Goal: Task Accomplishment & Management: Manage account settings

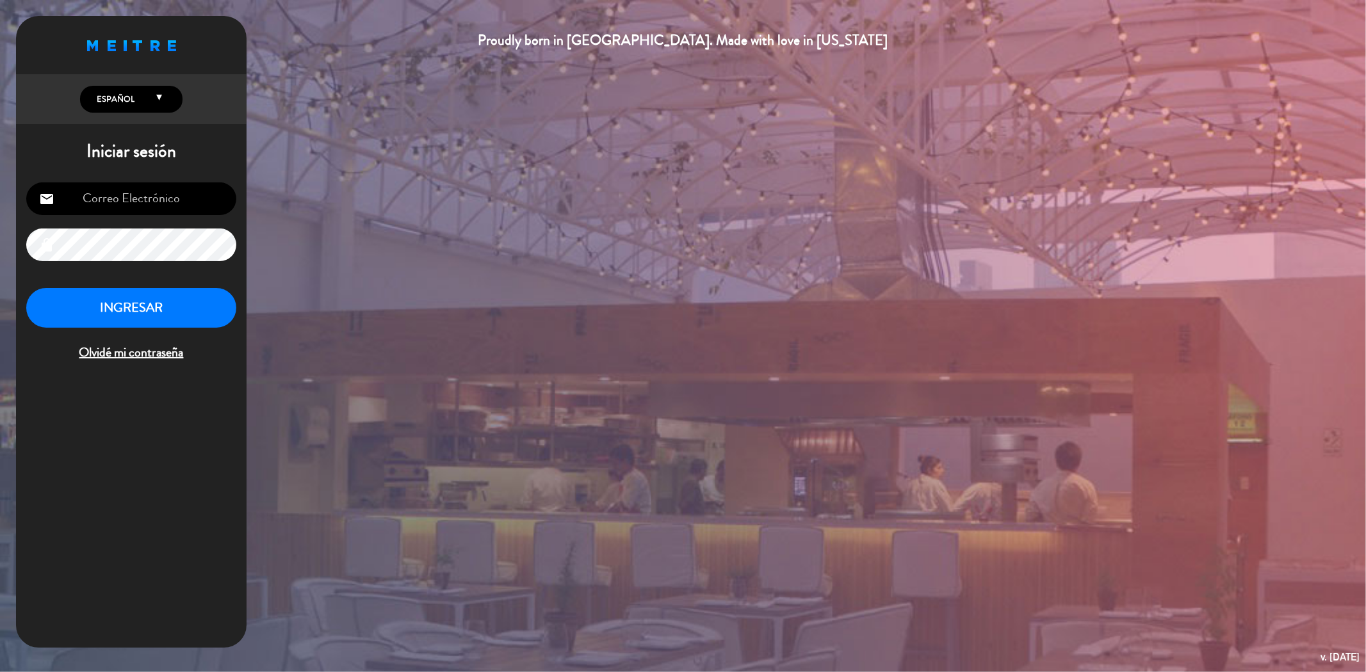
type input "[EMAIL_ADDRESS][DOMAIN_NAME]"
click at [149, 327] on button "INGRESAR" at bounding box center [131, 308] width 210 height 40
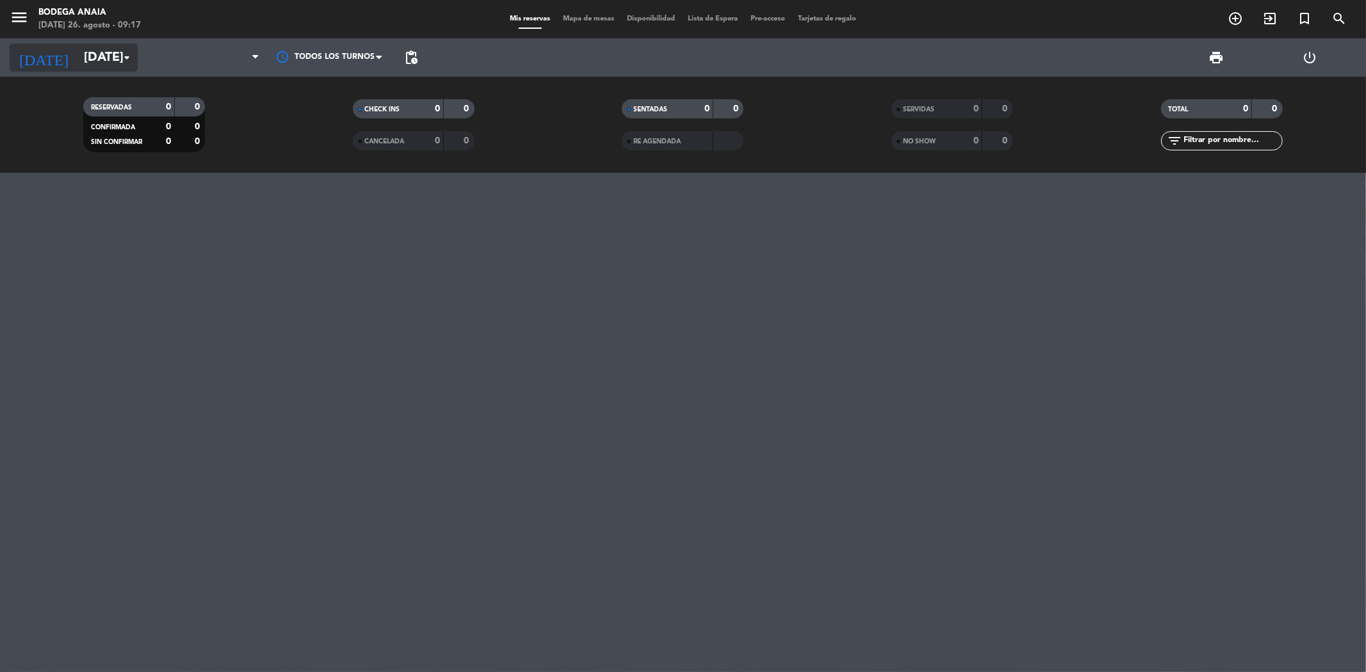
click at [125, 65] on icon "arrow_drop_down" at bounding box center [126, 57] width 15 height 15
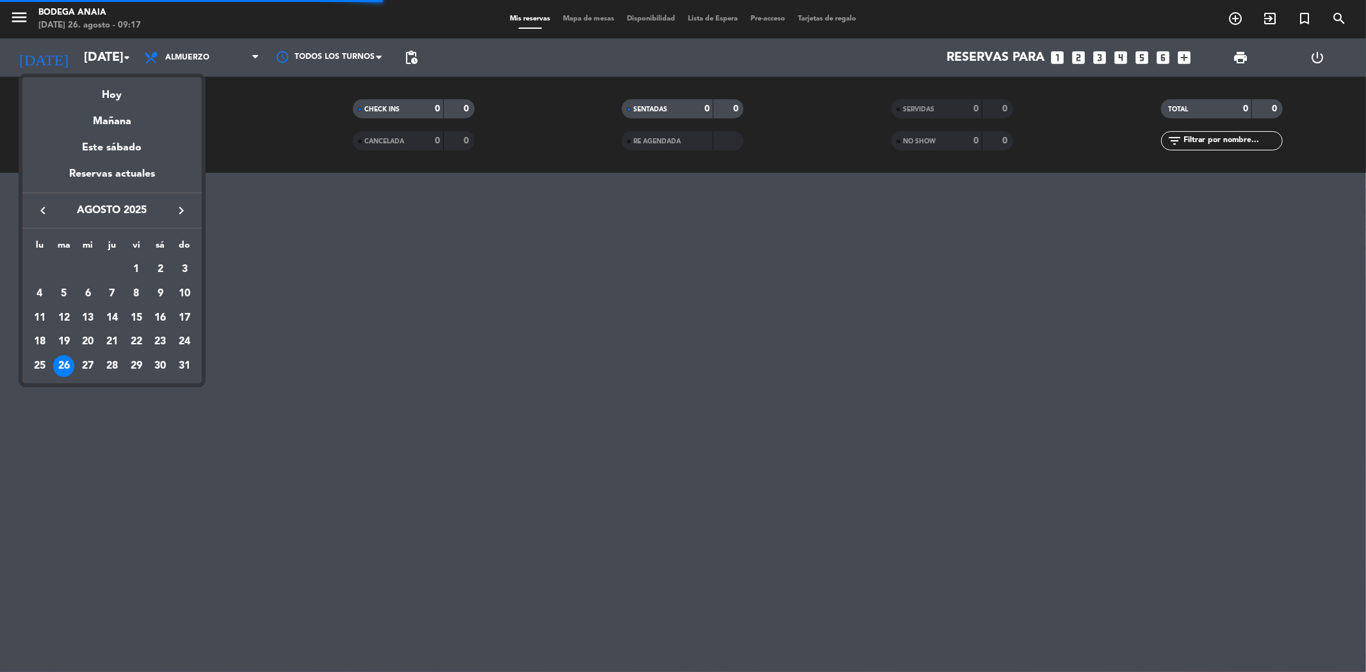
click at [177, 214] on icon "keyboard_arrow_right" at bounding box center [181, 210] width 15 height 15
click at [156, 361] on div "27" at bounding box center [160, 366] width 22 height 22
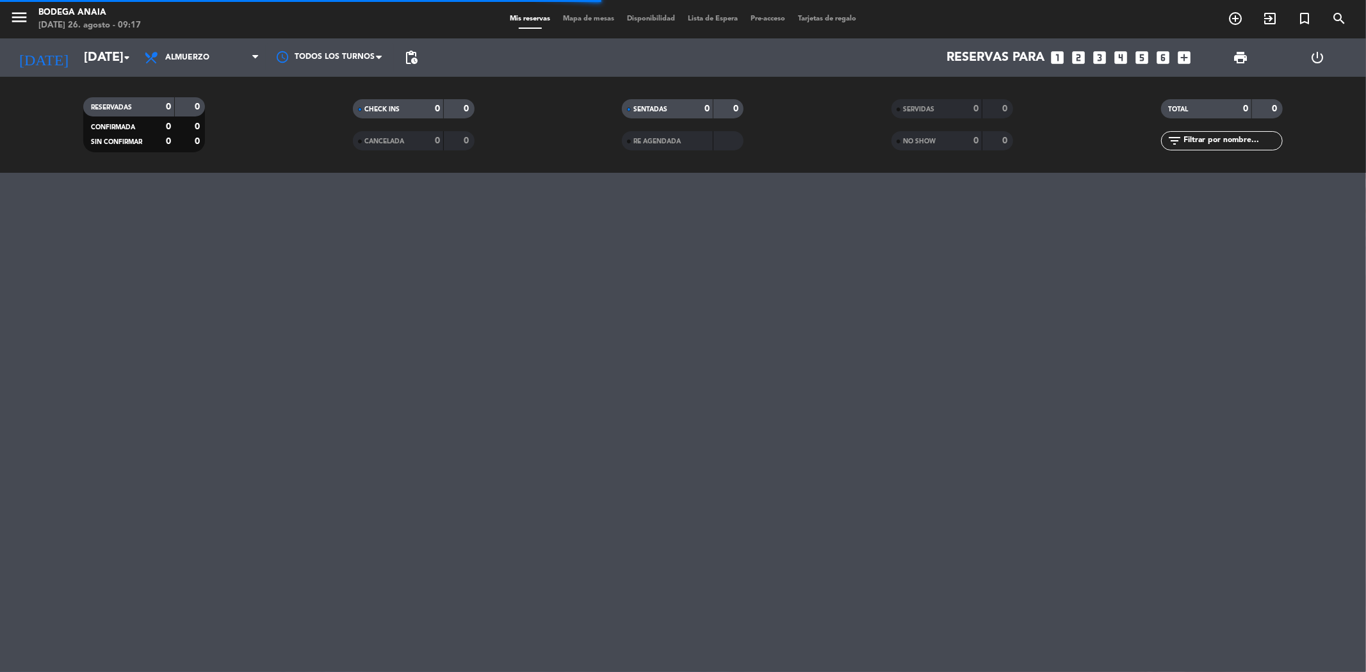
type input "[DATE]"
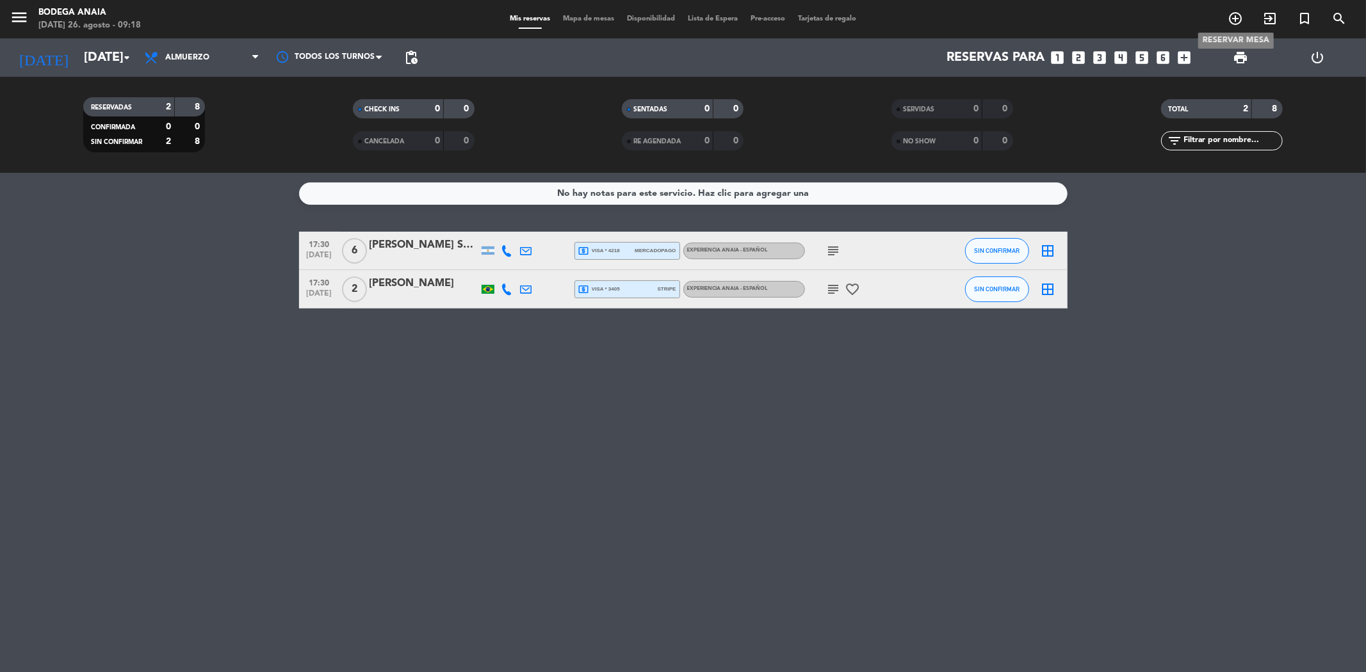
click at [1236, 24] on icon "add_circle_outline" at bounding box center [1235, 18] width 15 height 15
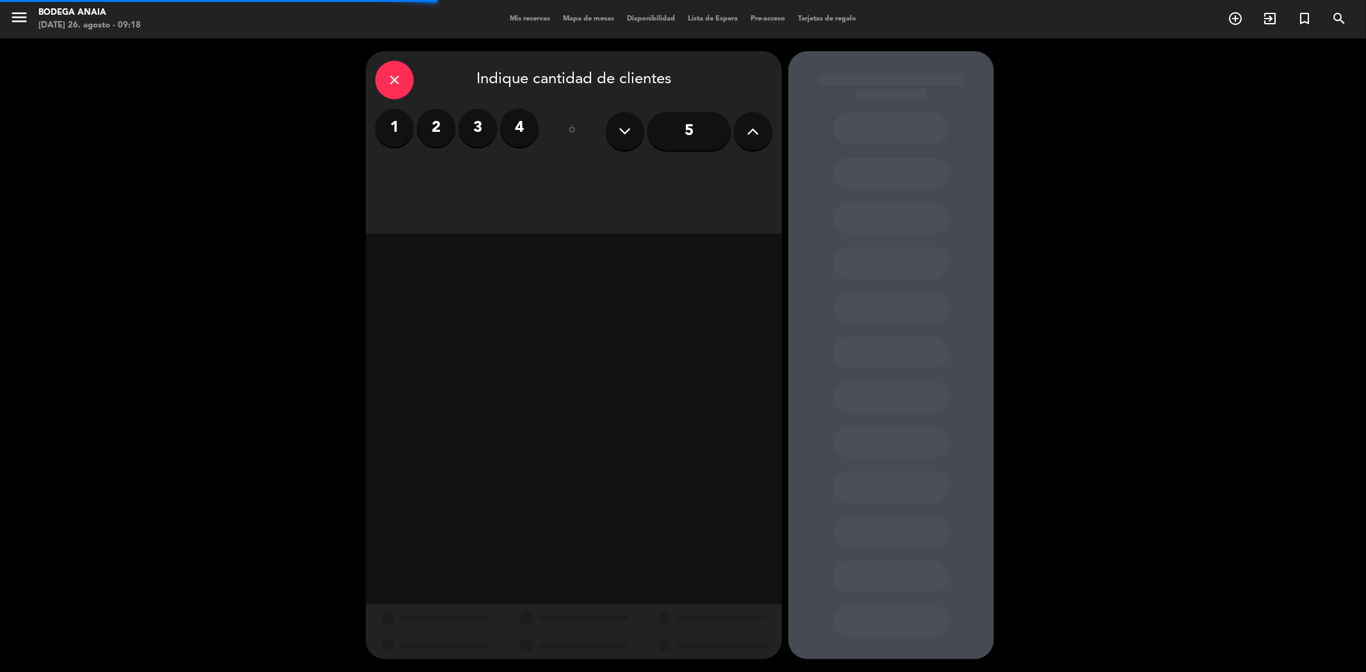
click at [433, 137] on label "2" at bounding box center [436, 128] width 38 height 38
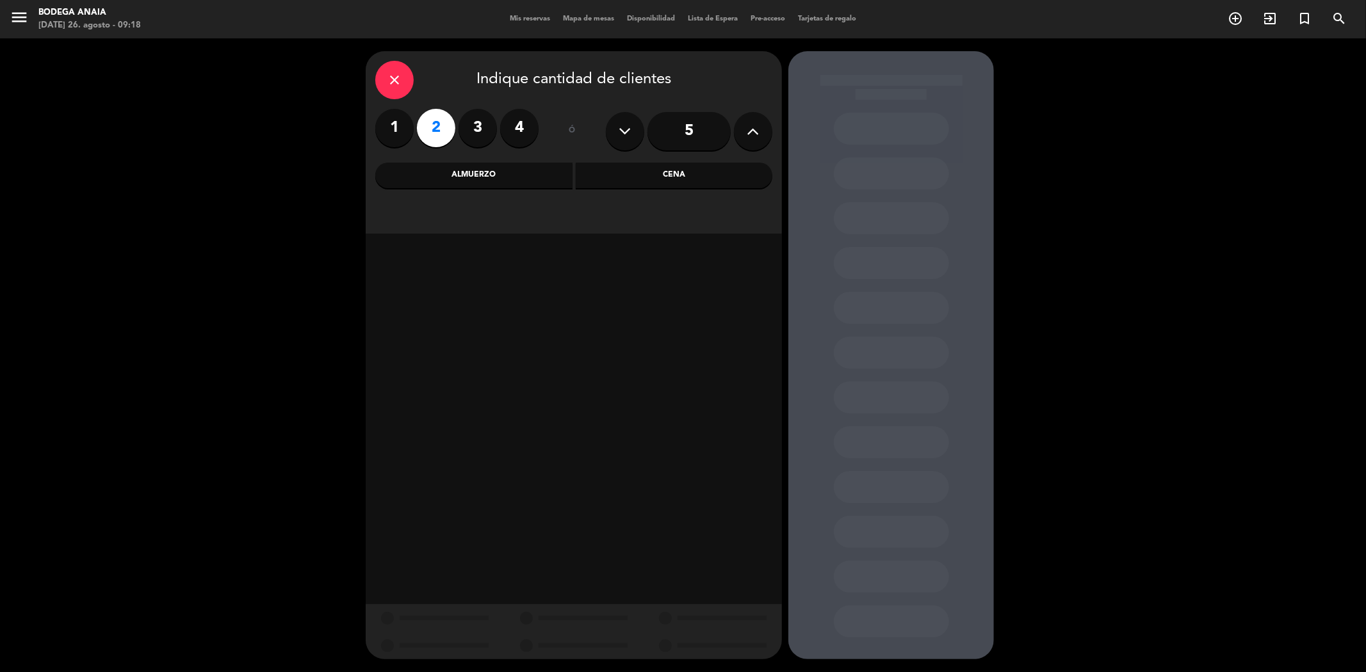
click at [442, 186] on div "Almuerzo" at bounding box center [473, 176] width 197 height 26
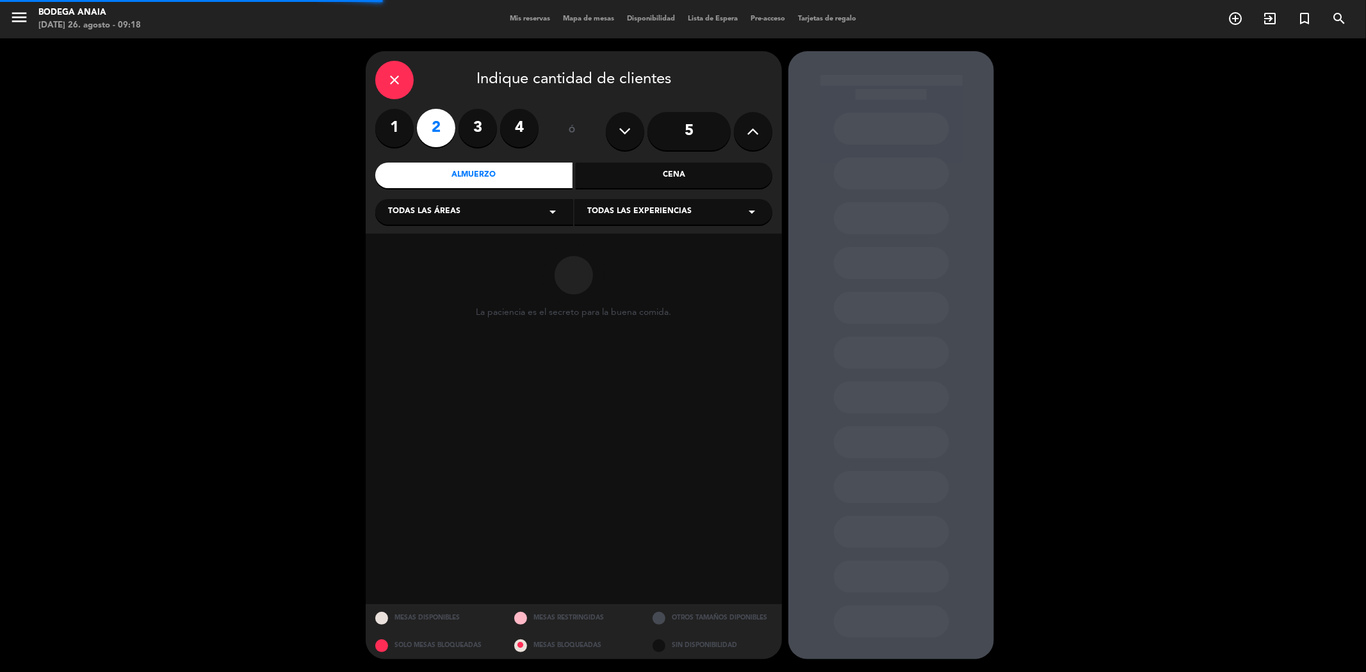
click at [644, 208] on span "Todas las experiencias" at bounding box center [639, 212] width 104 height 13
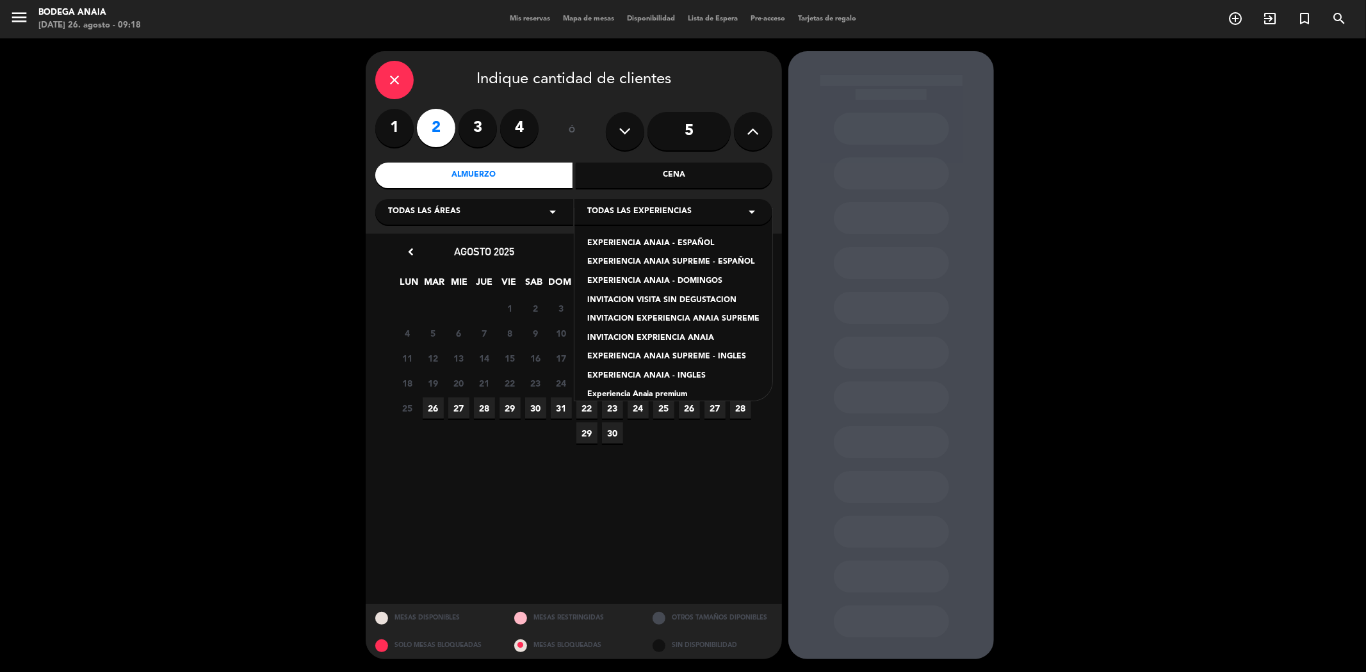
click at [635, 334] on div "INVITACION EXPRIENCIA ANAIA" at bounding box center [673, 338] width 172 height 13
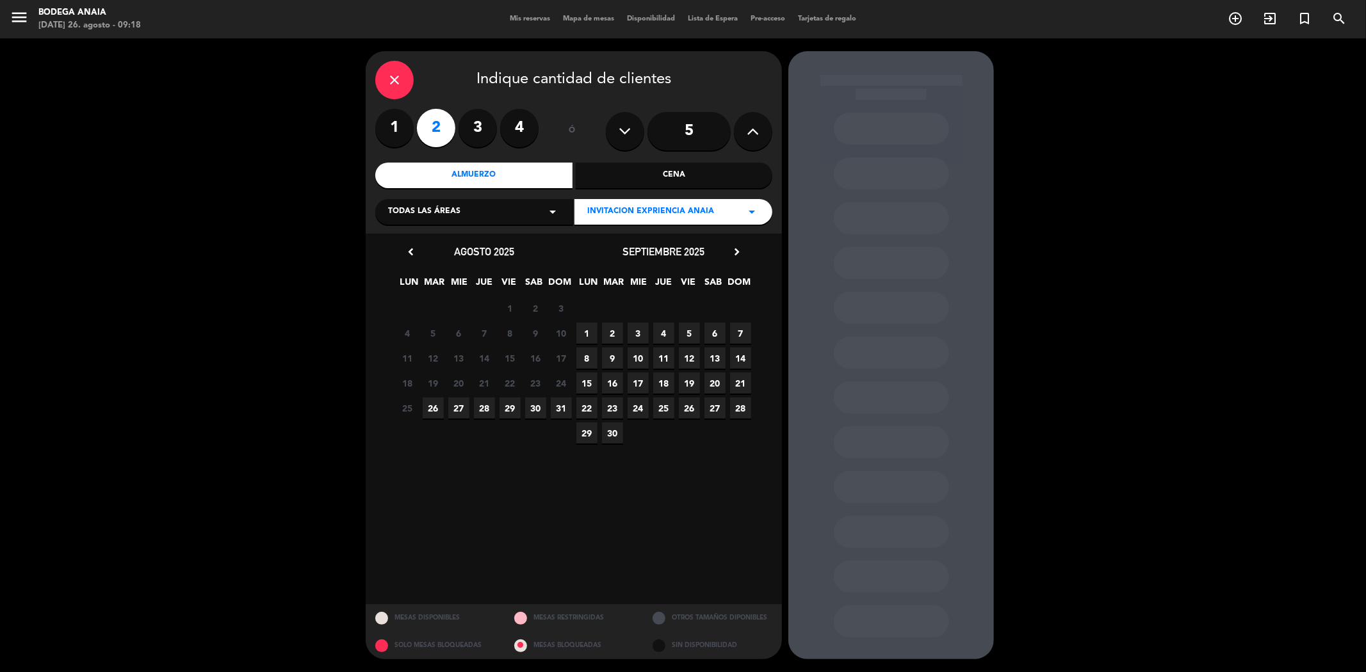
click at [553, 411] on span "31" at bounding box center [561, 408] width 21 height 21
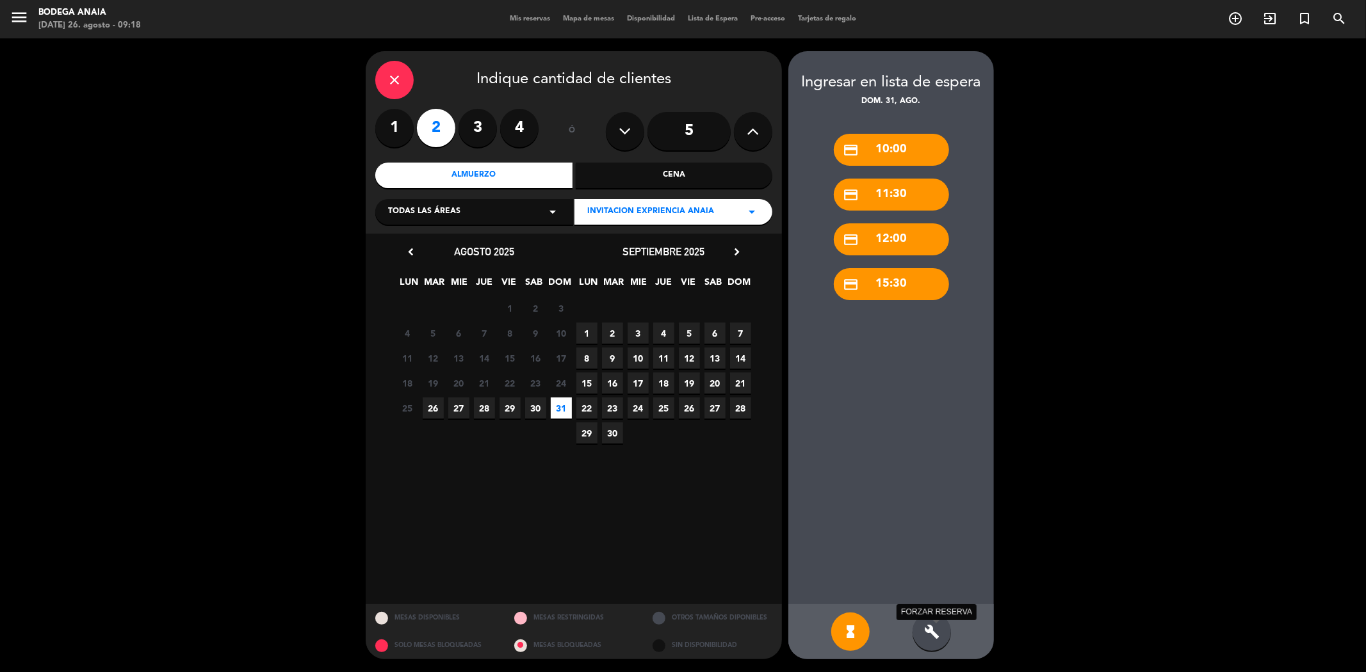
click at [935, 630] on icon "build" at bounding box center [931, 631] width 15 height 15
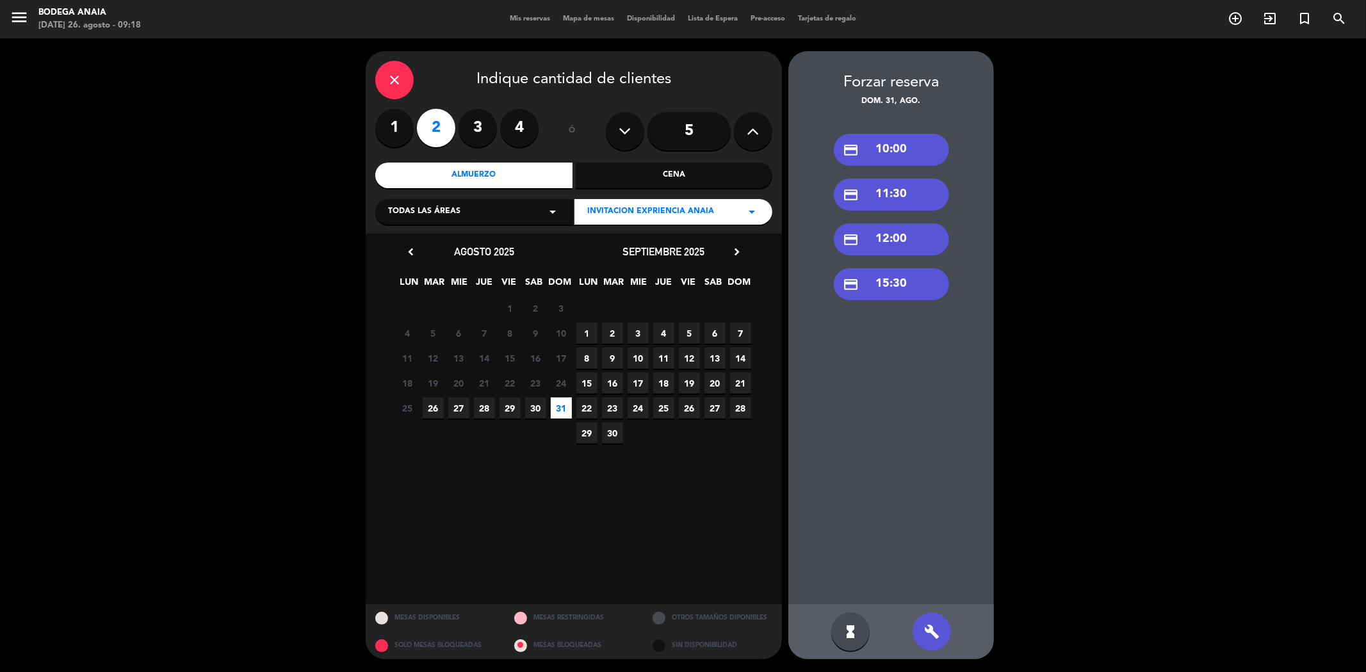
click at [879, 234] on div "credit_card 12:00" at bounding box center [891, 240] width 115 height 32
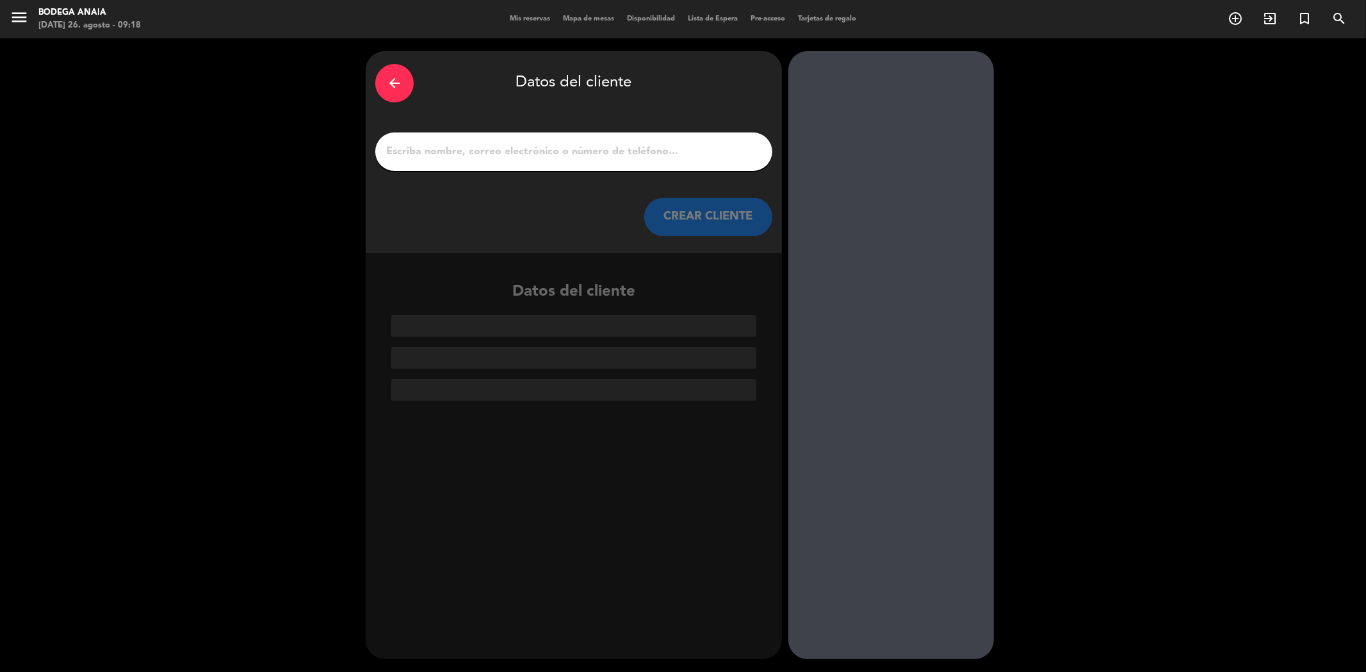
click at [498, 147] on input "1" at bounding box center [574, 152] width 378 height 18
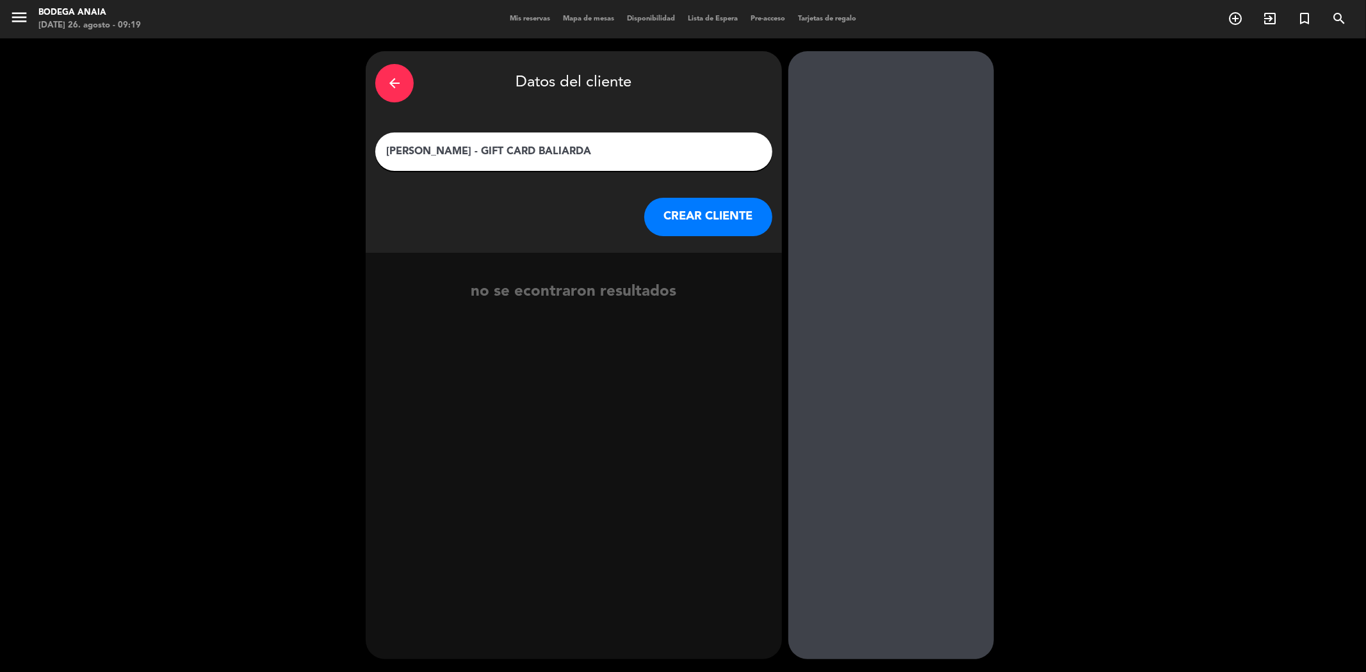
click at [521, 152] on input "[PERSON_NAME] - GIFT CARD BALIARDA" at bounding box center [574, 152] width 378 height 18
type input "[PERSON_NAME] - GIFT [PERSON_NAME]"
click at [676, 215] on button "CREAR CLIENTE" at bounding box center [708, 217] width 128 height 38
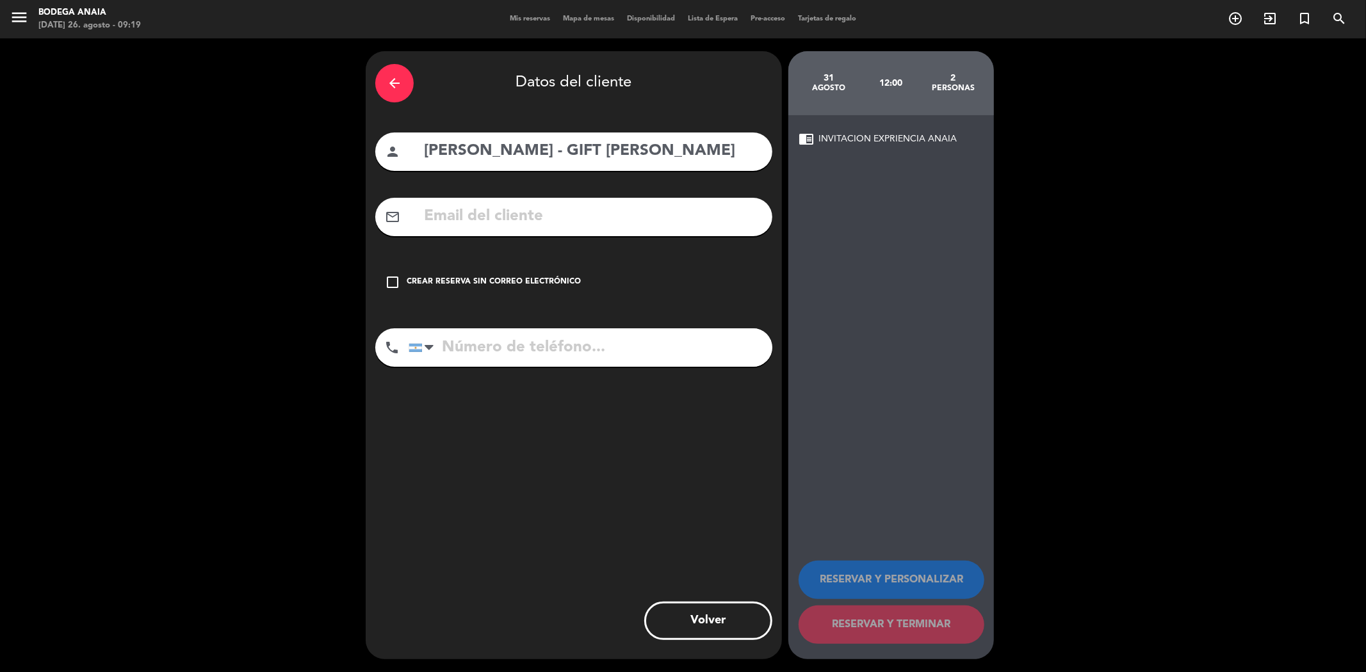
click at [508, 225] on input "text" at bounding box center [593, 217] width 340 height 26
paste input "[EMAIL_ADDRESS][DOMAIN_NAME]"
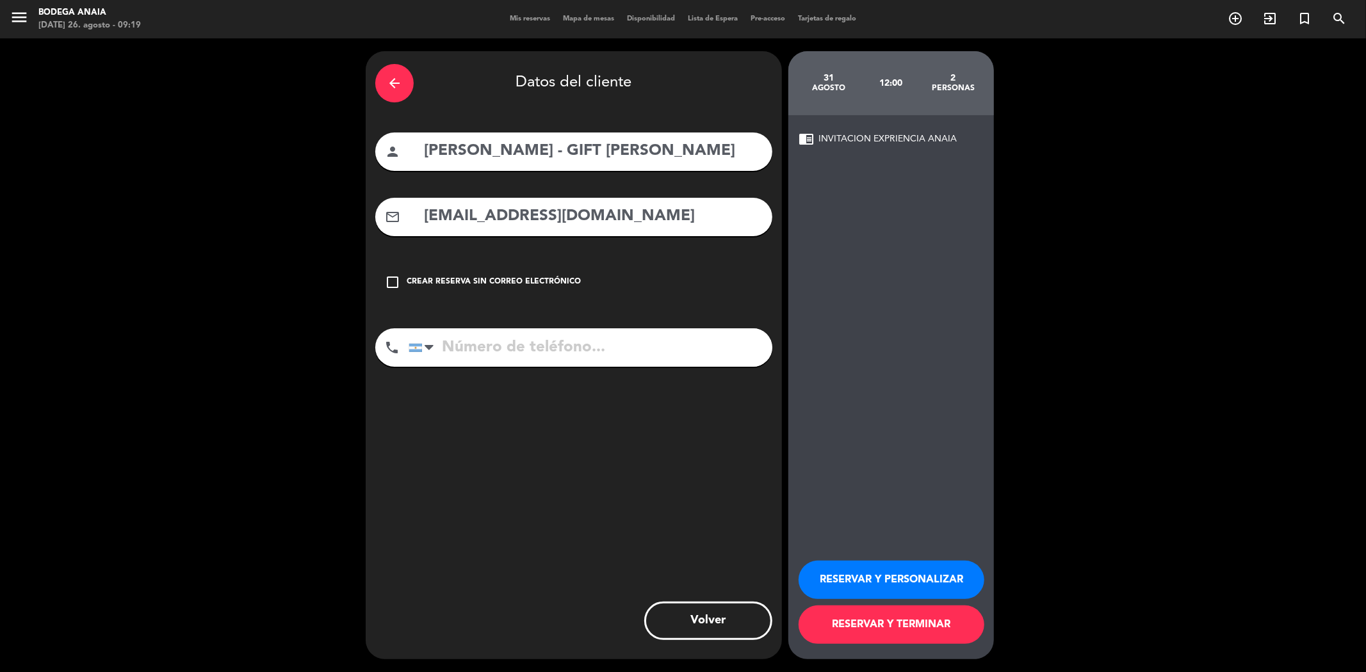
type input "[EMAIL_ADDRESS][DOMAIN_NAME]"
click at [541, 354] on input "tel" at bounding box center [591, 348] width 364 height 38
paste input "[PHONE_NUMBER]"
type input "[PHONE_NUMBER]"
click at [933, 581] on button "RESERVAR Y PERSONALIZAR" at bounding box center [892, 580] width 186 height 38
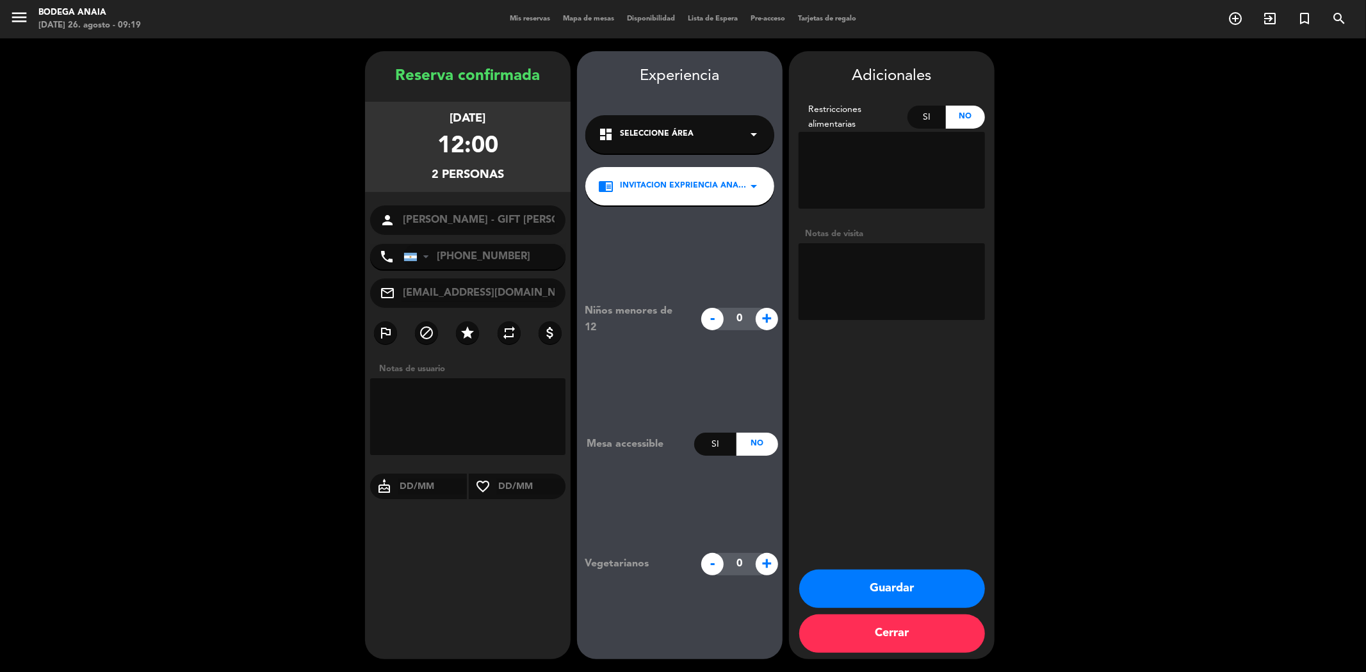
click at [931, 261] on textarea at bounding box center [892, 281] width 186 height 77
paste textarea "[PERSON_NAME][DATE] 12 hs [EMAIL_ADDRESS][DOMAIN_NAME] Sin restricciones alimen…"
click at [810, 256] on textarea at bounding box center [892, 281] width 186 height 77
click at [823, 257] on textarea at bounding box center [892, 281] width 186 height 77
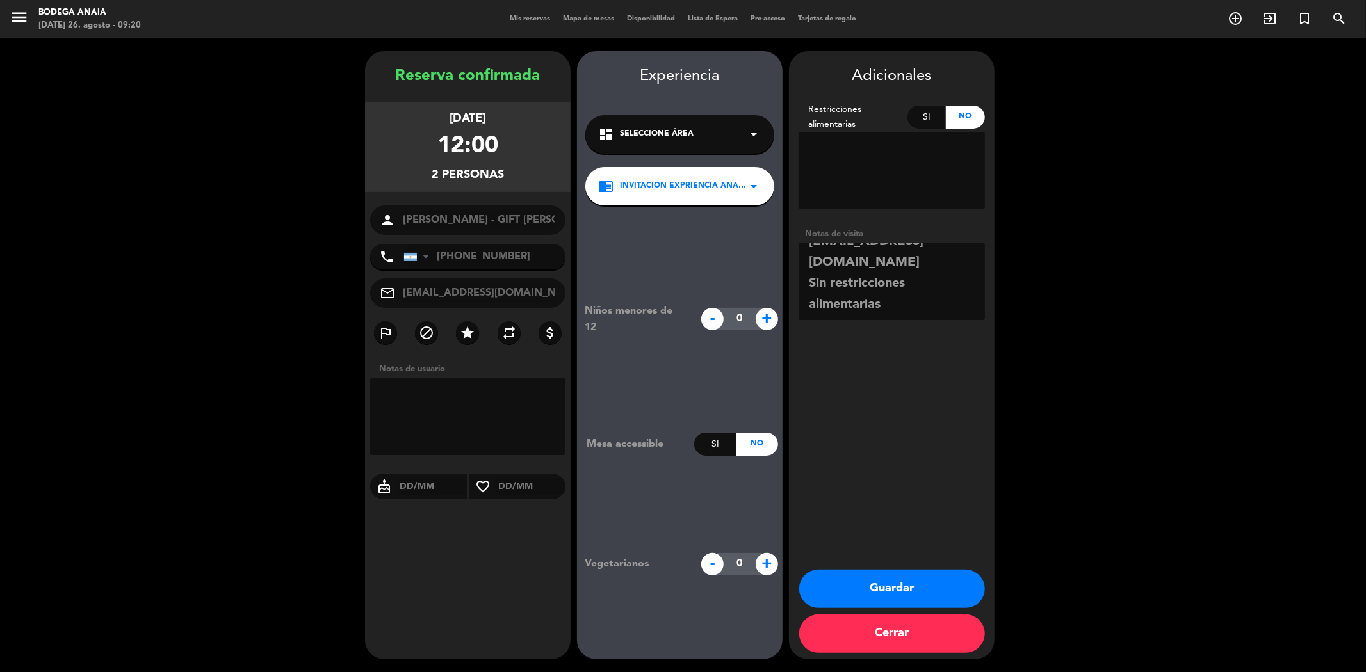
click at [905, 312] on textarea at bounding box center [892, 281] width 186 height 77
type textarea "GIFT N° 074 [PERSON_NAME][DATE] 12 hs [EMAIL_ADDRESS][DOMAIN_NAME] Sin restricc…"
click at [906, 578] on button "Guardar" at bounding box center [892, 589] width 186 height 38
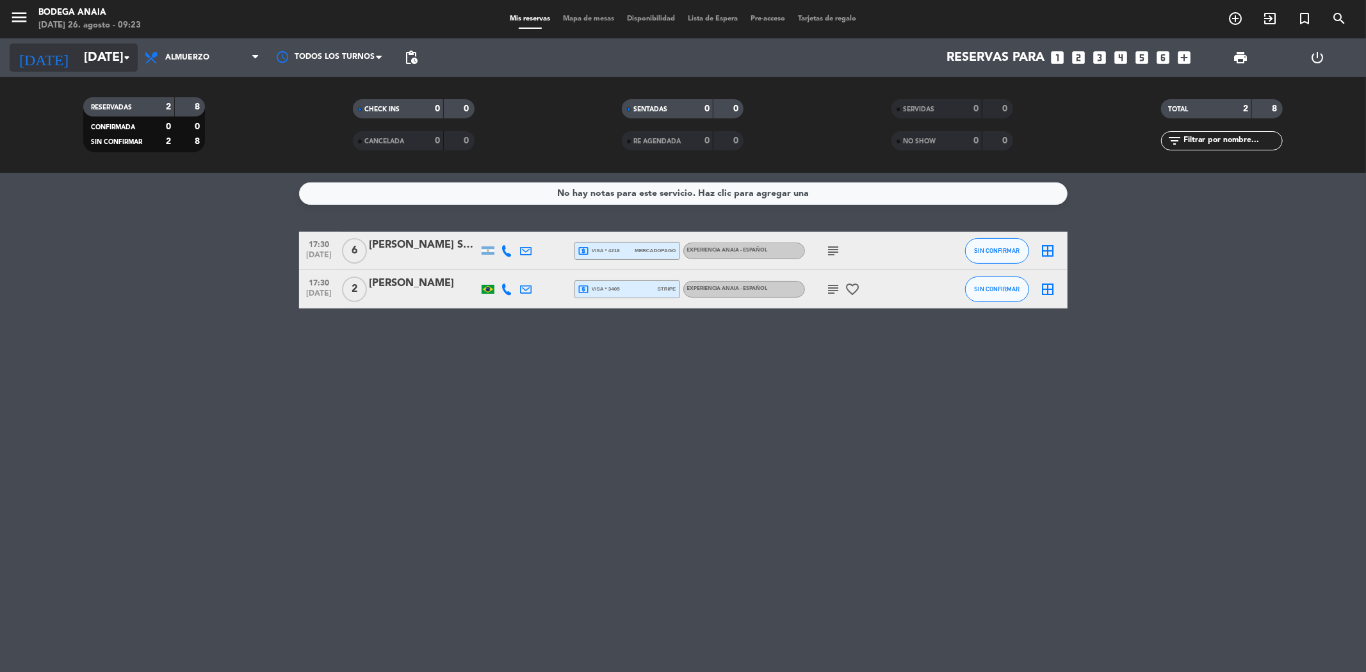
click at [104, 60] on input "[DATE]" at bounding box center [158, 58] width 163 height 28
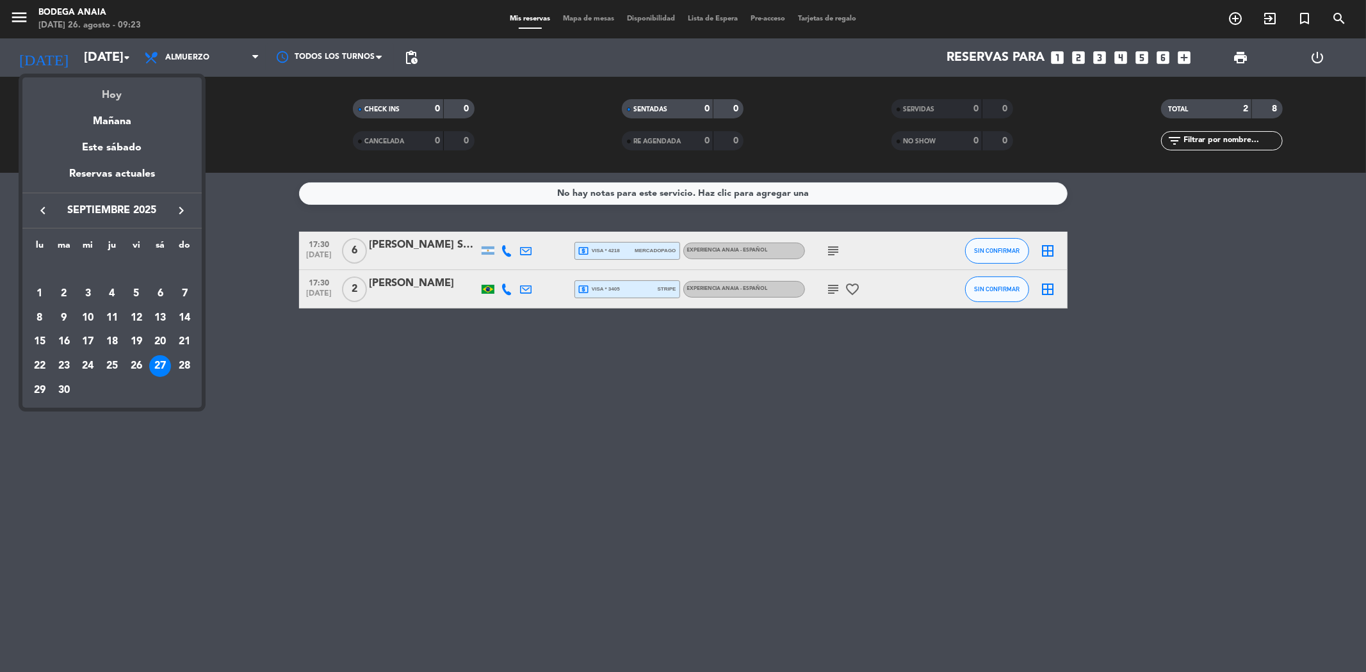
click at [97, 88] on div "Hoy" at bounding box center [111, 90] width 179 height 26
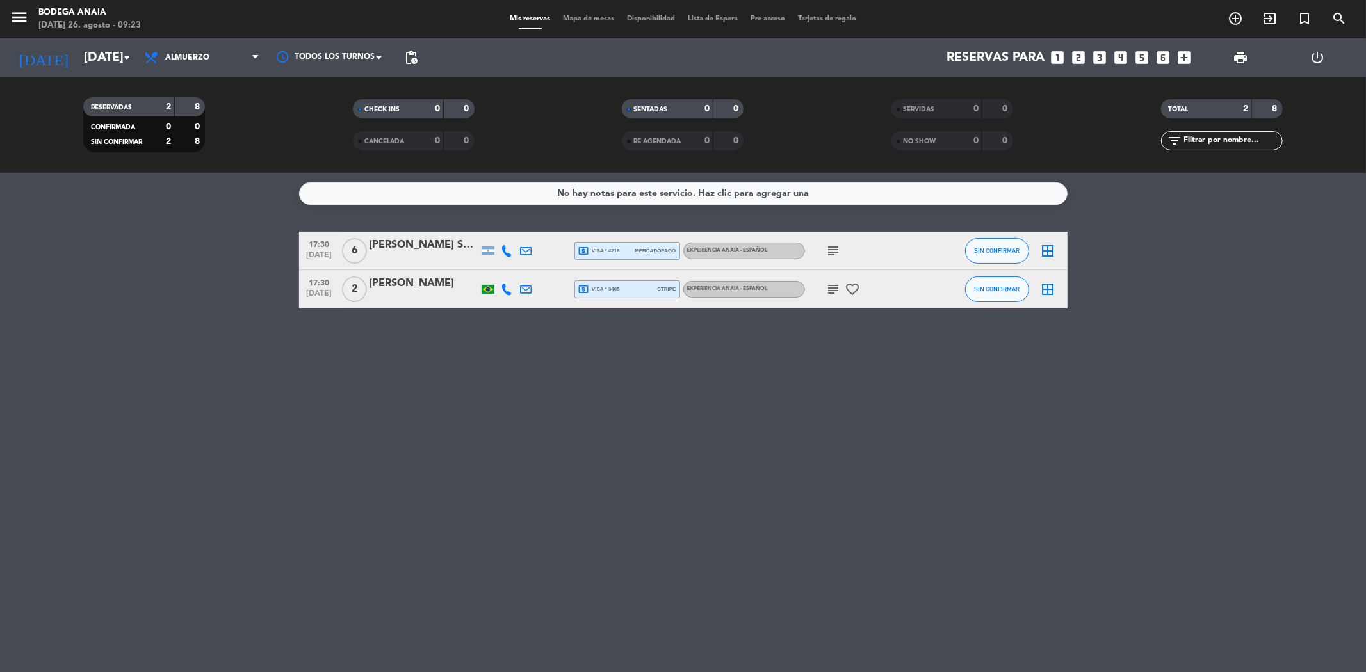
type input "[DATE]"
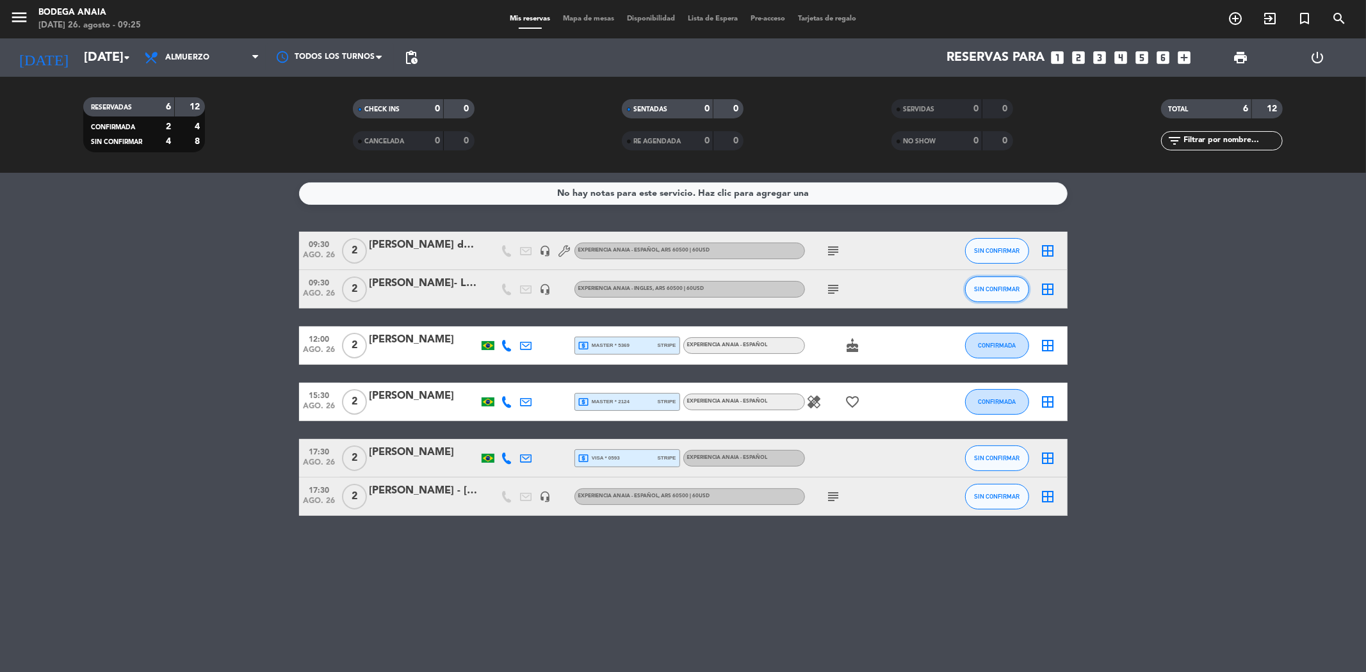
click at [1009, 290] on span "SIN CONFIRMAR" at bounding box center [996, 289] width 45 height 7
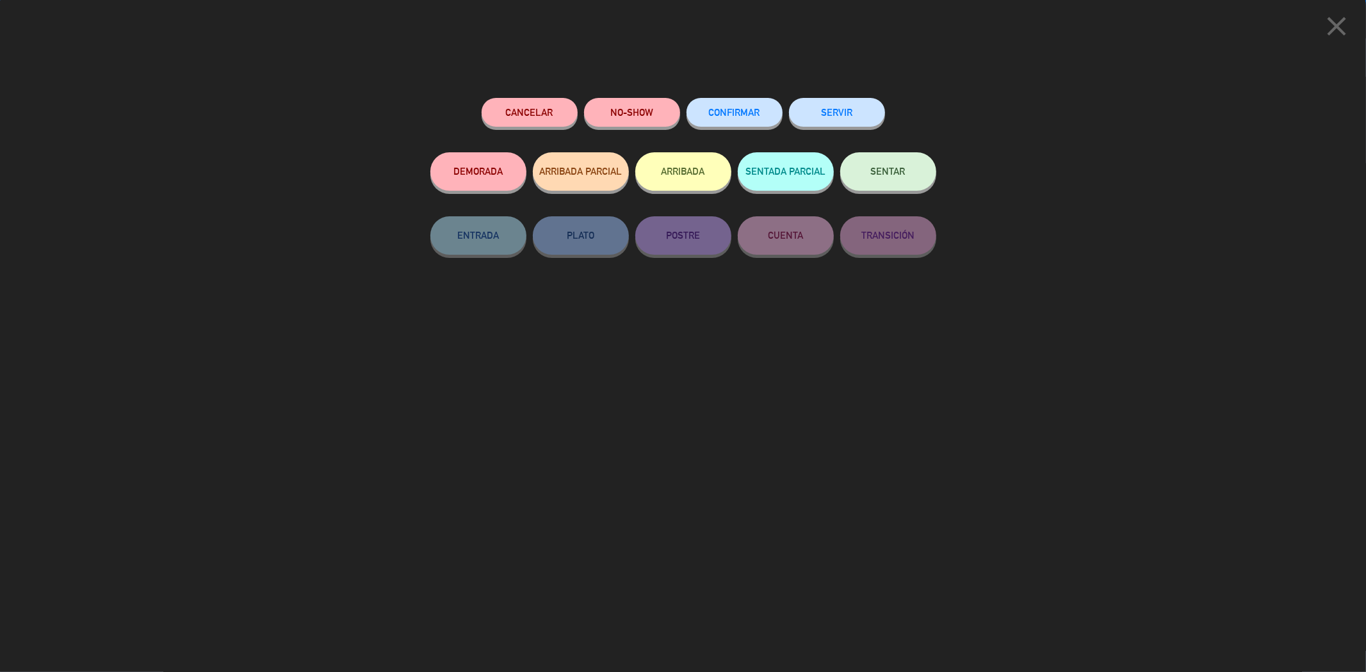
click at [731, 110] on span "CONFIRMAR" at bounding box center [734, 112] width 51 height 11
click at [757, 111] on span "CONFIRMAR" at bounding box center [734, 112] width 51 height 11
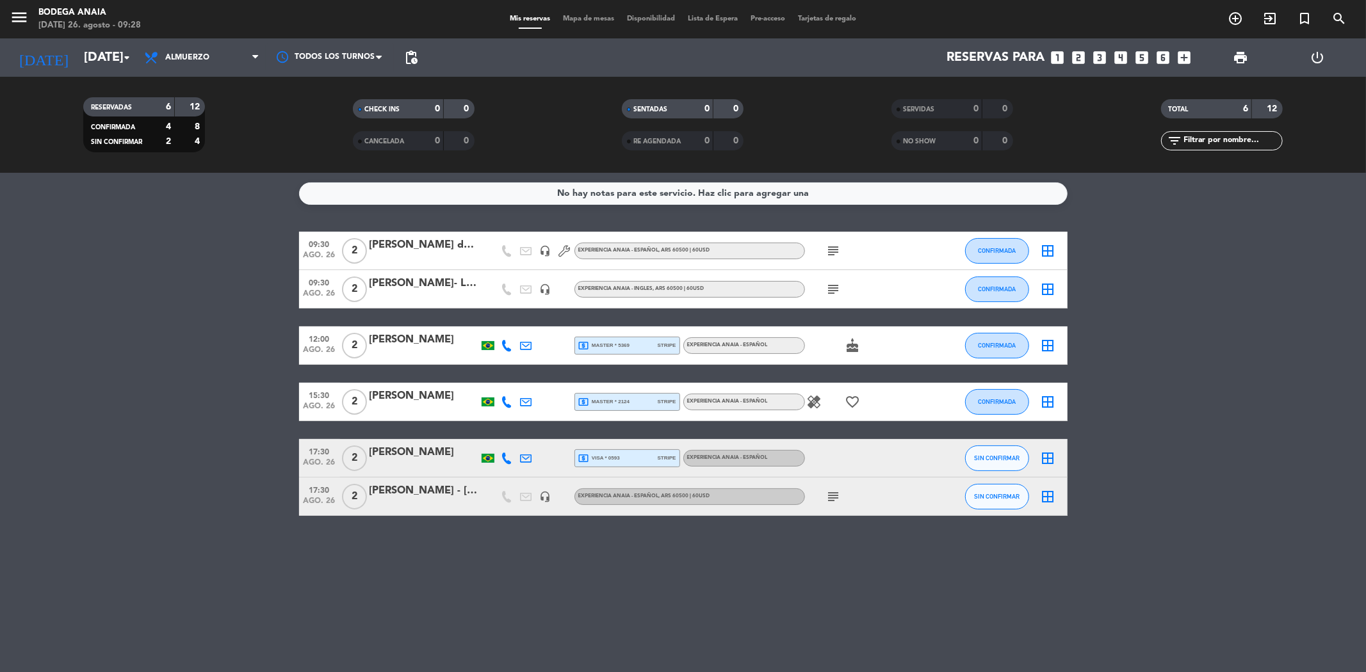
click at [836, 287] on icon "subject" at bounding box center [833, 289] width 15 height 15
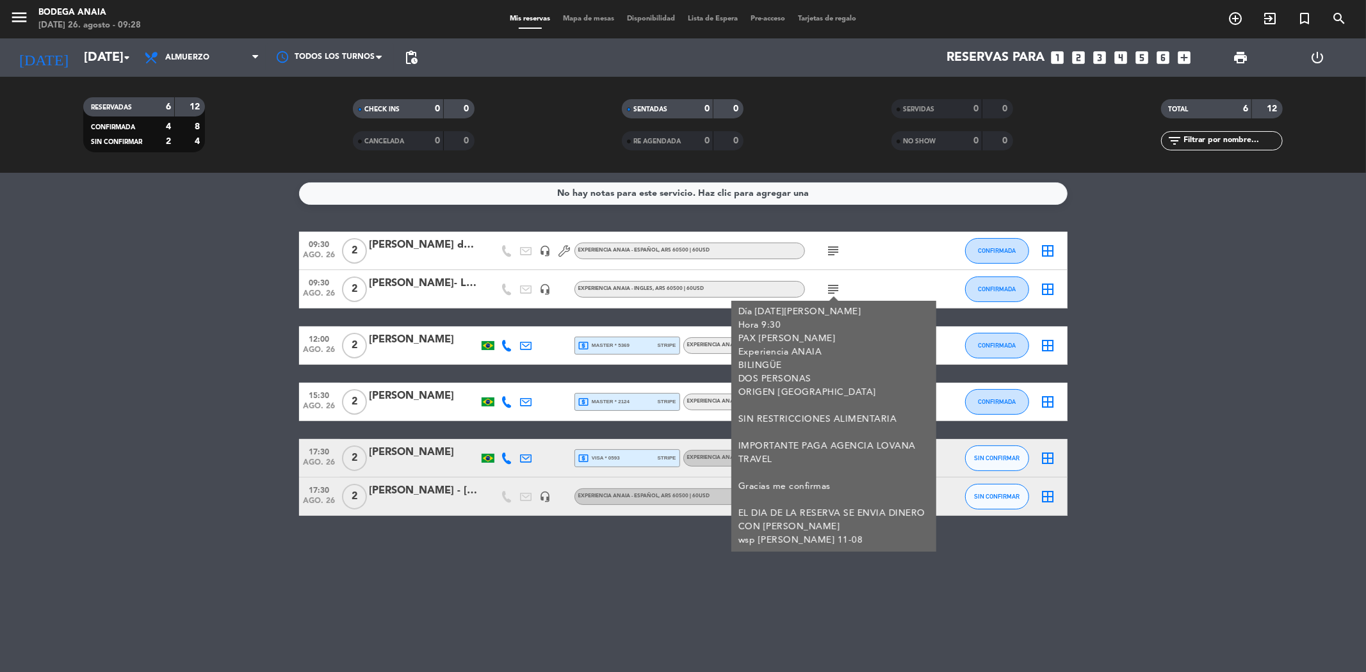
click at [1154, 412] on bookings-row "09:30 [DATE] 2 [PERSON_NAME] dos [PERSON_NAME] - SUNTRIP headset_mic EXPERIENCI…" at bounding box center [683, 374] width 1366 height 284
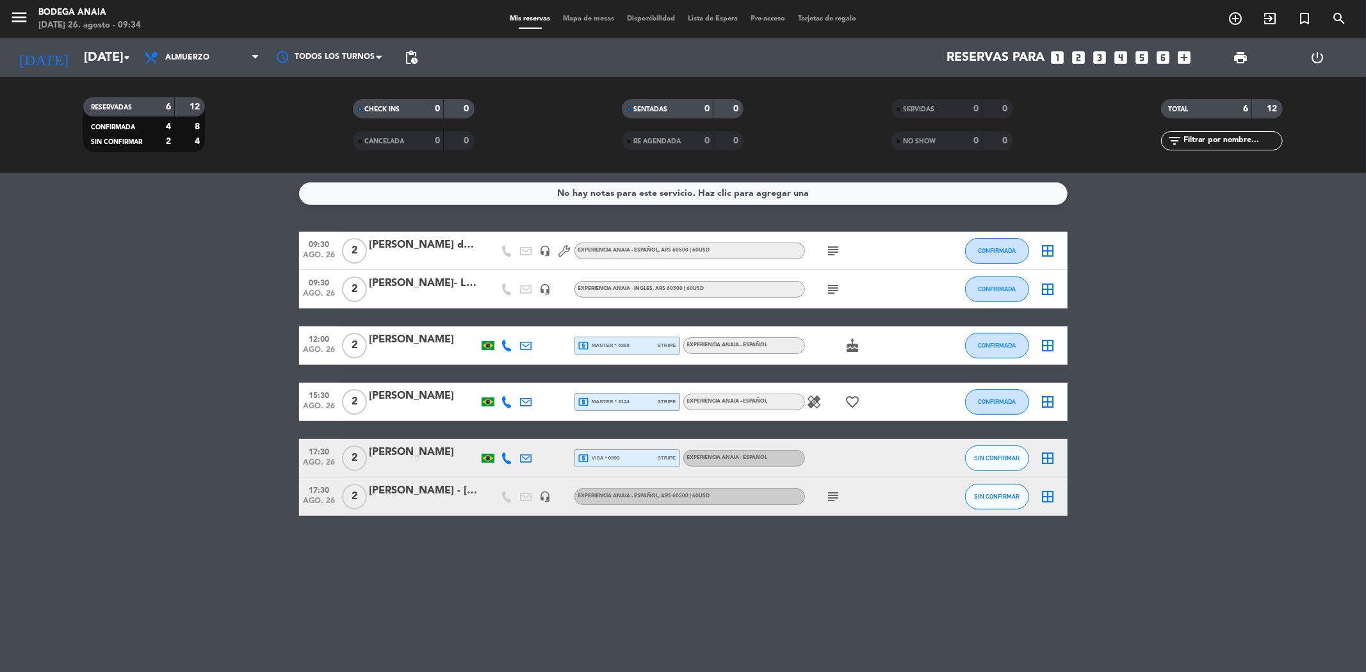
click at [450, 279] on div "[PERSON_NAME]- LOVANA TRAVEL" at bounding box center [424, 283] width 109 height 17
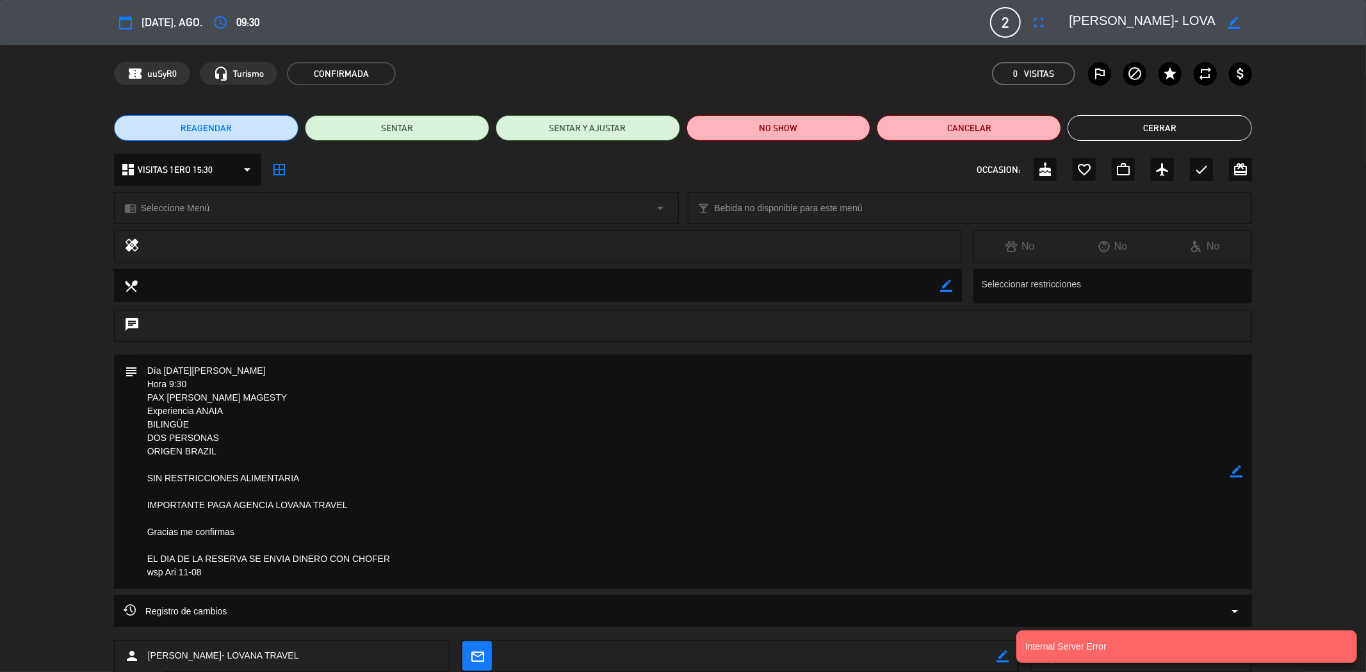
click at [1158, 131] on button "Cerrar" at bounding box center [1160, 128] width 184 height 26
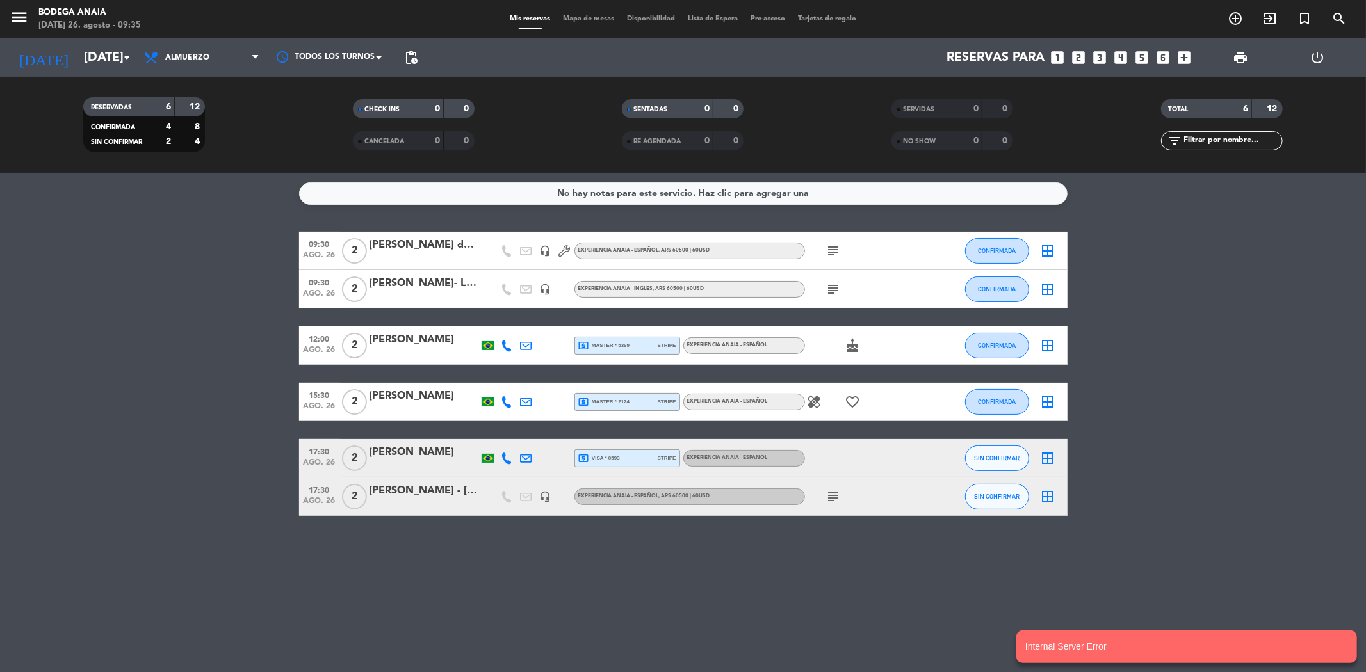
click at [133, 249] on bookings-row "09:30 [DATE] 2 [PERSON_NAME] dos [PERSON_NAME] - SUNTRIP headset_mic EXPERIENCI…" at bounding box center [683, 374] width 1366 height 284
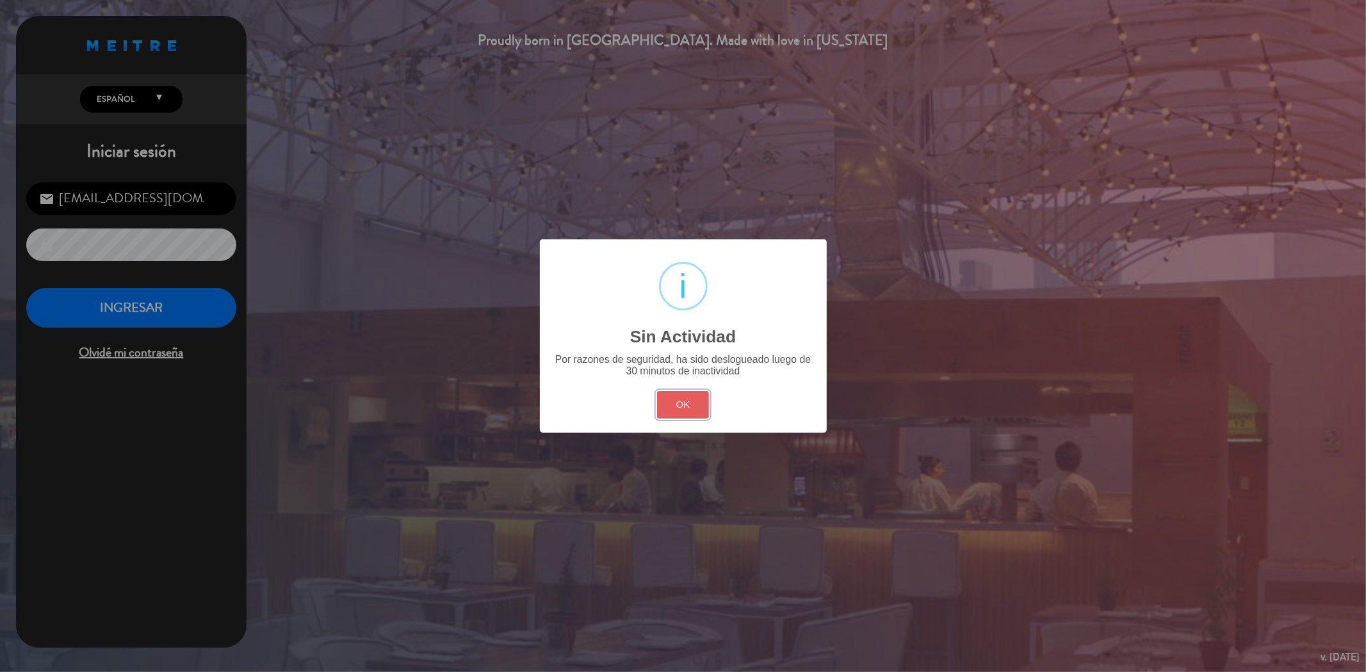
click at [687, 410] on button "OK" at bounding box center [683, 405] width 52 height 28
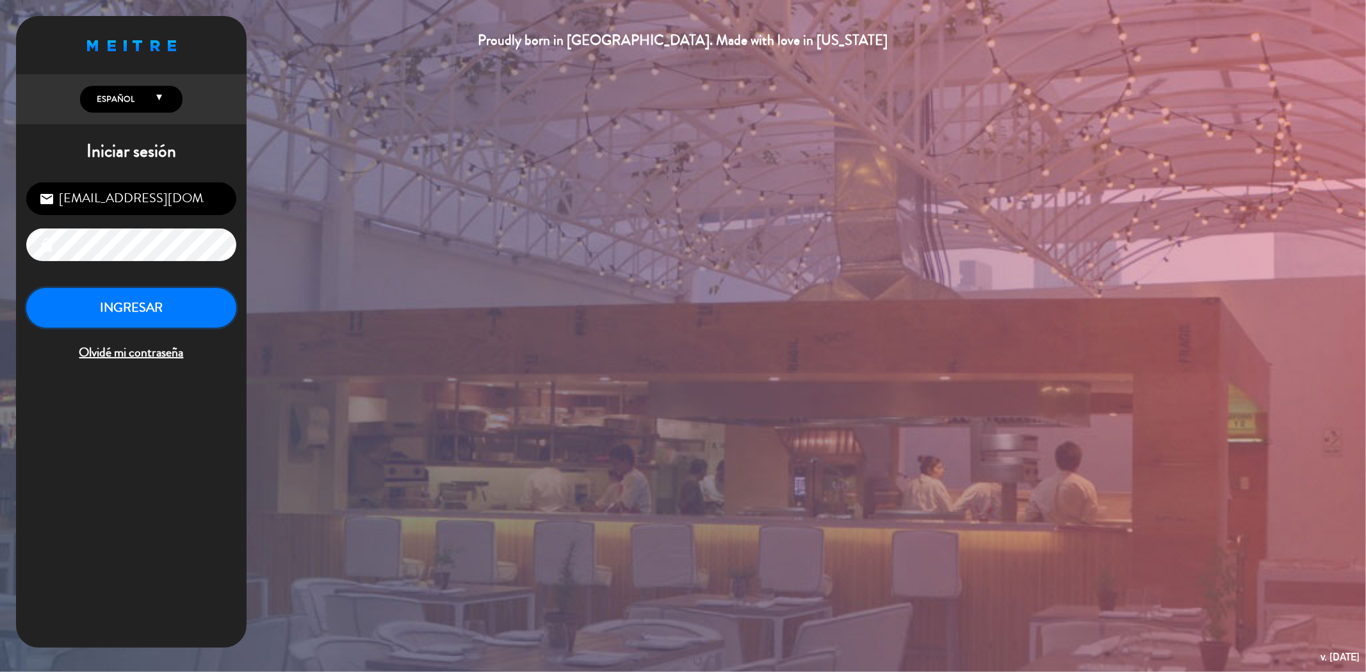
click at [146, 304] on button "INGRESAR" at bounding box center [131, 308] width 210 height 40
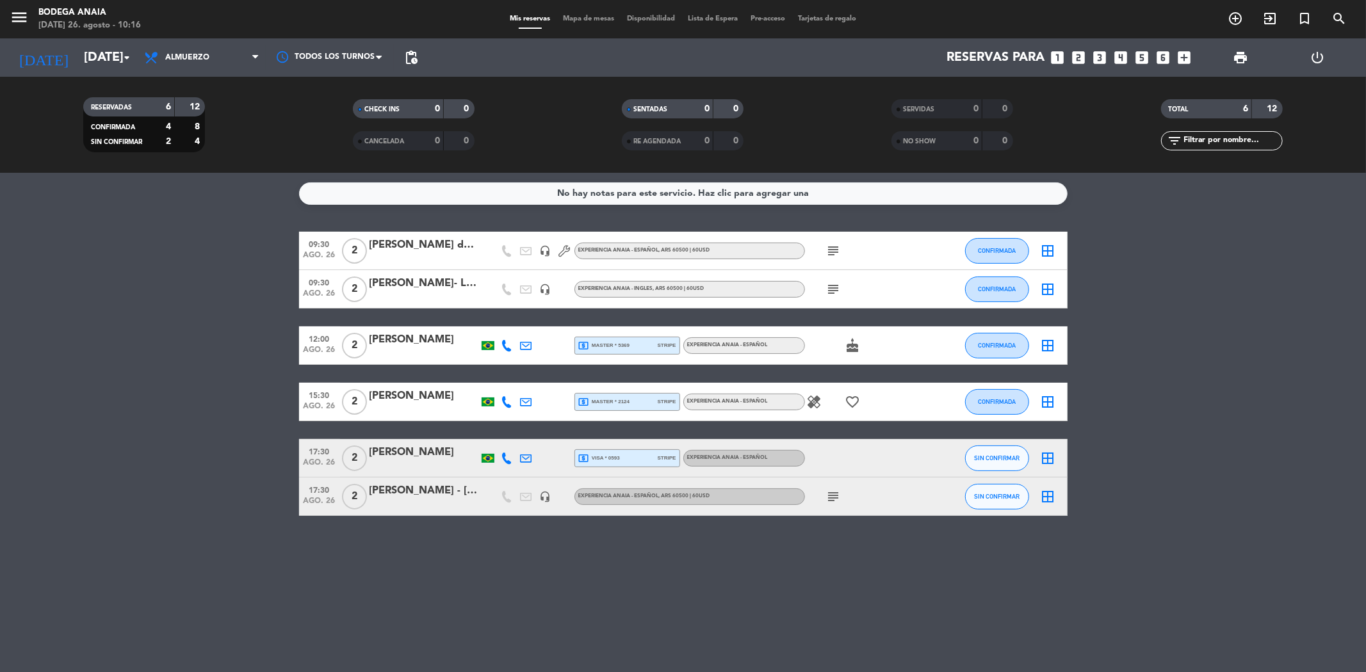
click at [1236, 21] on icon "add_circle_outline" at bounding box center [1235, 18] width 15 height 15
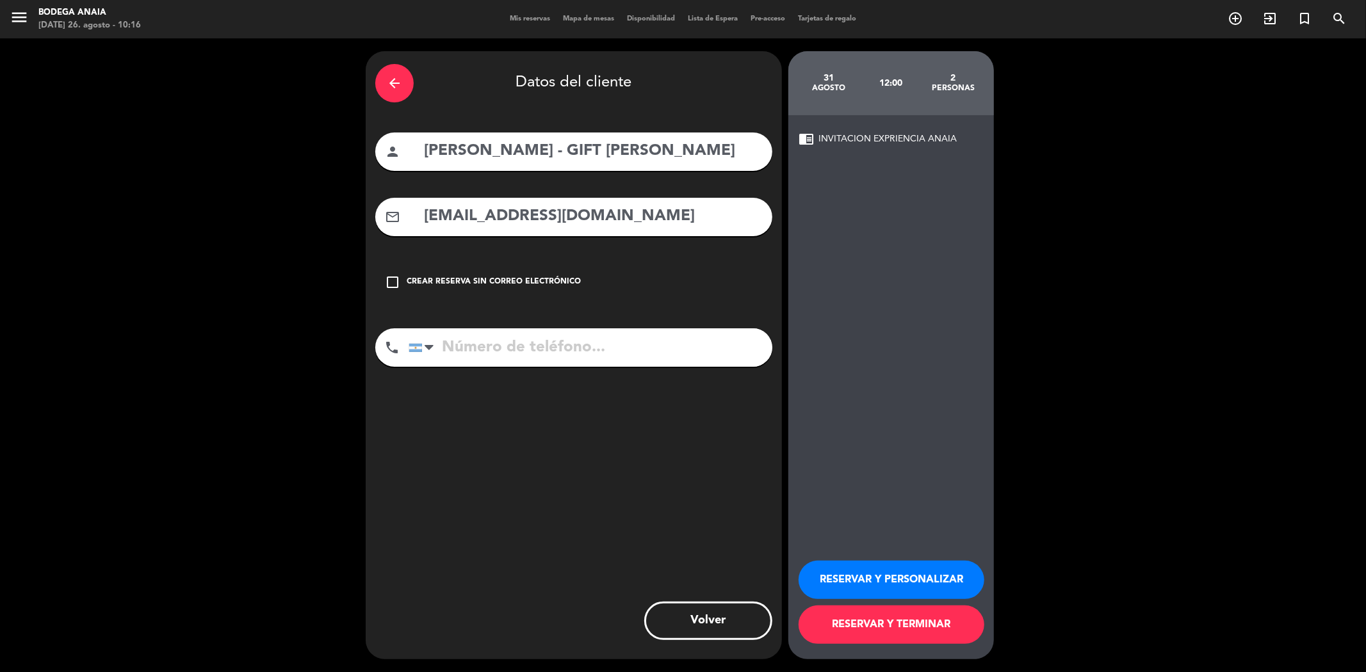
click at [395, 80] on icon "arrow_back" at bounding box center [394, 83] width 15 height 15
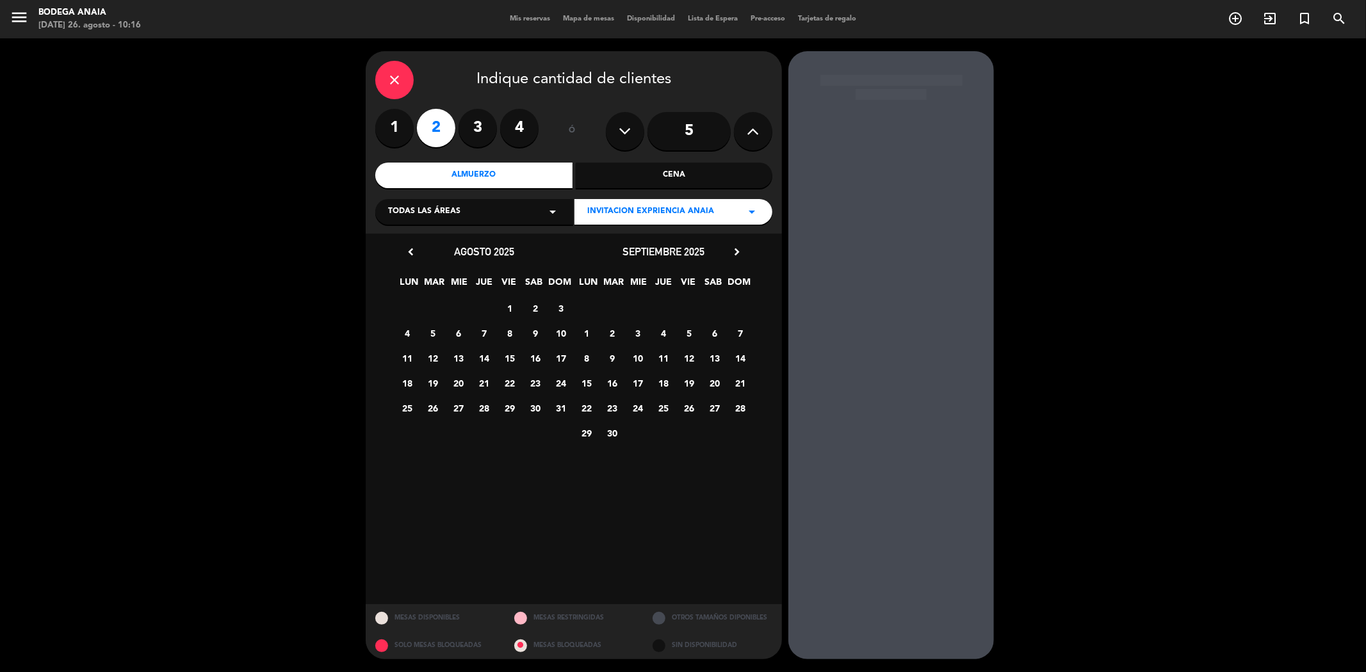
click at [395, 80] on icon "close" at bounding box center [394, 79] width 15 height 15
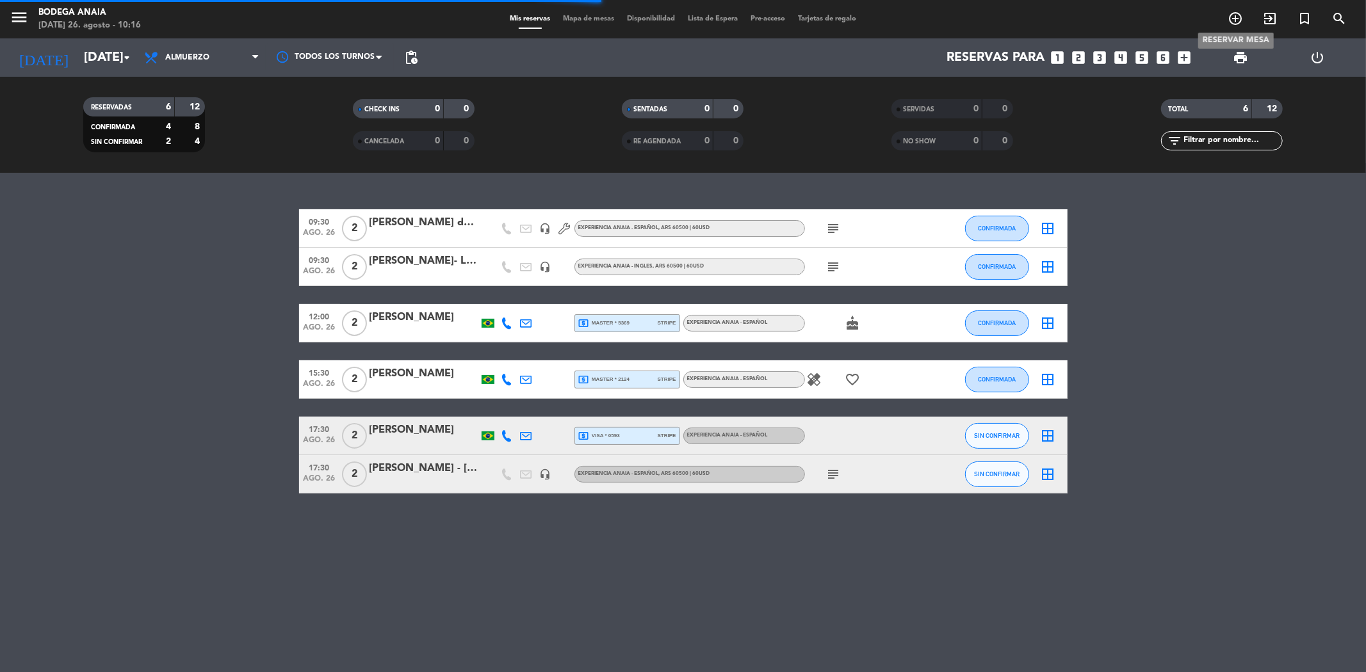
click at [1233, 27] on span "add_circle_outline" at bounding box center [1235, 19] width 35 height 22
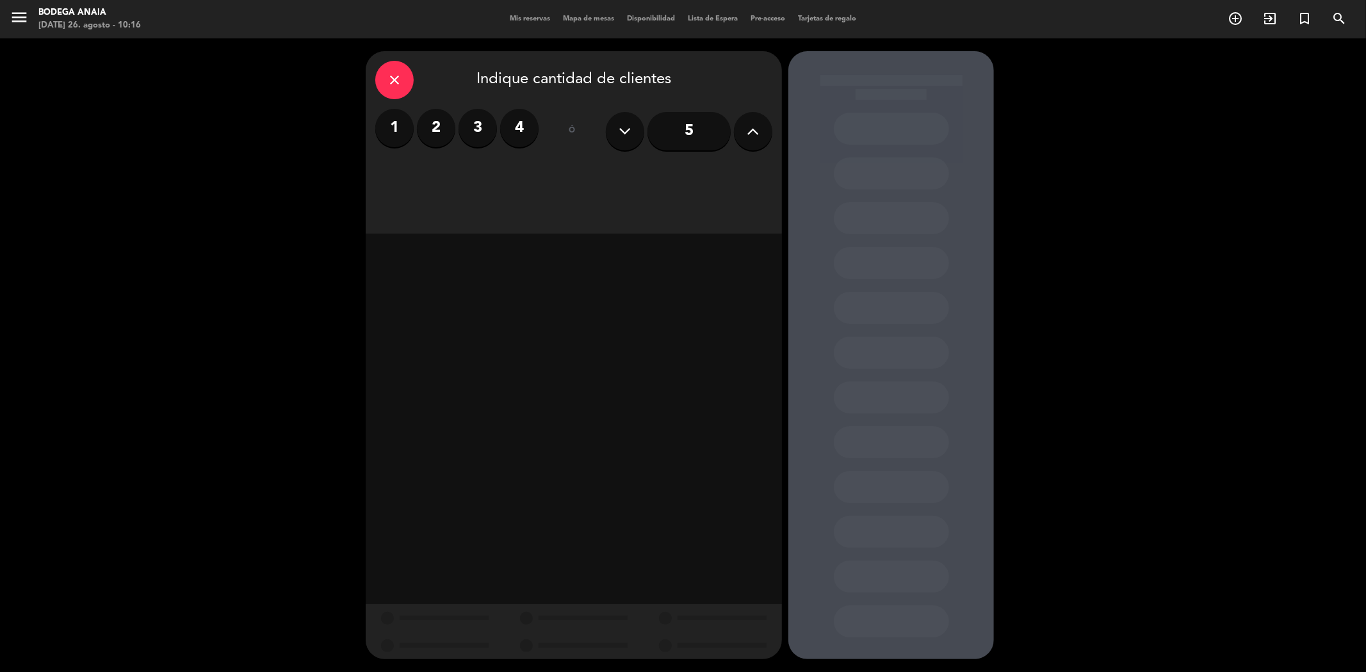
click at [521, 128] on label "4" at bounding box center [519, 128] width 38 height 38
click at [487, 177] on div "Almuerzo" at bounding box center [473, 176] width 197 height 26
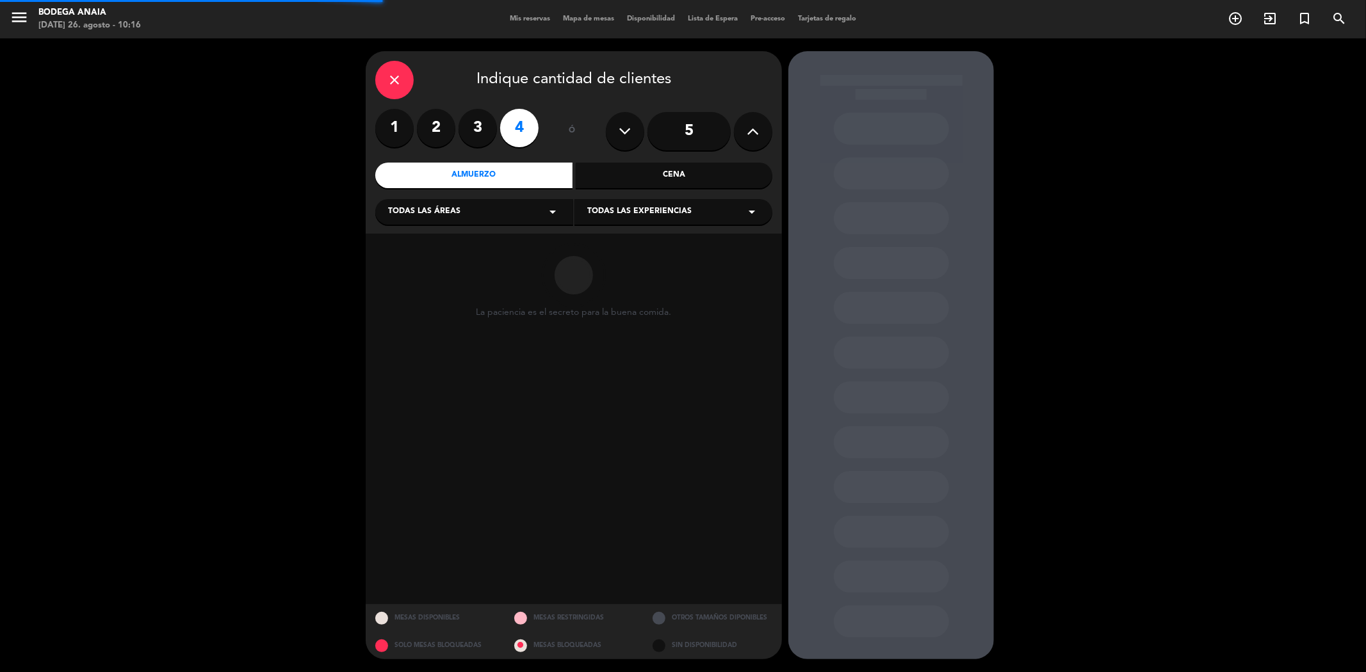
click at [639, 206] on span "Todas las experiencias" at bounding box center [639, 212] width 104 height 13
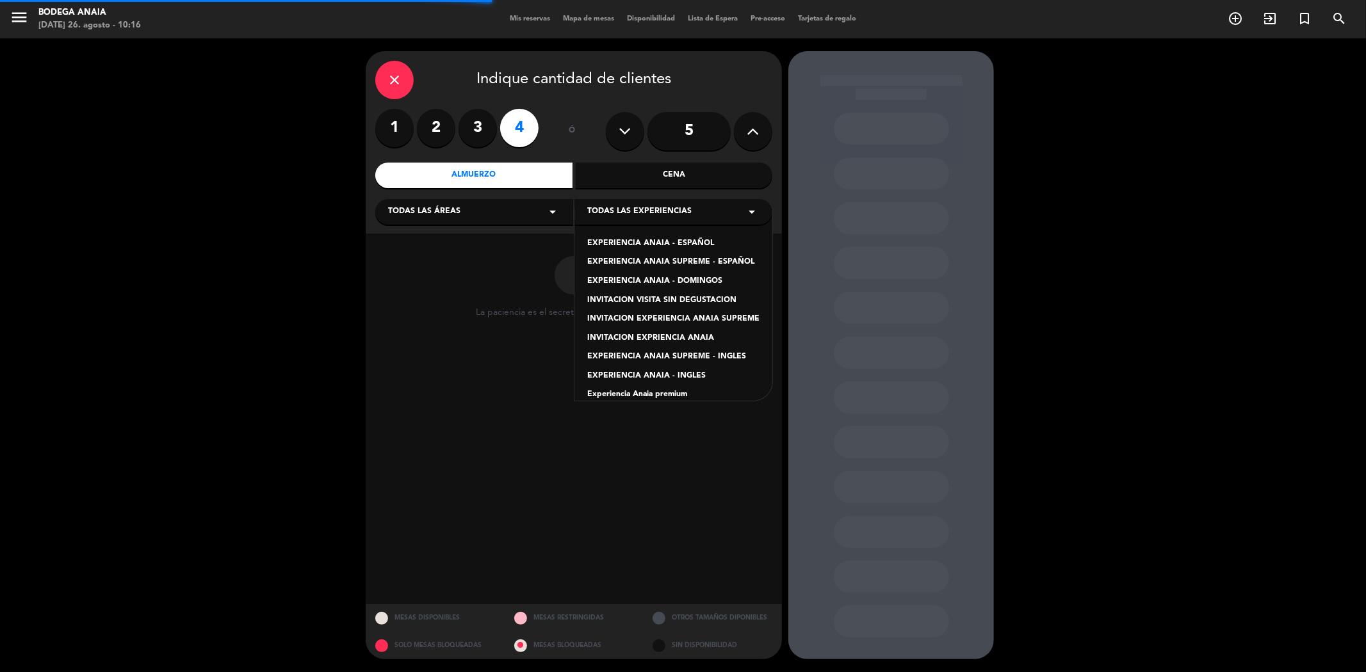
click at [634, 237] on div "EXPERIENCIA ANAIA - ESPAÑOL EXPERIENCIA ANAIA SUPREME - ESPAÑOL EXPERIENCIA ANA…" at bounding box center [674, 305] width 198 height 192
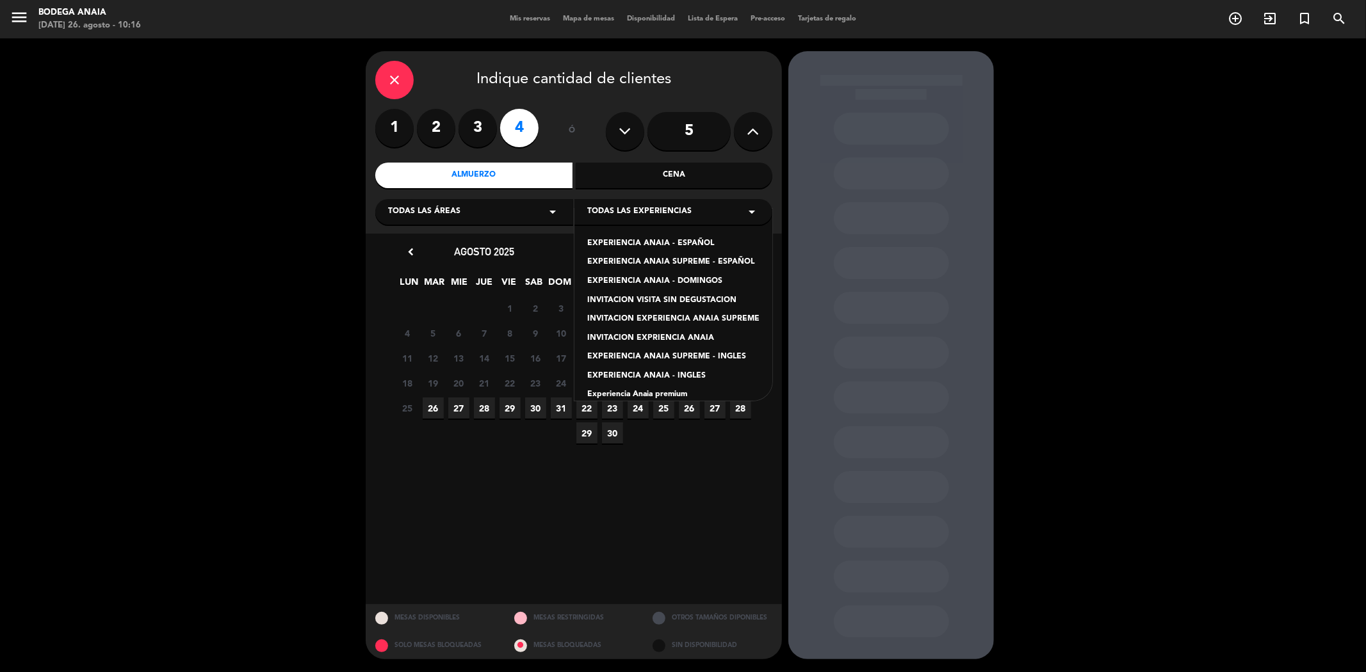
click at [602, 244] on div "EXPERIENCIA ANAIA - ESPAÑOL" at bounding box center [673, 244] width 172 height 13
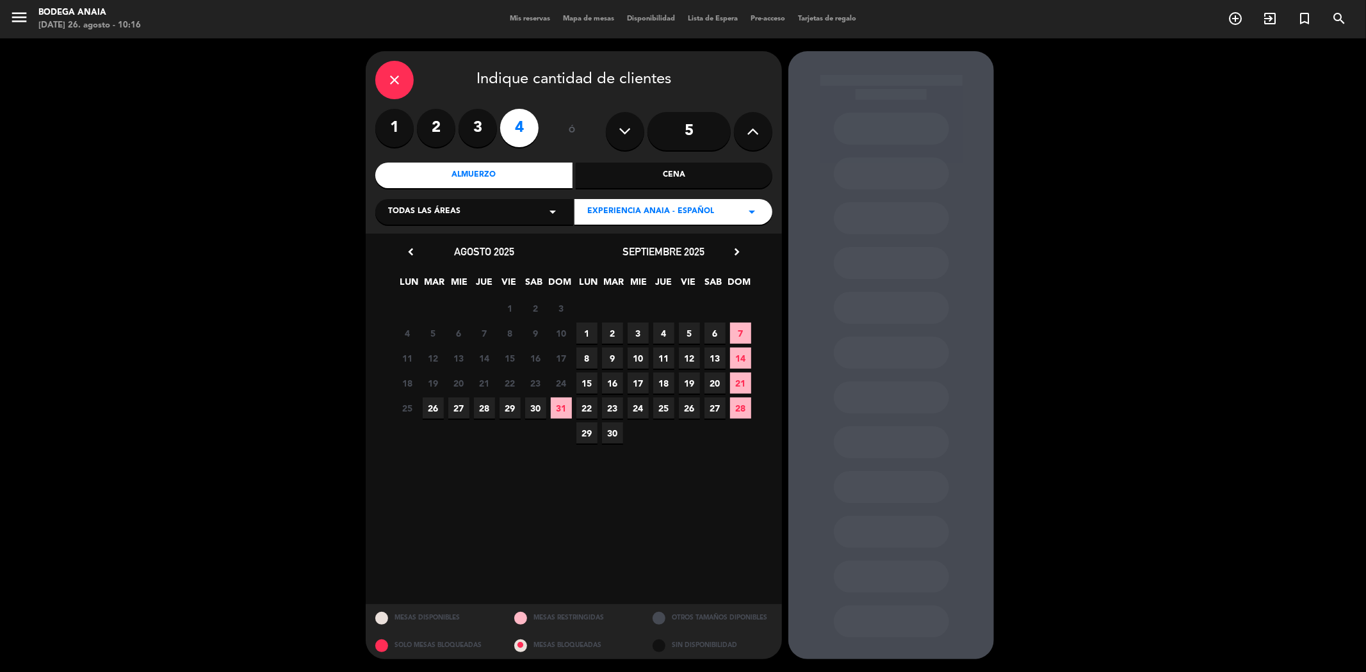
click at [682, 405] on span "26" at bounding box center [689, 408] width 21 height 21
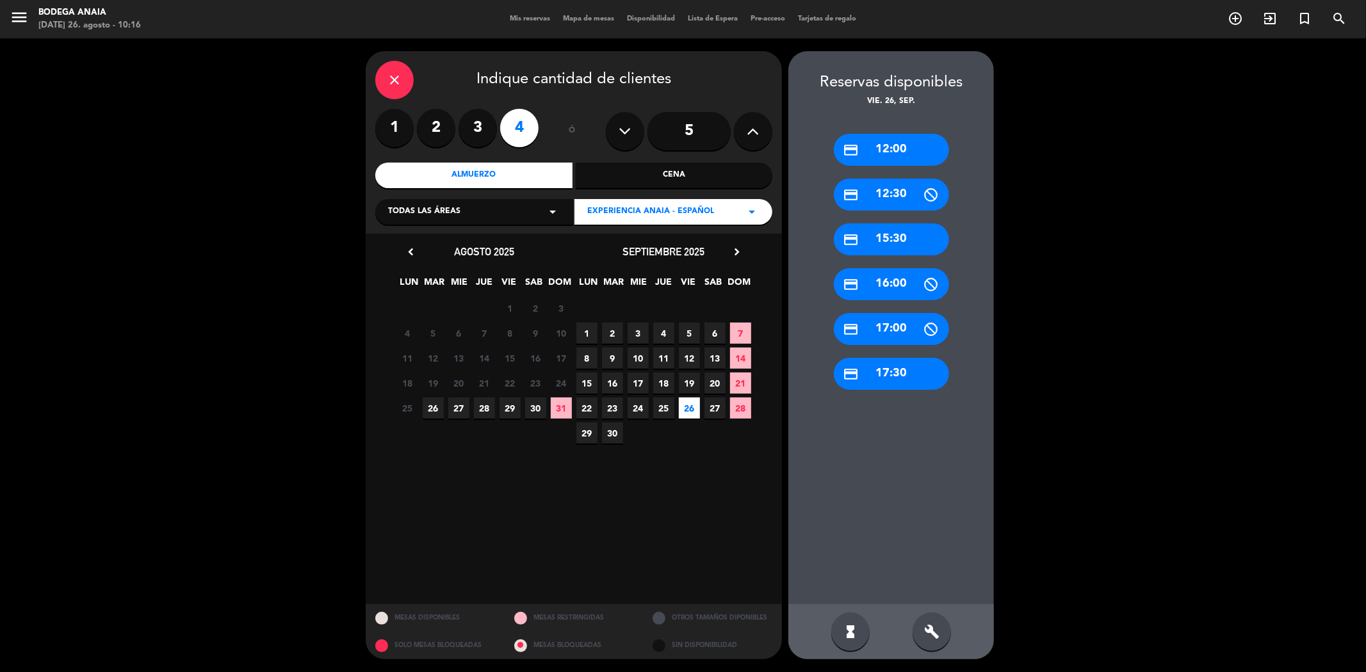
click at [945, 634] on div "build" at bounding box center [932, 632] width 38 height 38
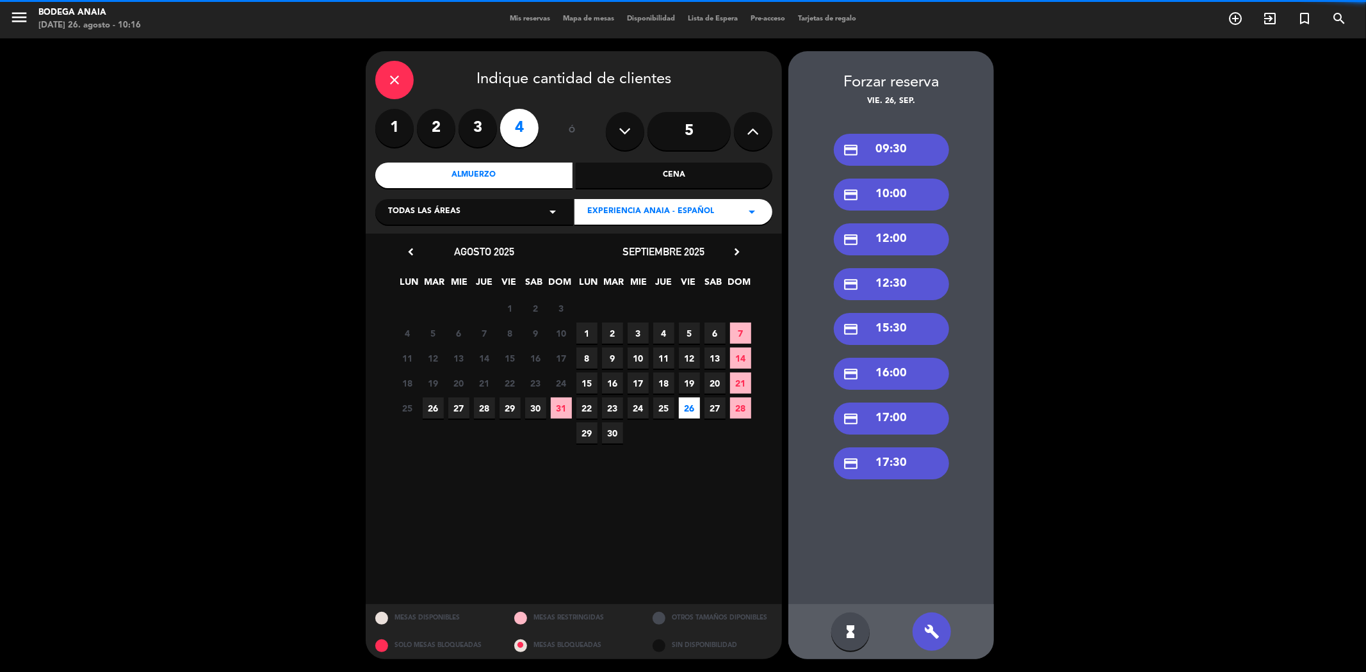
click at [902, 158] on div "credit_card 09:30" at bounding box center [891, 150] width 115 height 32
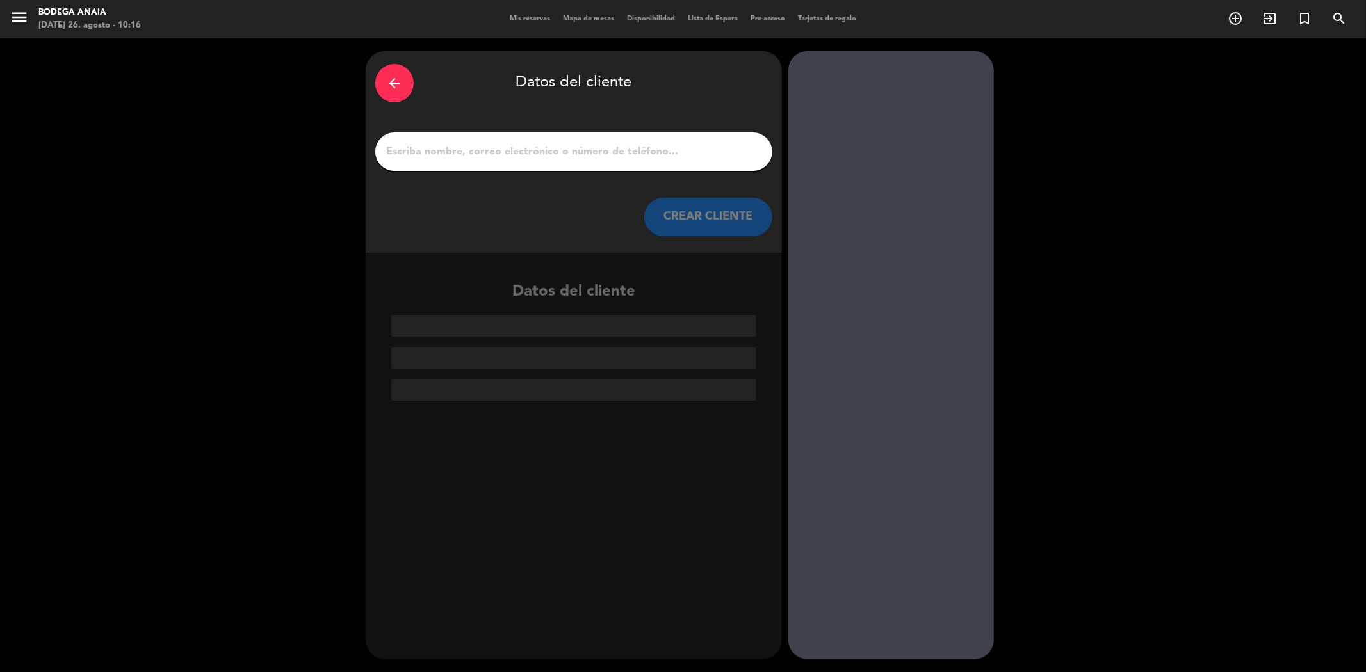
click at [446, 151] on input "1" at bounding box center [574, 152] width 378 height 18
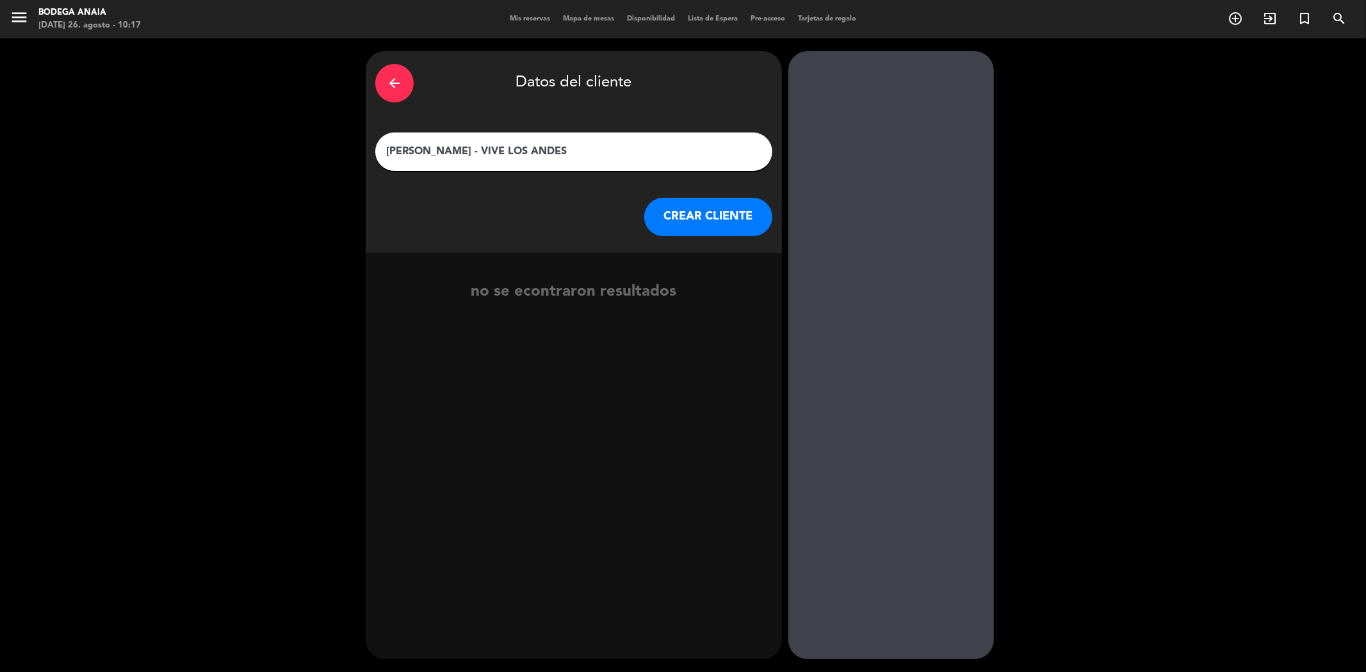
type input "[PERSON_NAME] - VIVE LOS ANDES"
click at [695, 220] on button "CREAR CLIENTE" at bounding box center [708, 217] width 128 height 38
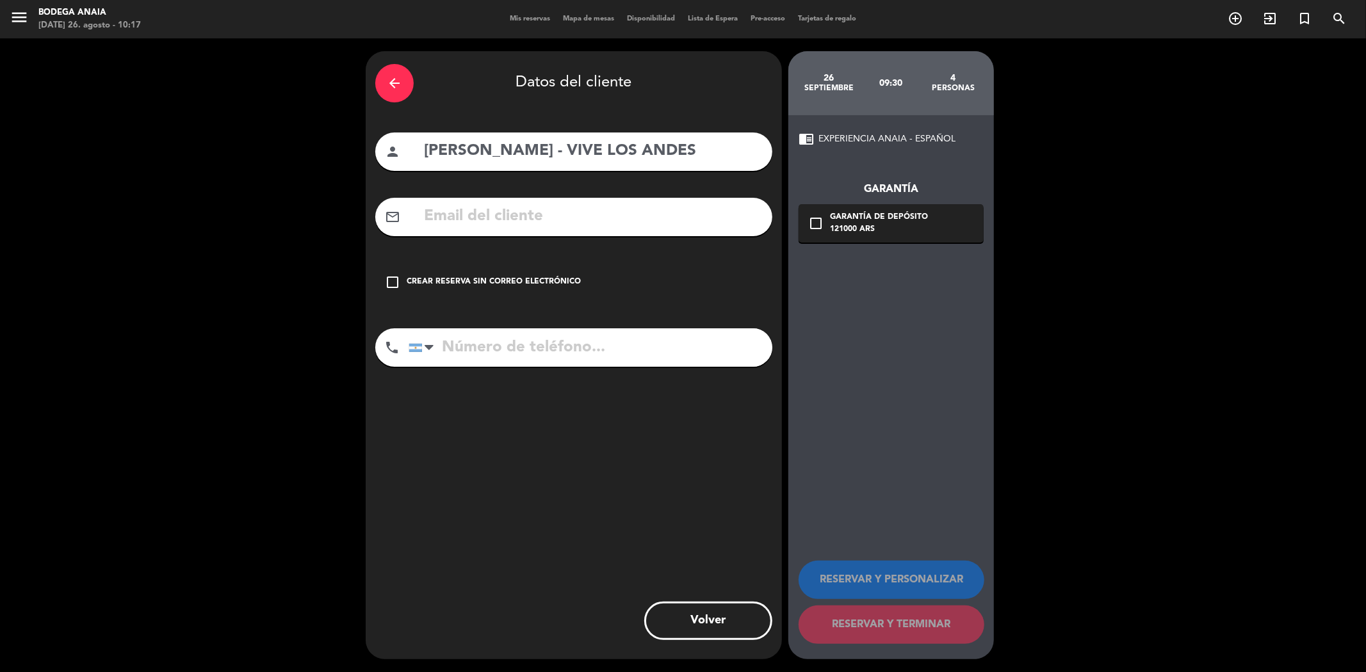
click at [498, 279] on div "Crear reserva sin correo electrónico" at bounding box center [494, 282] width 174 height 13
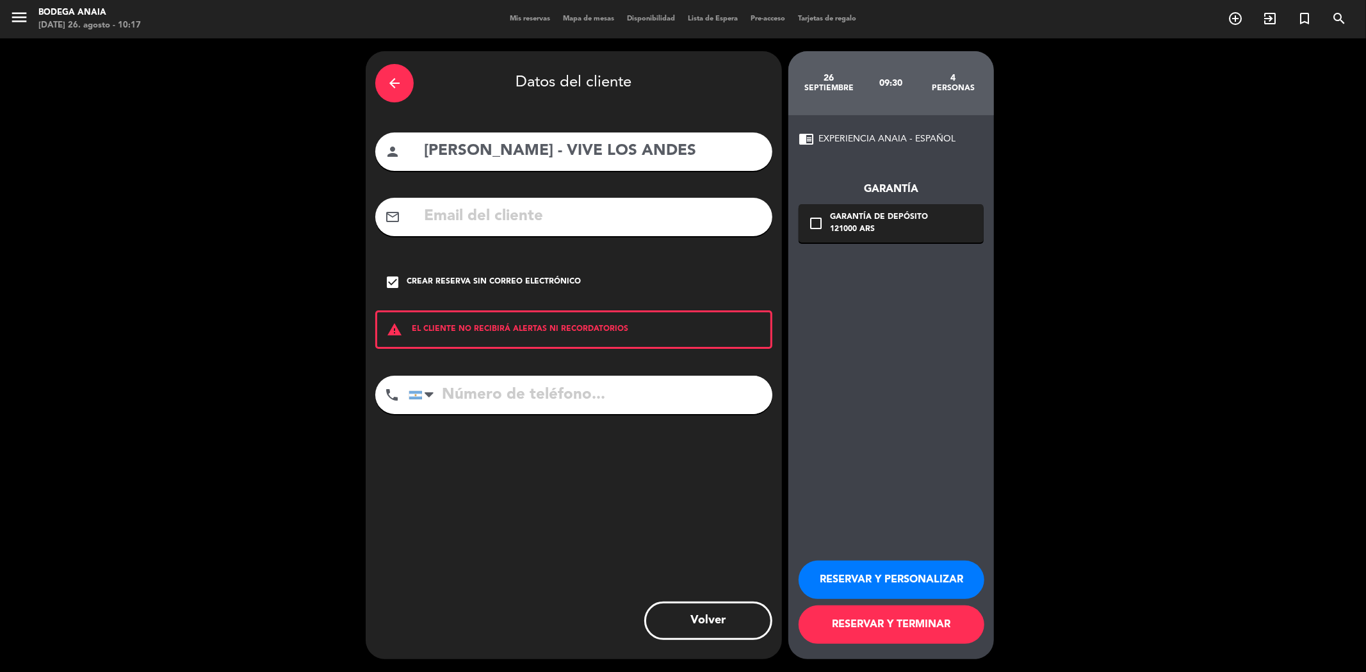
click at [908, 583] on button "RESERVAR Y PERSONALIZAR" at bounding box center [892, 580] width 186 height 38
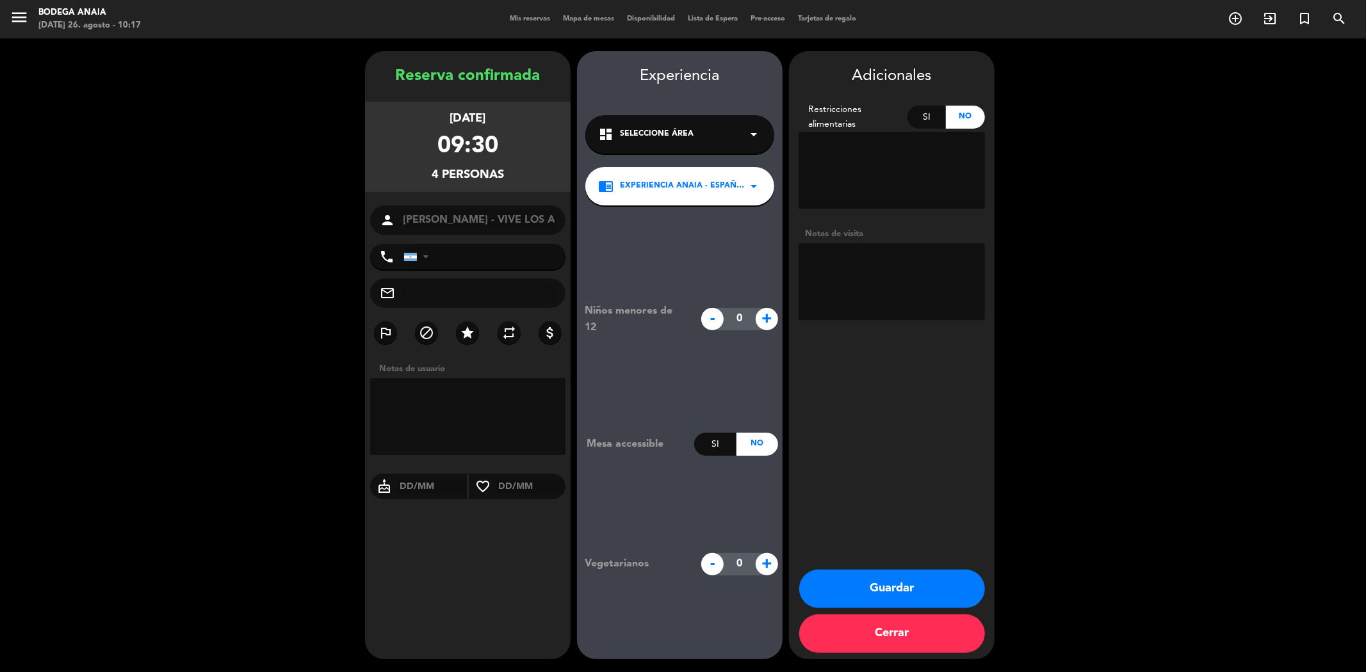
click at [921, 291] on textarea at bounding box center [892, 281] width 186 height 77
paste textarea "[PERSON_NAME] x 4 pax visita y degustación exp anaia 9.30 hs 26/9 de [GEOGRAPHI…"
type textarea "[PERSON_NAME] x 4 pax visita y degustación exp anaia 9.30 hs 26/9 de [GEOGRAPHI…"
click at [879, 583] on button "Guardar" at bounding box center [892, 589] width 186 height 38
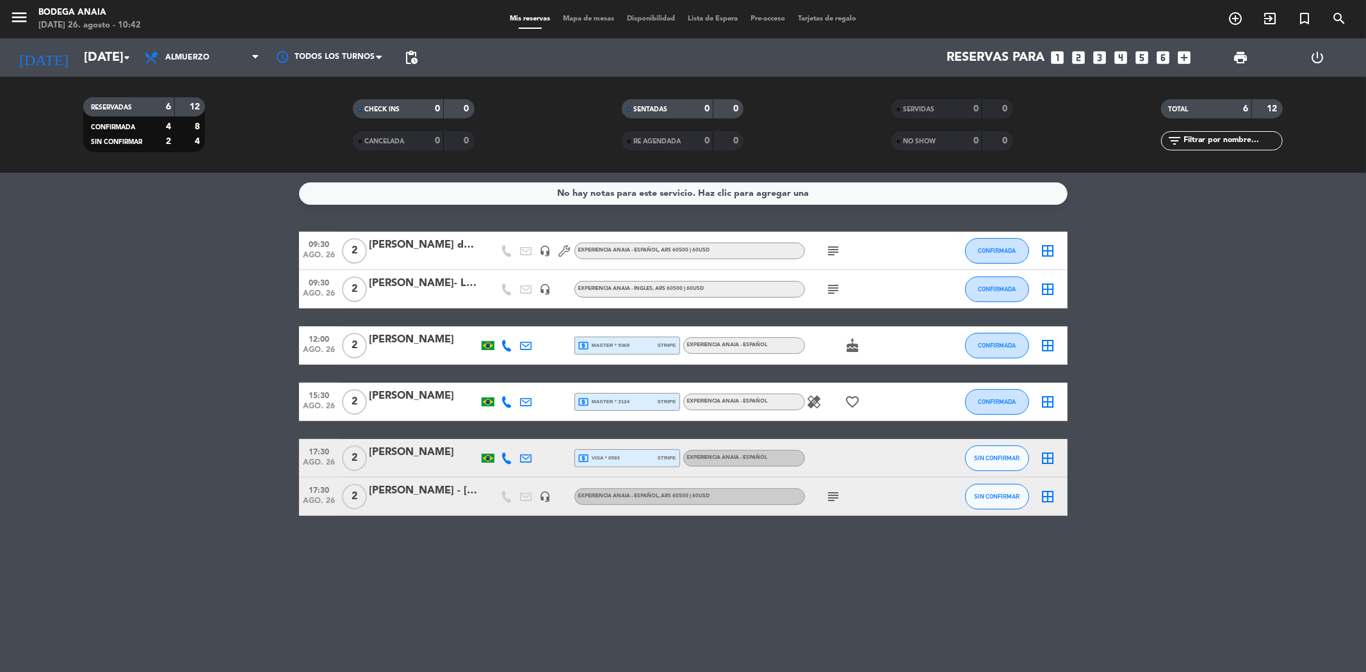
click at [52, 42] on div "[DATE] [DATE] arrow_drop_down" at bounding box center [74, 57] width 128 height 38
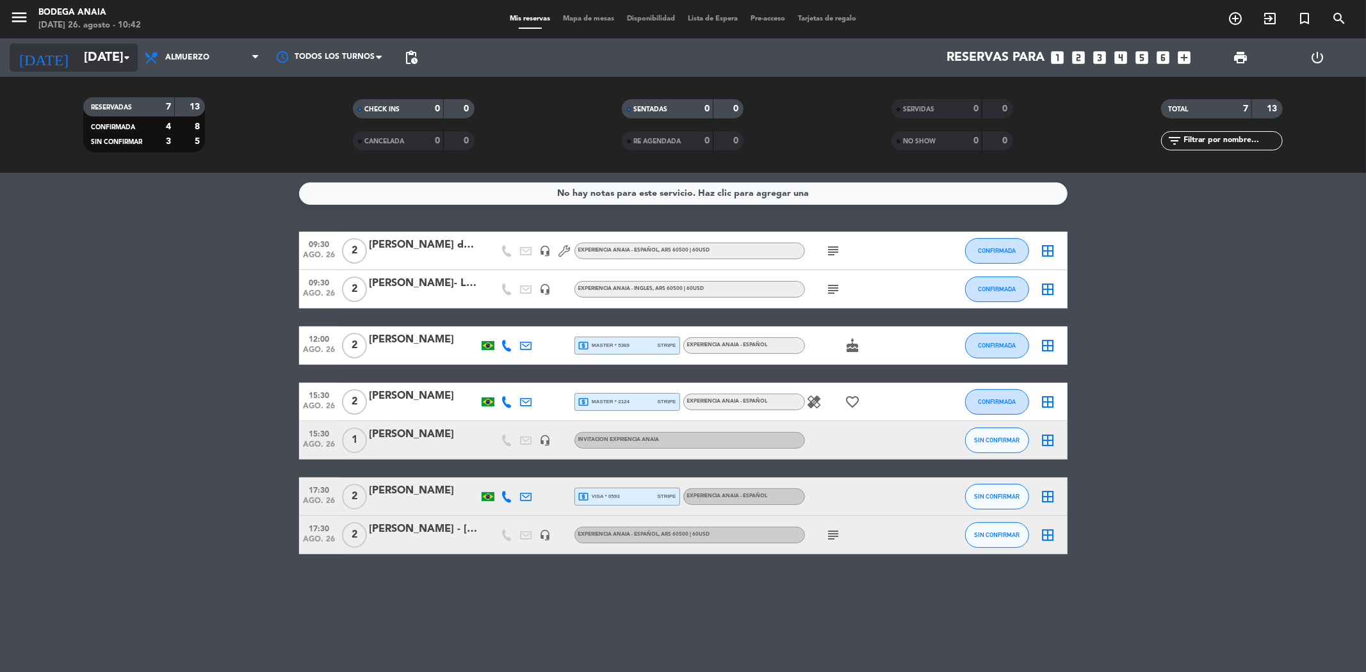
click at [77, 61] on input "[DATE]" at bounding box center [158, 58] width 163 height 28
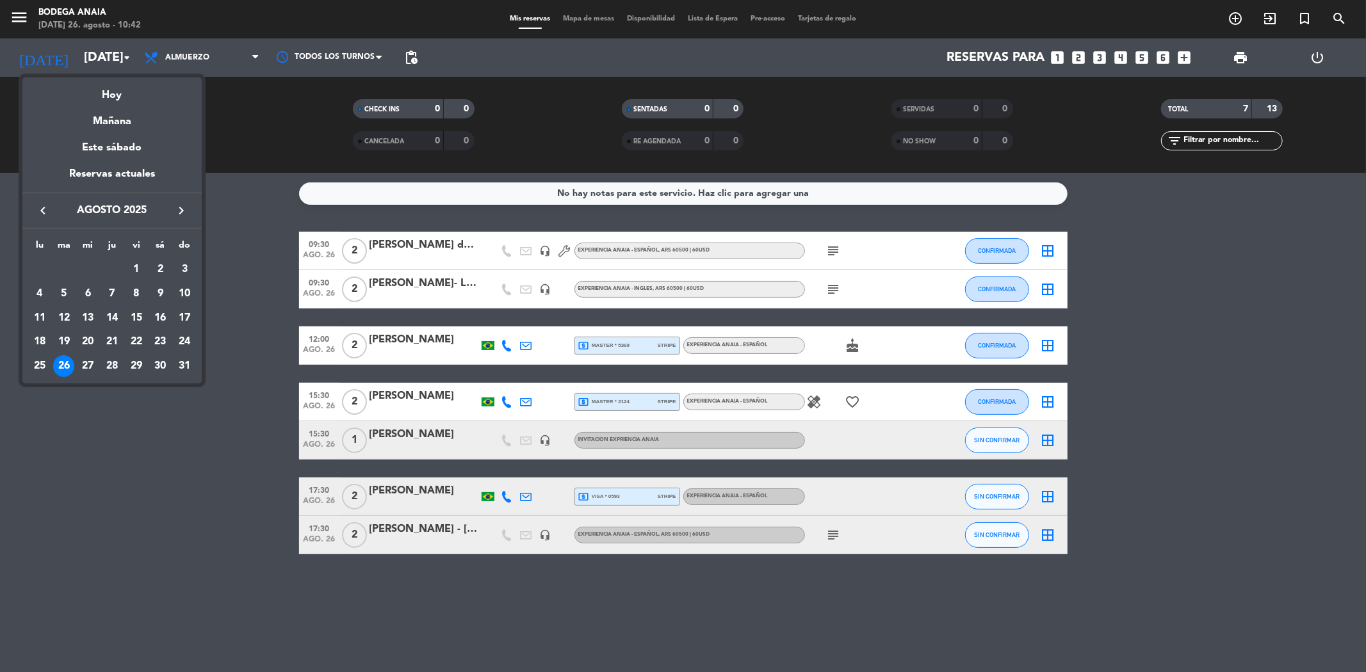
click at [179, 208] on icon "keyboard_arrow_right" at bounding box center [181, 210] width 15 height 15
click at [139, 368] on div "26" at bounding box center [137, 366] width 22 height 22
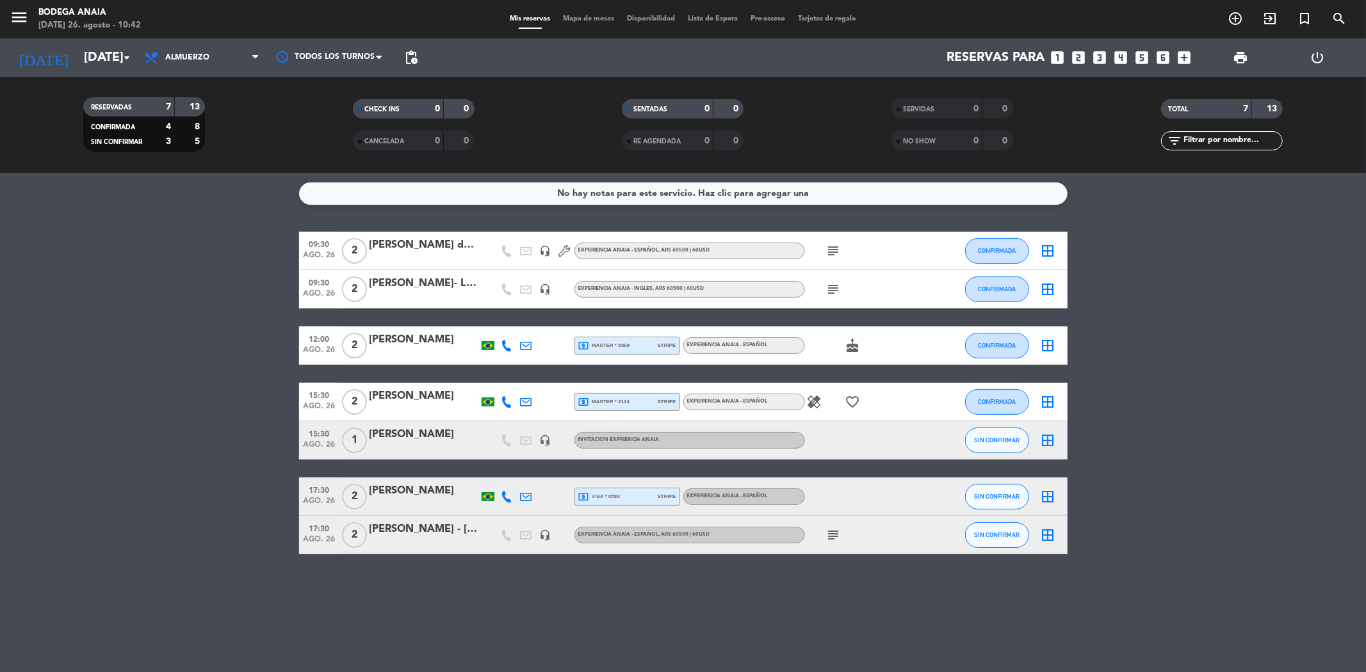
type input "[DATE]"
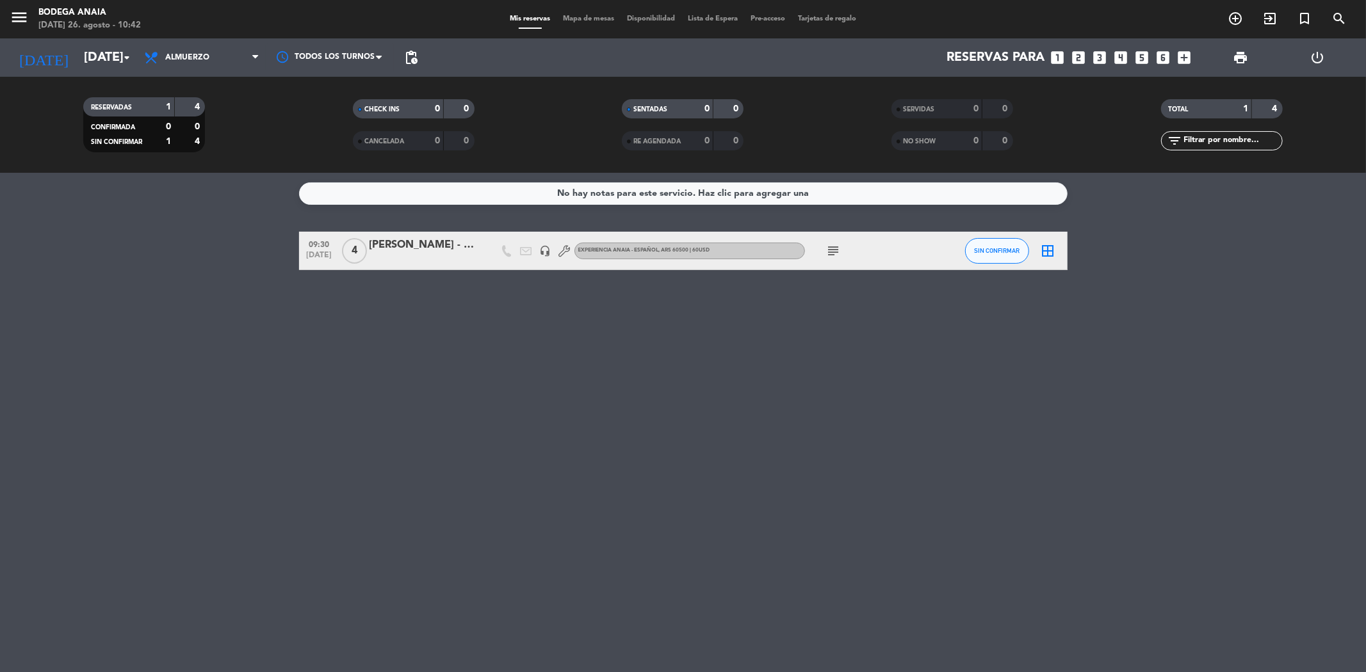
click at [485, 252] on div at bounding box center [487, 251] width 19 height 38
click at [463, 243] on div "[PERSON_NAME] - VIVE LOS ANDES" at bounding box center [424, 245] width 109 height 17
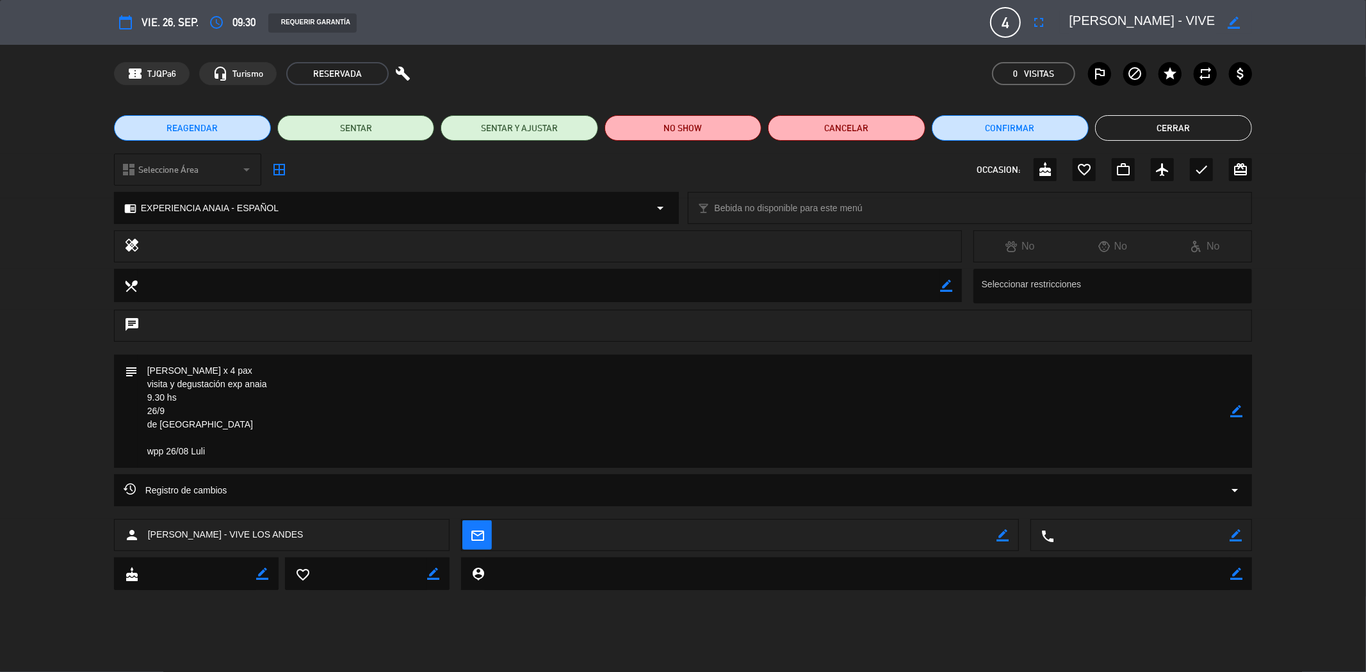
click at [1233, 411] on icon "border_color" at bounding box center [1236, 411] width 12 height 12
click at [197, 434] on textarea at bounding box center [684, 411] width 1093 height 113
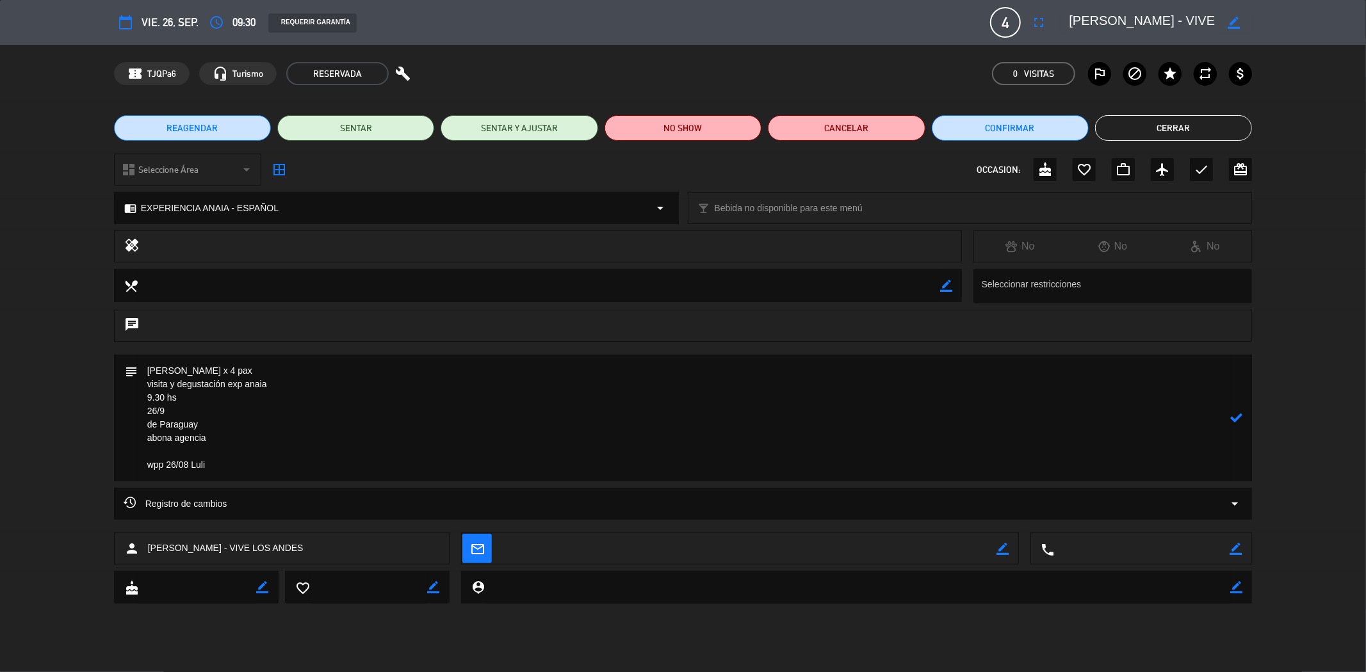
type textarea "[PERSON_NAME] x 4 pax visita y degustación exp anaia 9.30 hs 26/9 de Paraguay a…"
click at [1243, 415] on div "subject" at bounding box center [683, 418] width 1139 height 127
click at [1239, 415] on icon at bounding box center [1236, 418] width 12 height 12
click at [1182, 116] on button "Cerrar" at bounding box center [1173, 128] width 157 height 26
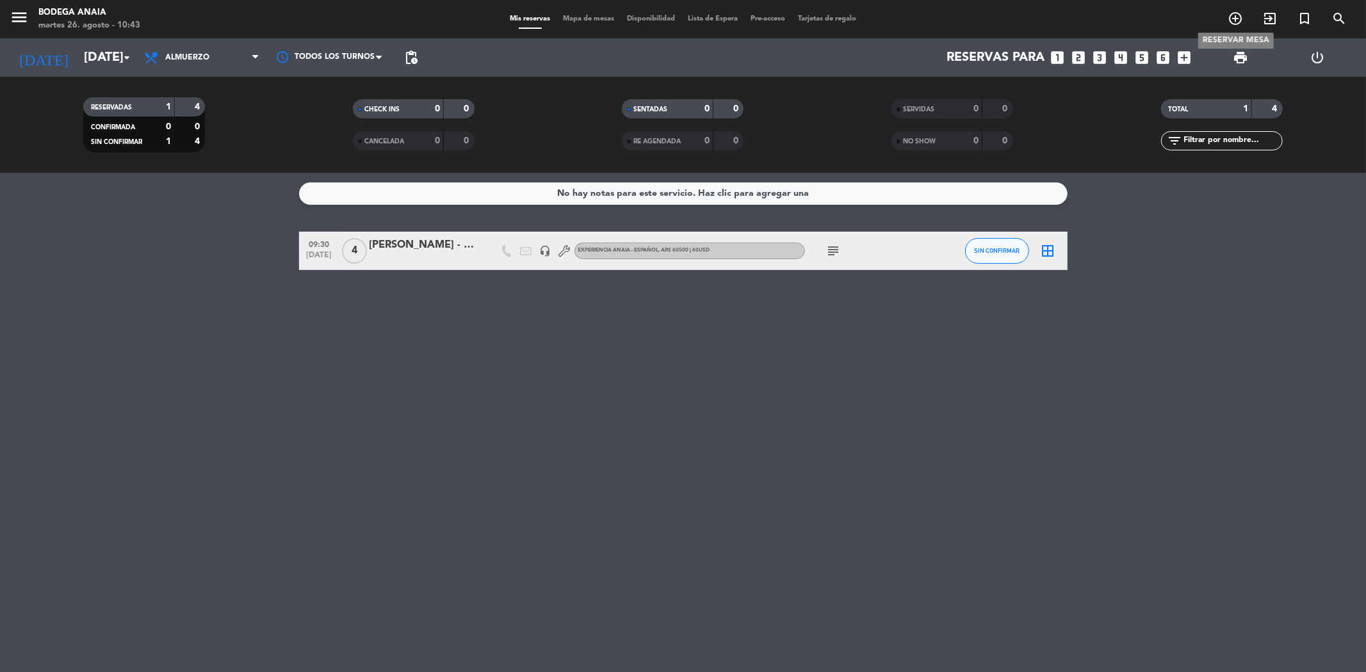
click at [1241, 17] on icon "add_circle_outline" at bounding box center [1235, 18] width 15 height 15
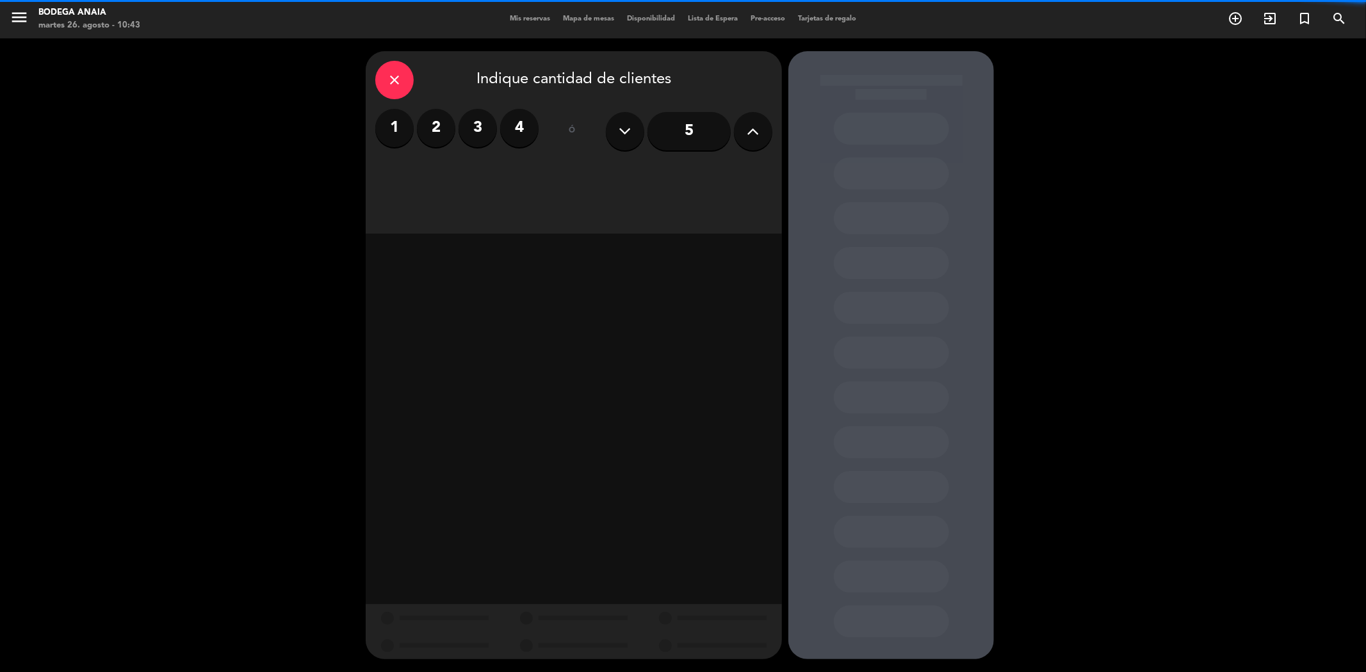
click at [436, 116] on label "2" at bounding box center [436, 128] width 38 height 38
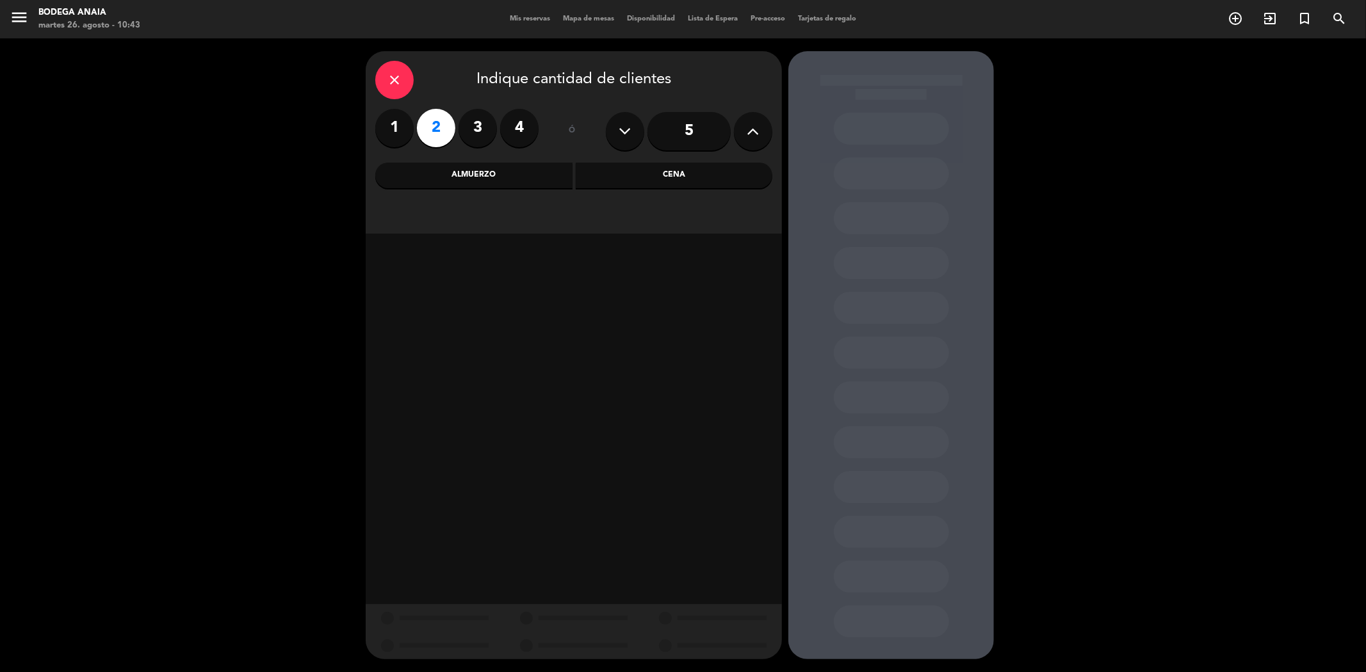
click at [444, 189] on div "close Indique cantidad de clientes 1 2 3 4 ó 5 Almuerzo Cena" at bounding box center [574, 142] width 416 height 183
click at [449, 183] on div "Almuerzo" at bounding box center [473, 176] width 197 height 26
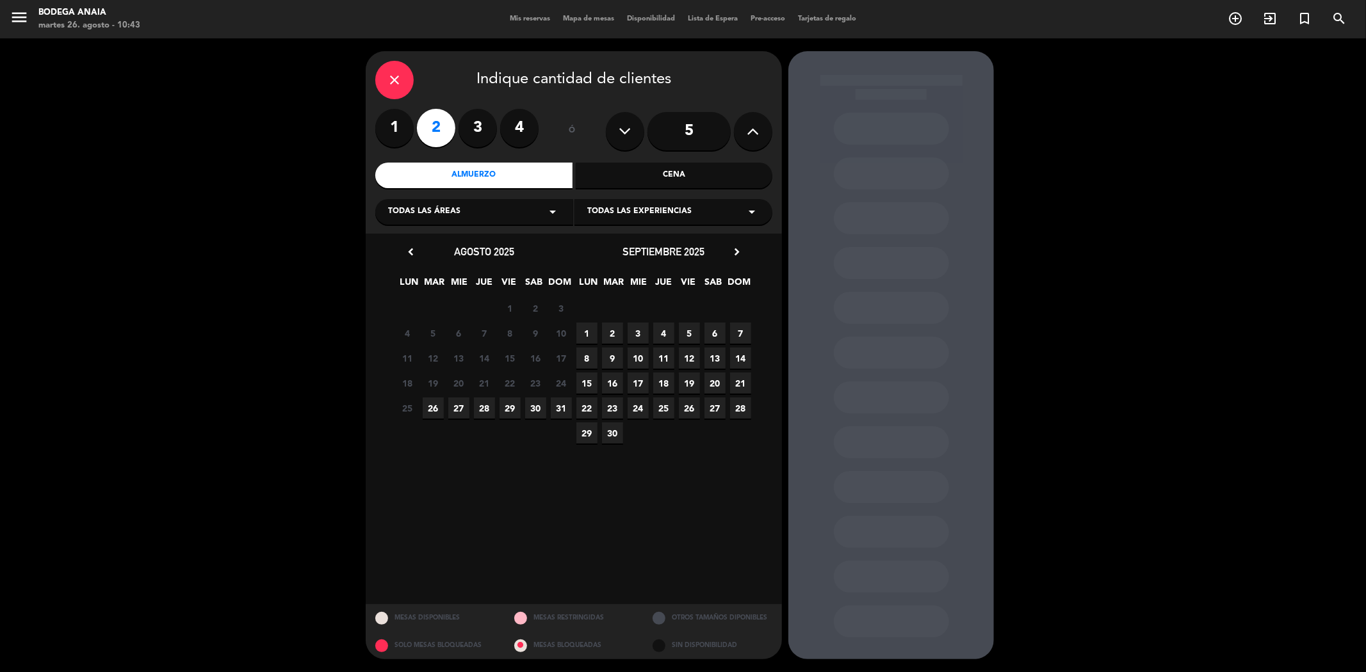
click at [707, 211] on div "Todas las experiencias arrow_drop_down" at bounding box center [674, 212] width 198 height 26
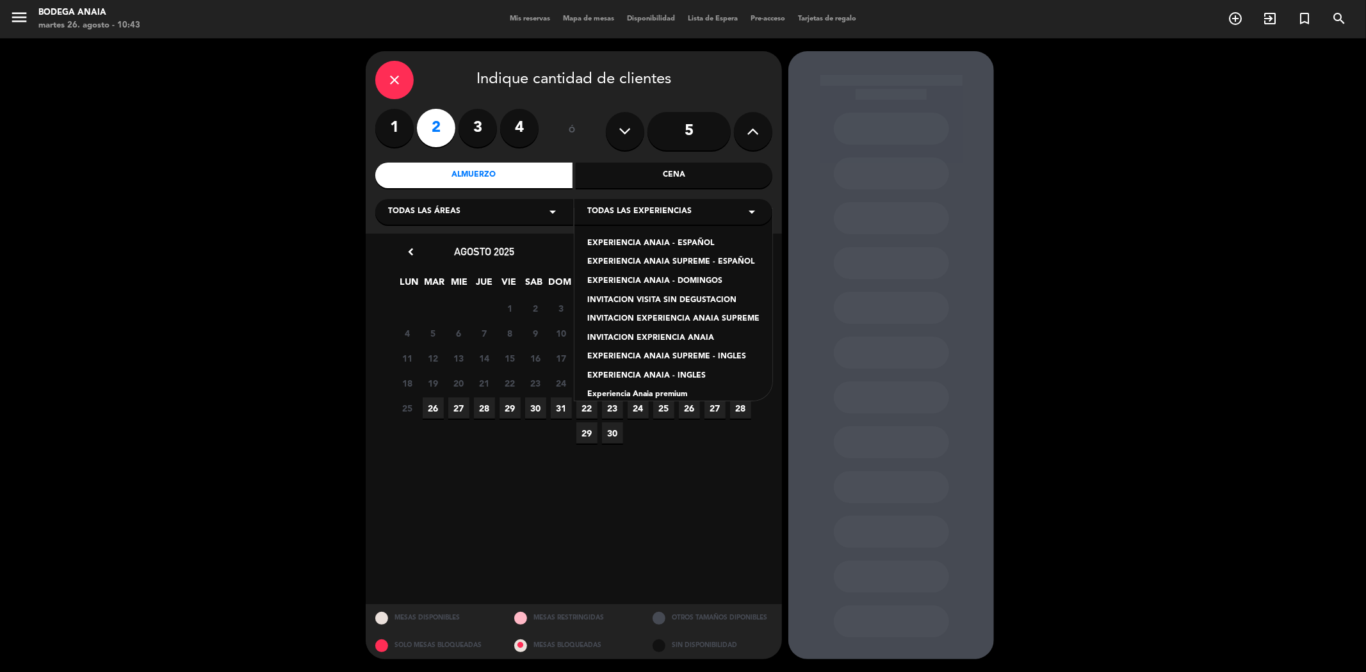
click at [650, 246] on div "EXPERIENCIA ANAIA - ESPAÑOL" at bounding box center [673, 244] width 172 height 13
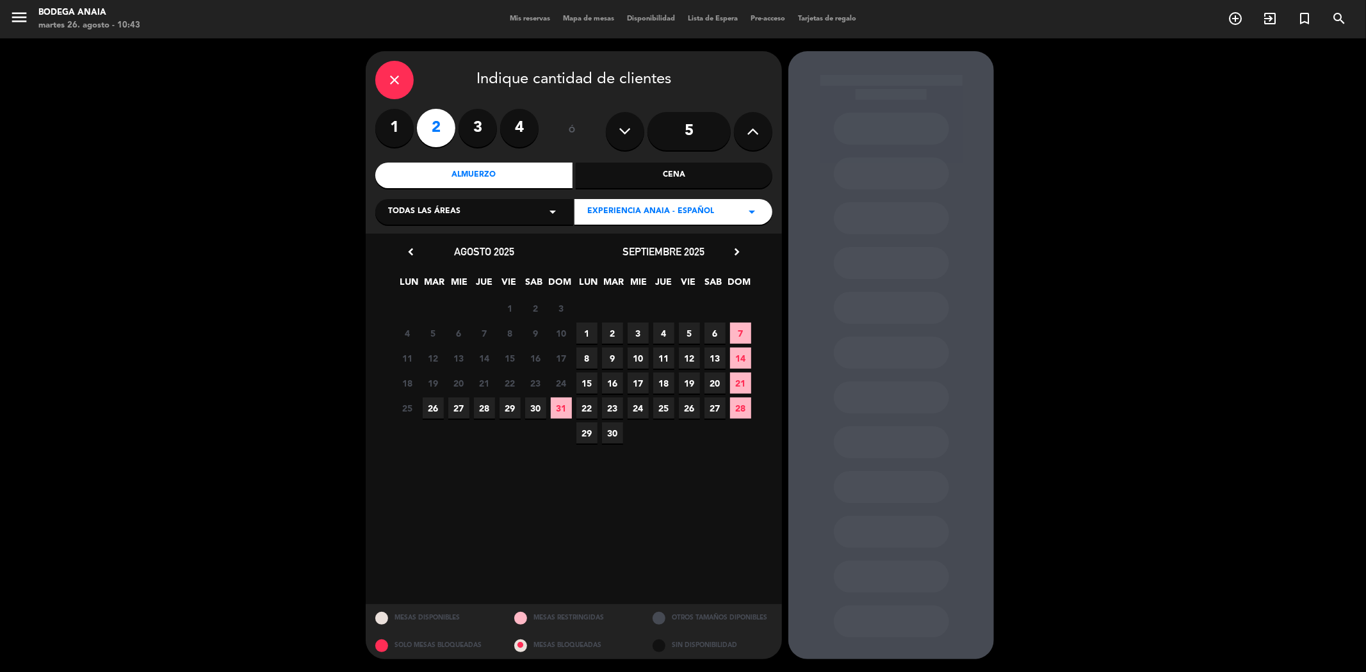
click at [735, 252] on icon "chevron_right" at bounding box center [736, 251] width 13 height 13
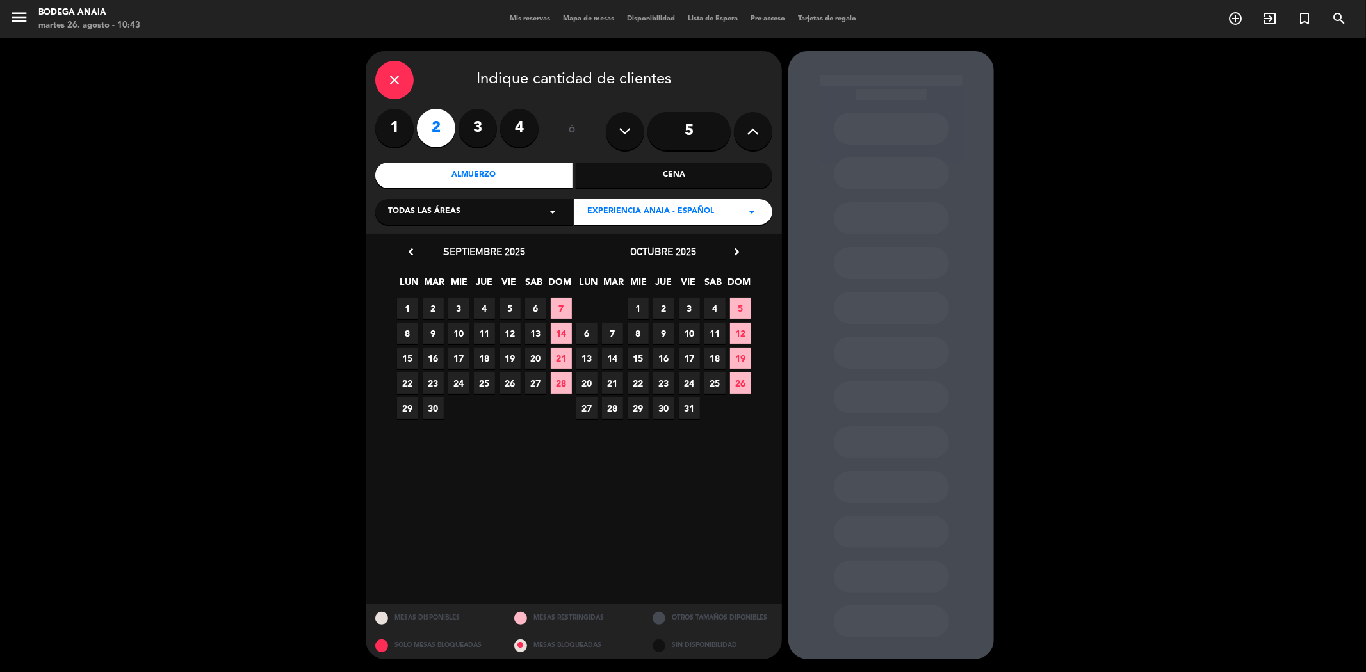
click at [639, 327] on span "8" at bounding box center [638, 333] width 21 height 21
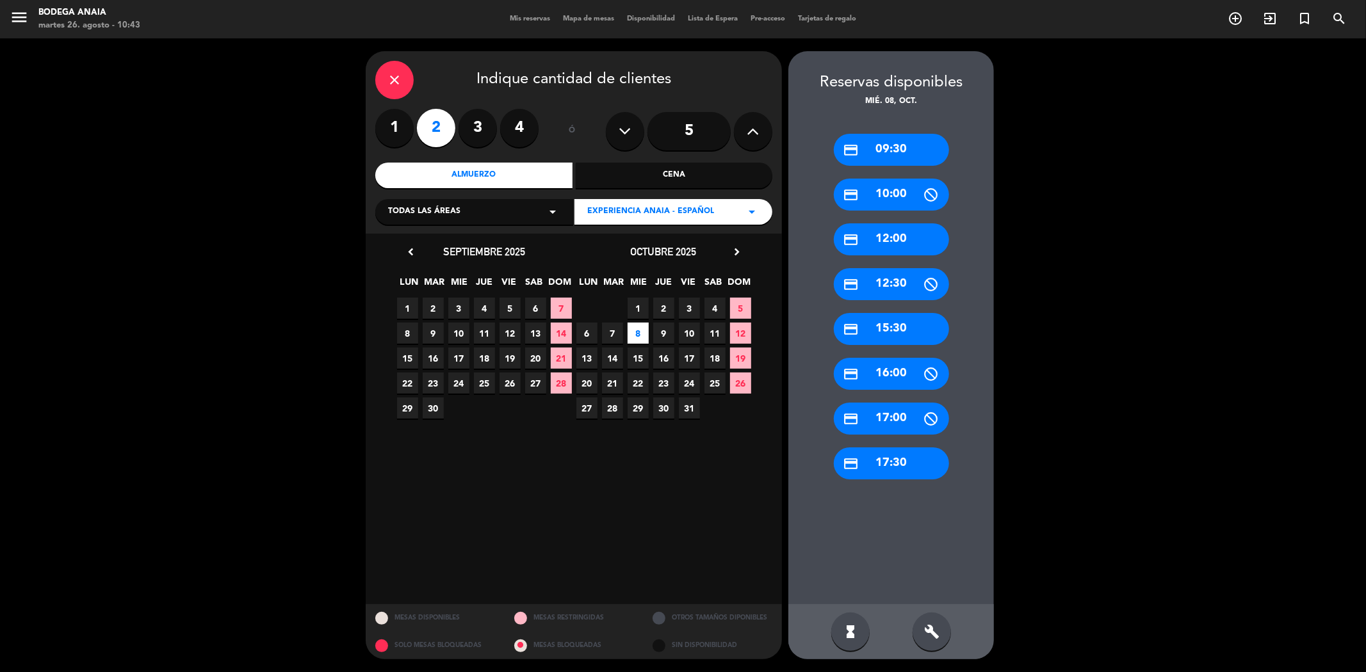
click at [889, 222] on div "credit_card 09:30 credit_card 10:00 credit_card 12:00 credit_card 12:30 credit_…" at bounding box center [891, 356] width 206 height 496
click at [888, 243] on div "credit_card 12:00" at bounding box center [891, 240] width 115 height 32
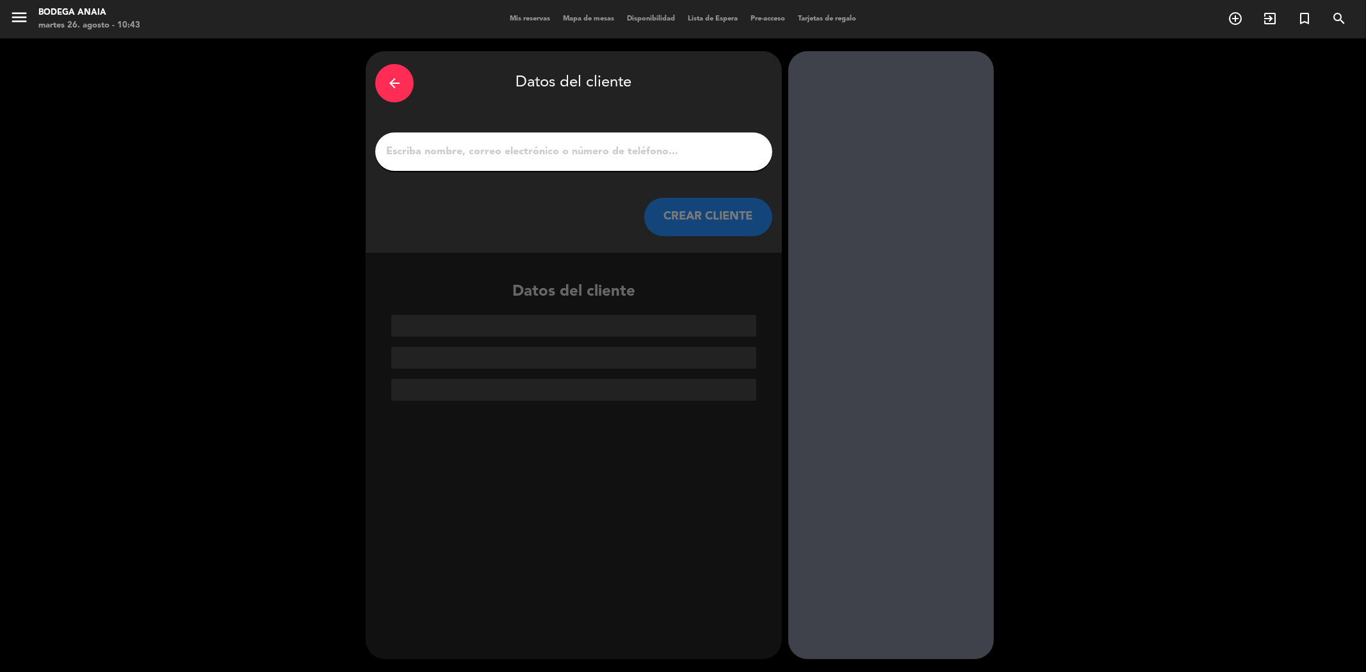
click at [511, 149] on input "1" at bounding box center [574, 152] width 378 height 18
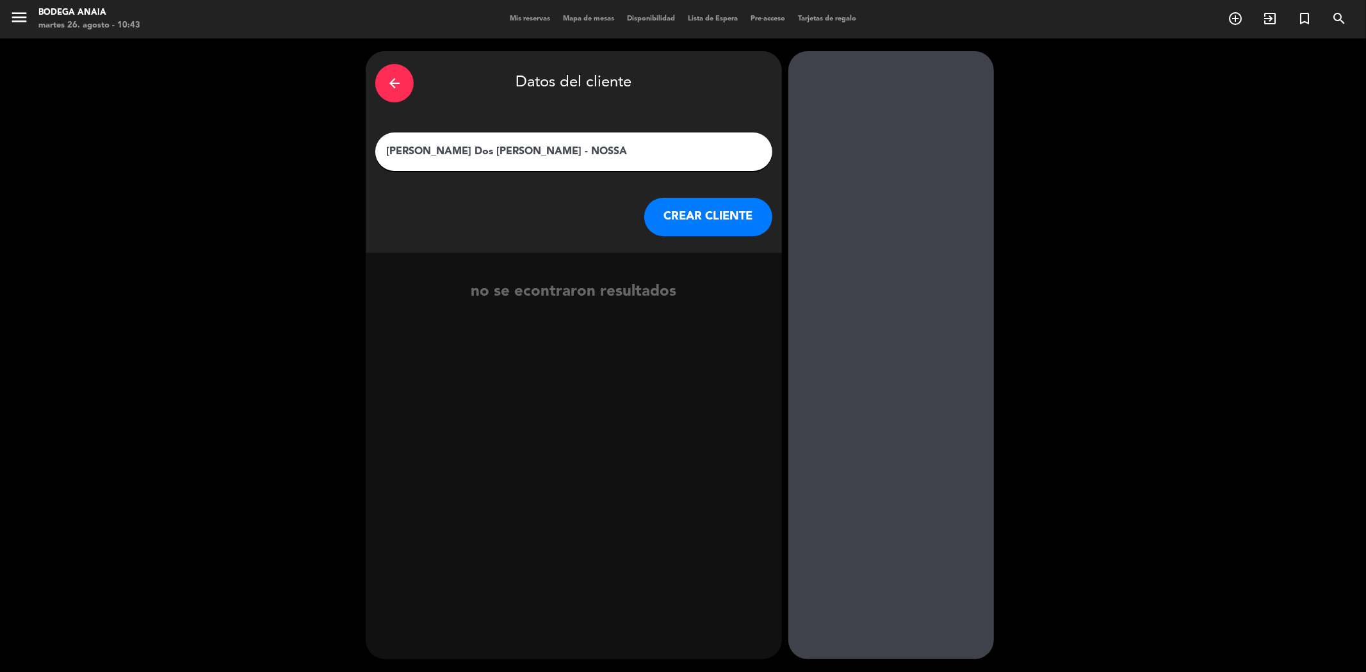
type input "[PERSON_NAME] Dos [PERSON_NAME] - NOSSA"
click at [697, 218] on button "CREAR CLIENTE" at bounding box center [708, 217] width 128 height 38
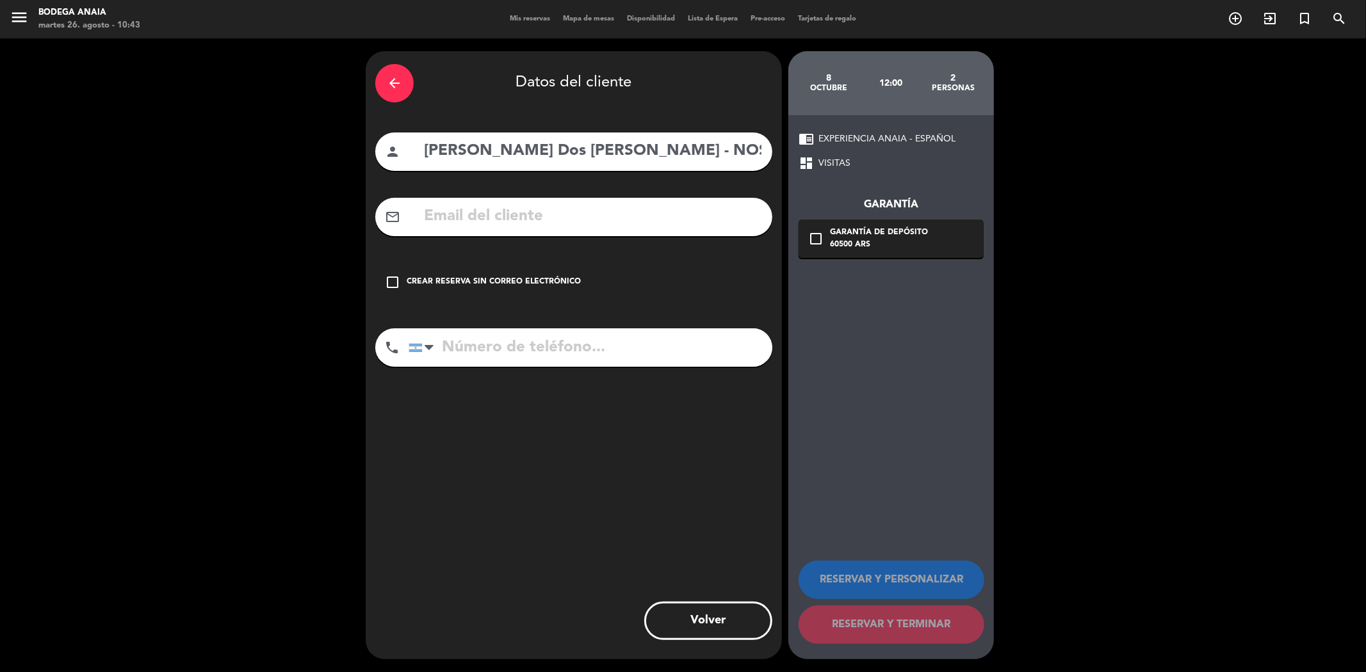
click at [425, 279] on div "Crear reserva sin correo electrónico" at bounding box center [494, 282] width 174 height 13
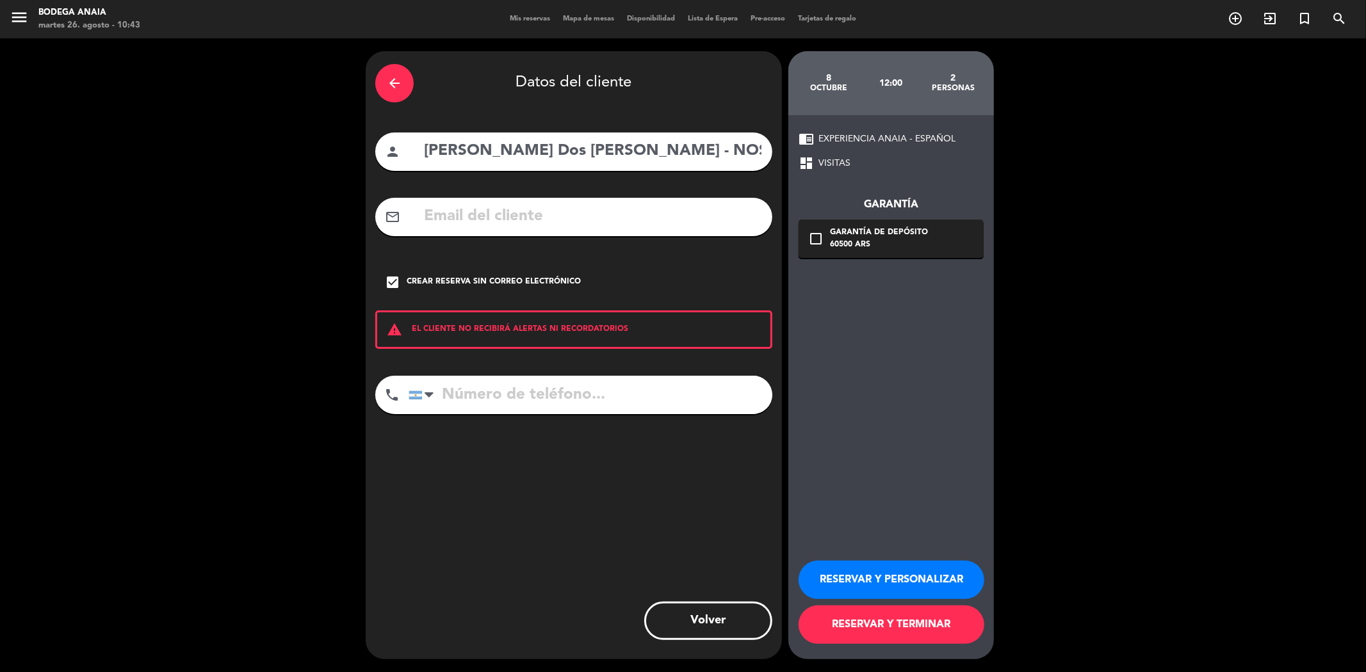
click at [908, 573] on button "RESERVAR Y PERSONALIZAR" at bounding box center [892, 580] width 186 height 38
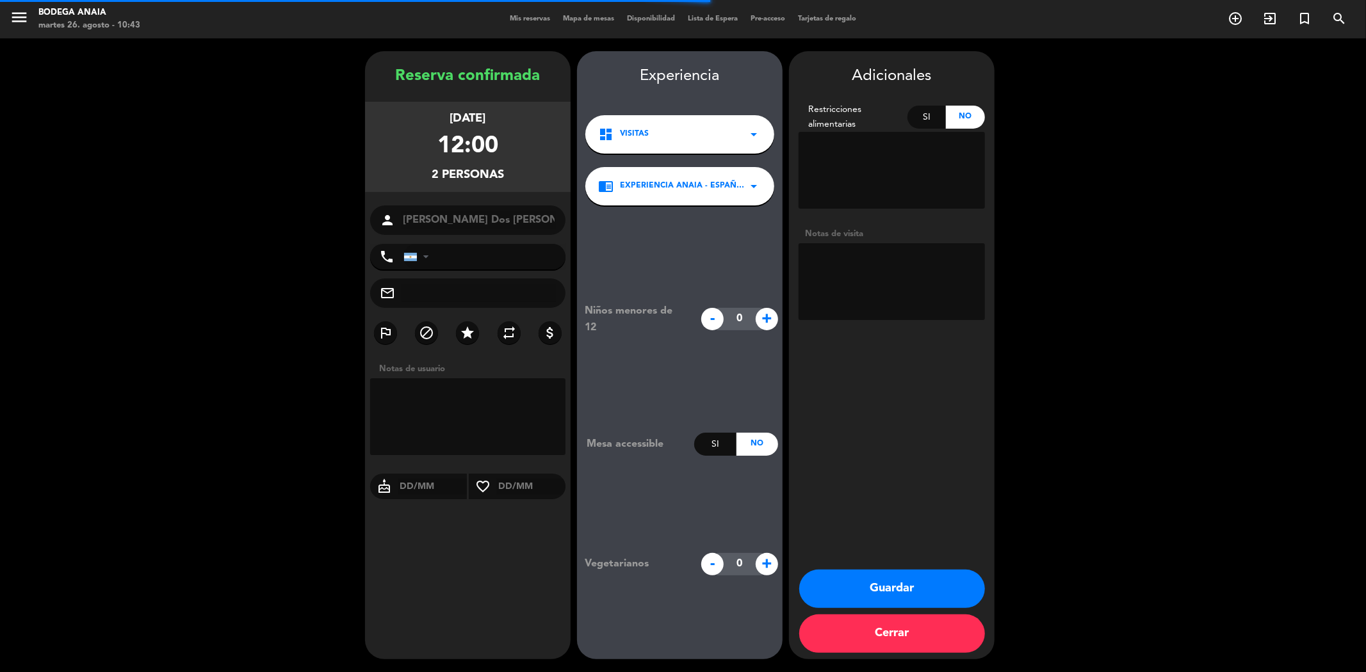
click at [855, 280] on textarea at bounding box center [892, 281] width 186 height 77
paste textarea "Buen día! Envio solicitud de reserva: PAX: [PERSON_NAME] DOS [PERSON_NAME] X2 F…"
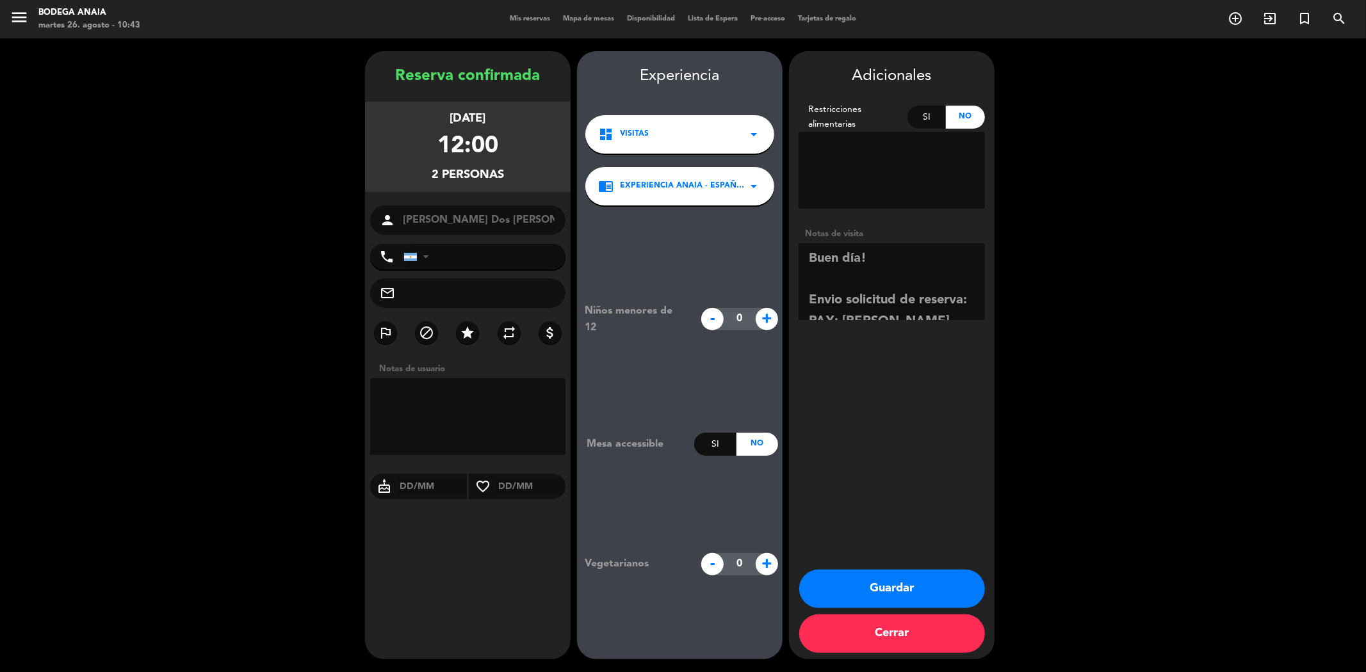
drag, startPoint x: 872, startPoint y: 286, endPoint x: 822, endPoint y: 253, distance: 60.0
click at [823, 257] on textarea at bounding box center [892, 281] width 186 height 77
click at [817, 243] on textarea at bounding box center [892, 281] width 186 height 77
drag, startPoint x: 814, startPoint y: 238, endPoint x: 787, endPoint y: 220, distance: 33.2
click at [787, 220] on booking-confirmed "Reserva confirmada [DATE] 12:00 2 personas person [PERSON_NAME] Dos [PERSON_NAM…" at bounding box center [683, 355] width 1341 height 608
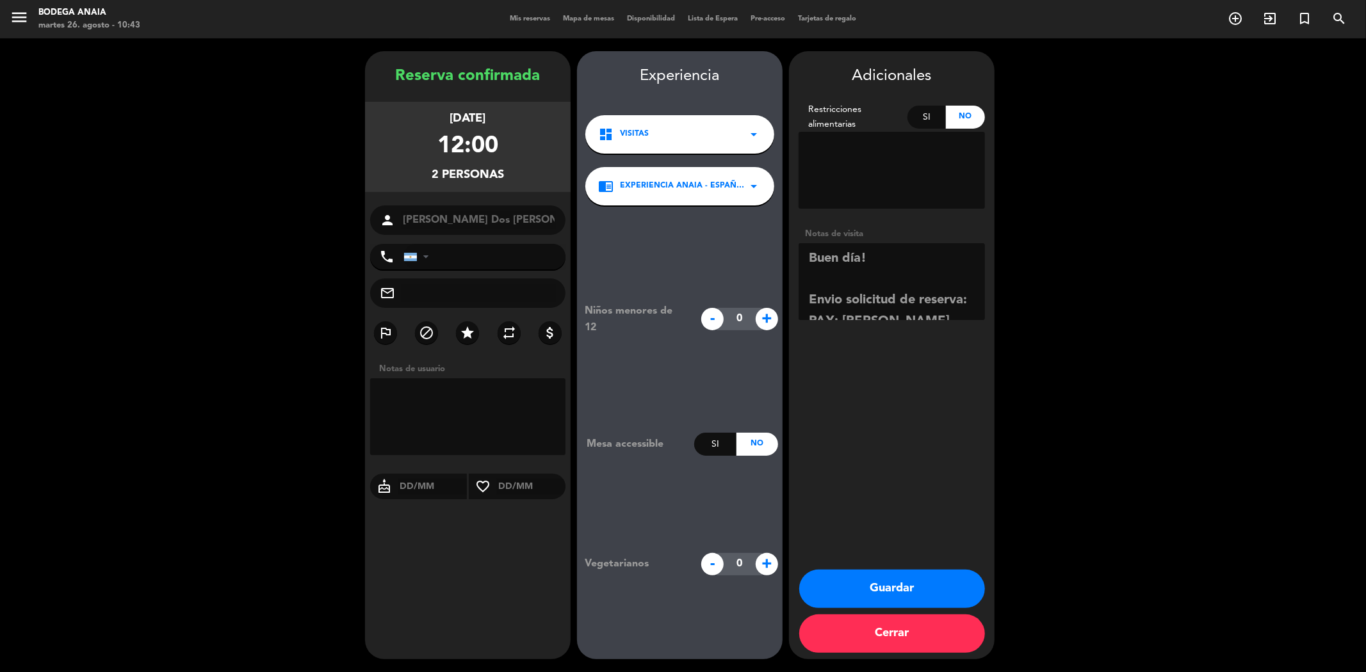
drag, startPoint x: 847, startPoint y: 279, endPoint x: 795, endPoint y: 237, distance: 66.0
click at [795, 237] on div "Adicionales Restricciones alimentarias Si No Notas de visita" at bounding box center [892, 194] width 206 height 261
click at [881, 265] on textarea at bounding box center [892, 281] width 186 height 77
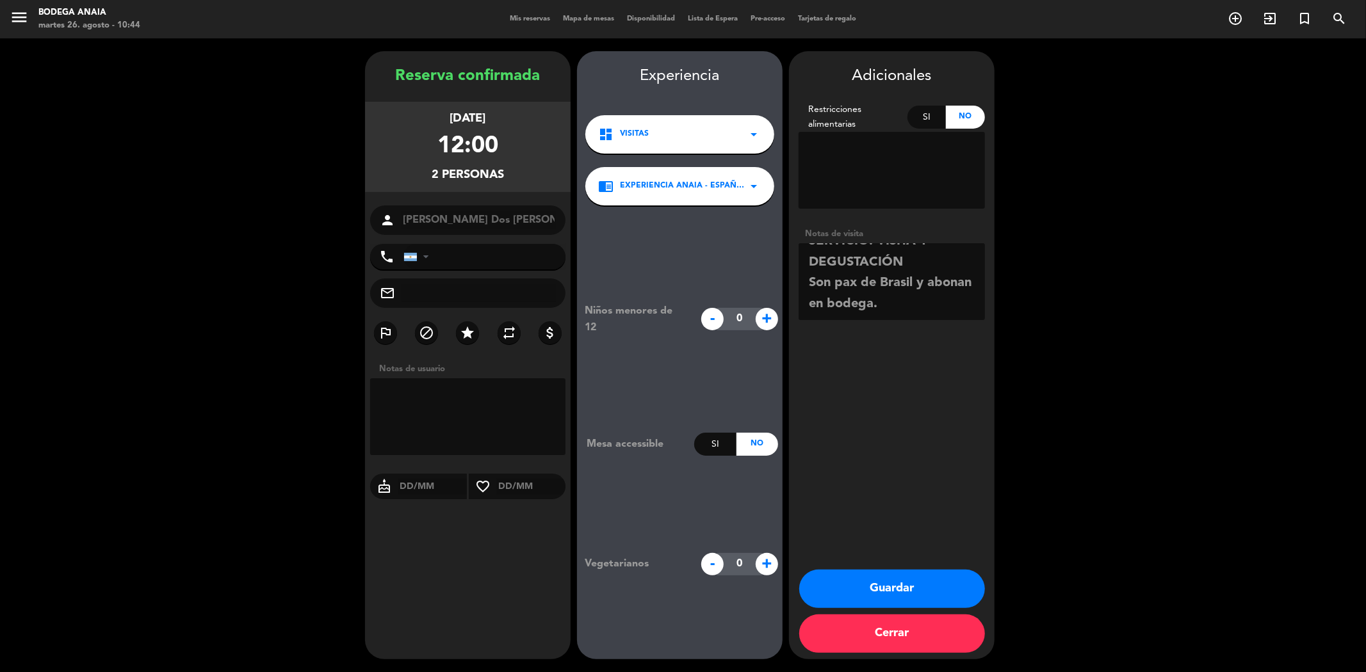
click at [893, 301] on textarea at bounding box center [892, 281] width 186 height 77
type textarea "Envio solicitud de reserva: PAX: [PERSON_NAME] DOS [PERSON_NAME] X2 FECHA: 08/1…"
click at [893, 589] on button "Guardar" at bounding box center [892, 589] width 186 height 38
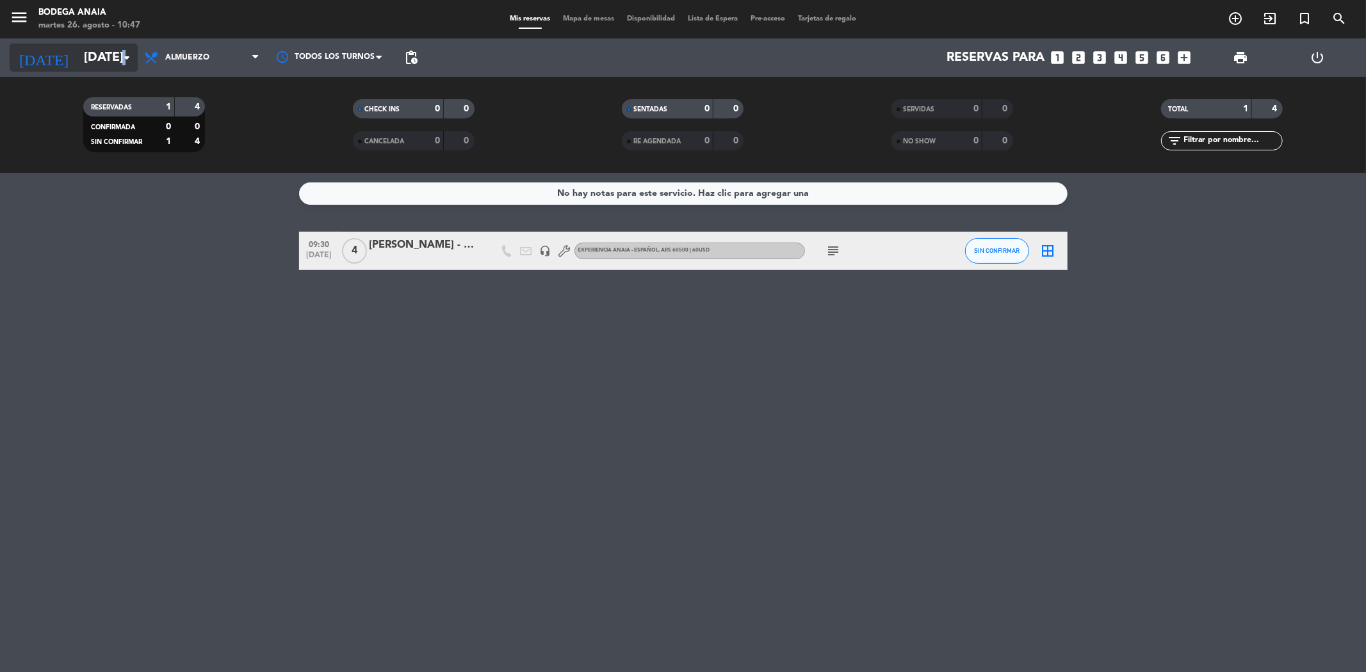
click at [125, 50] on icon "arrow_drop_down" at bounding box center [126, 57] width 15 height 15
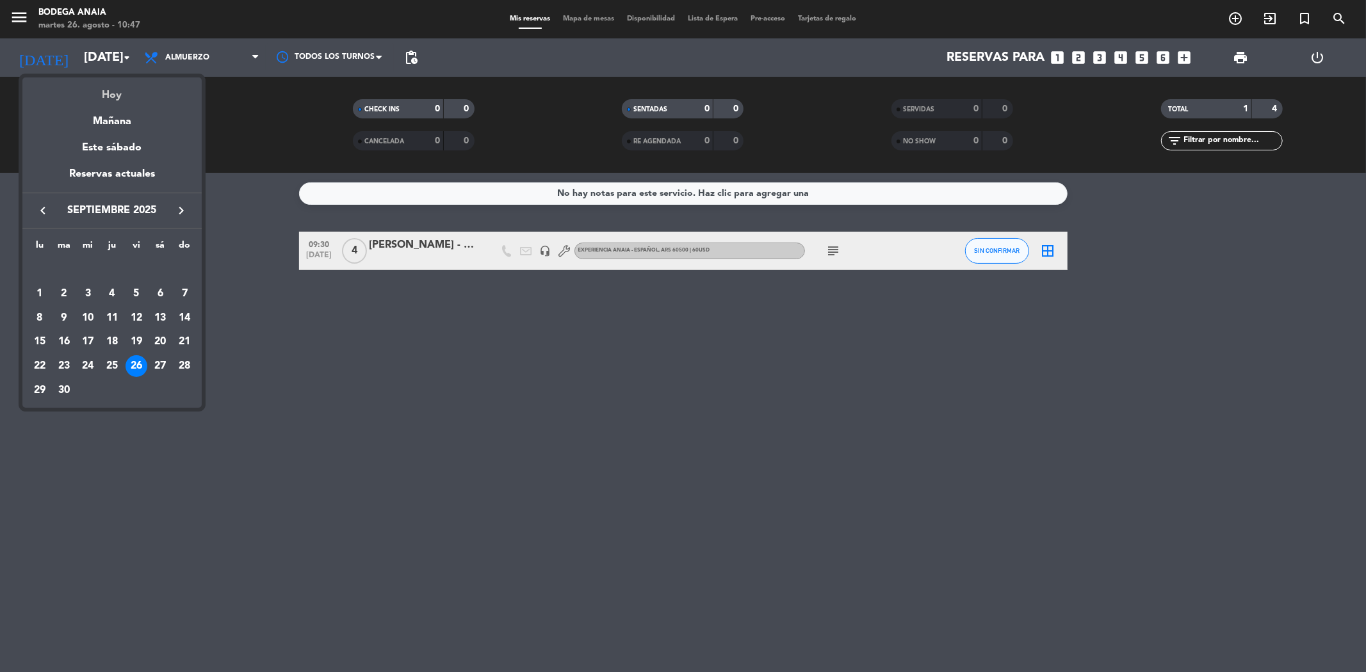
click at [118, 99] on div "Hoy" at bounding box center [111, 90] width 179 height 26
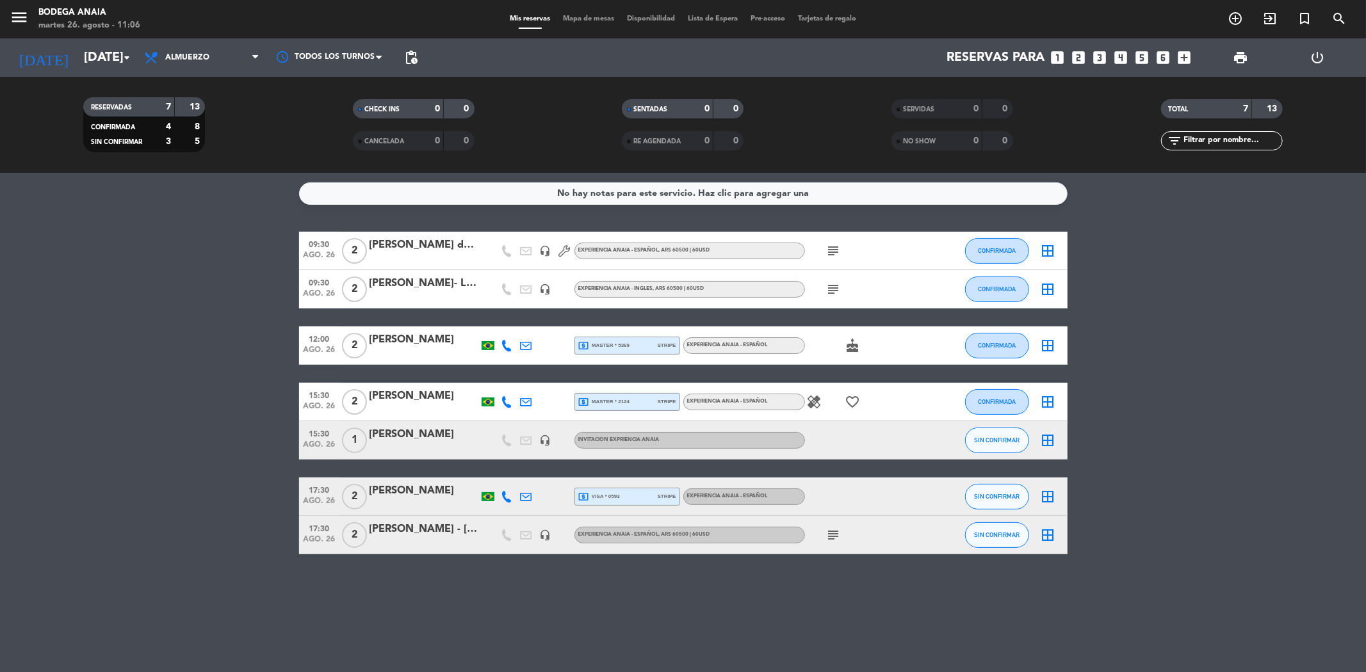
click at [407, 537] on div "[PERSON_NAME] - [PERSON_NAME]" at bounding box center [424, 529] width 109 height 17
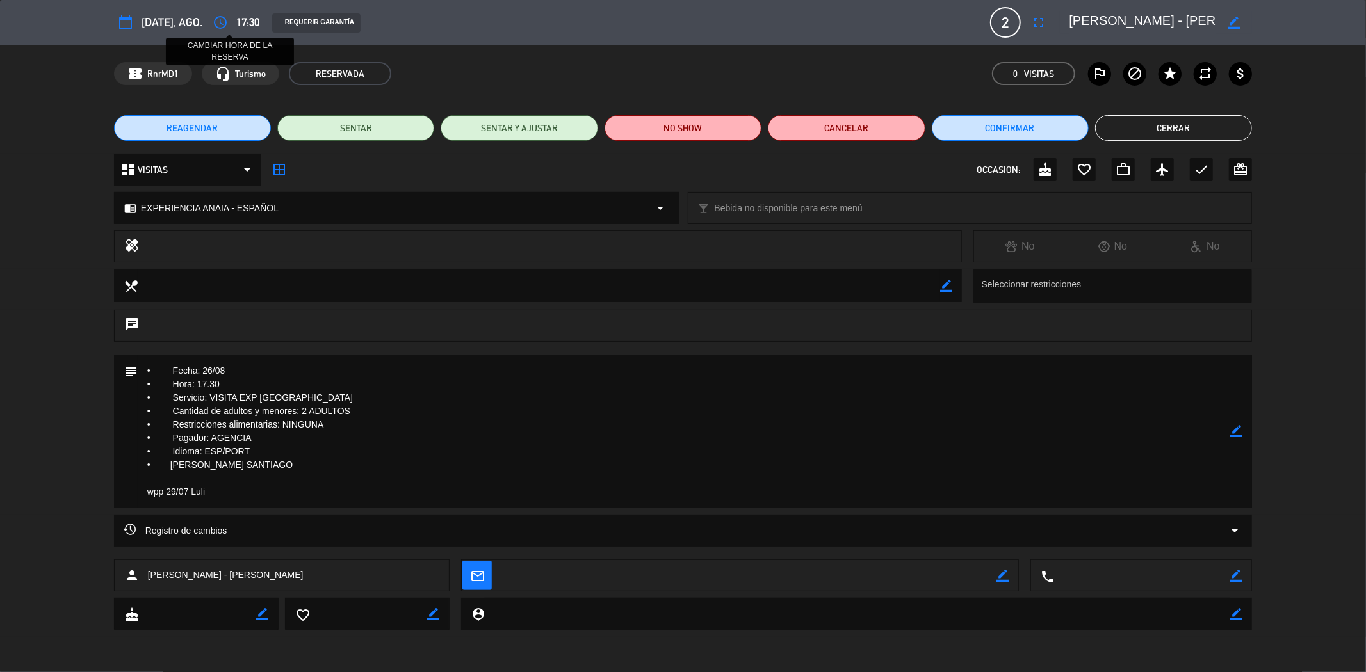
click at [228, 22] on icon "access_time" at bounding box center [220, 22] width 15 height 15
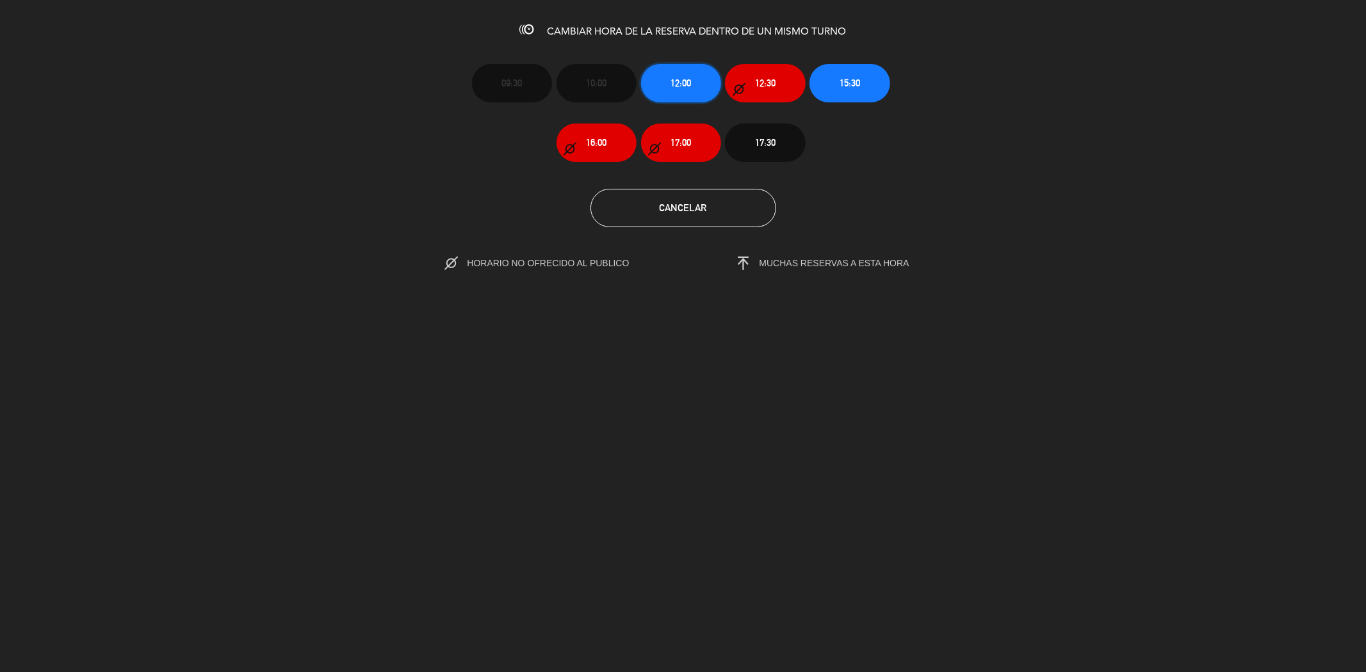
click at [692, 71] on button "12:00" at bounding box center [681, 83] width 80 height 38
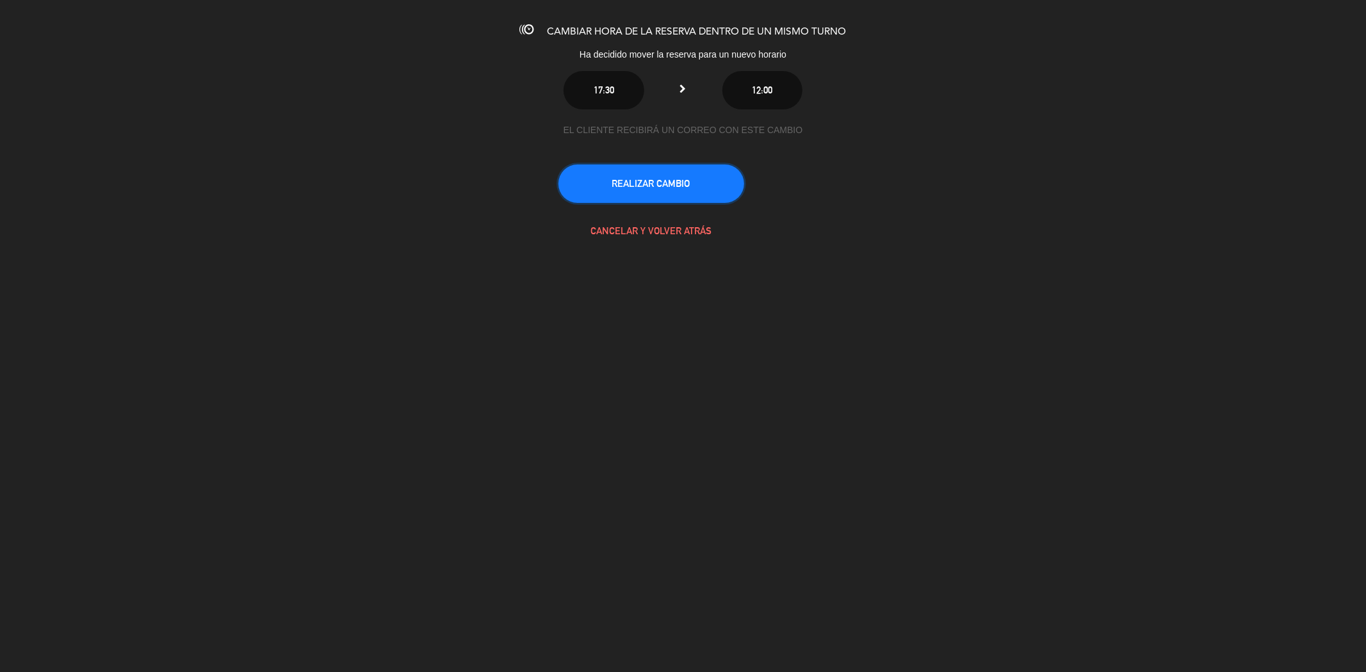
click at [703, 182] on button "REALIZAR CAMBIO" at bounding box center [651, 184] width 186 height 38
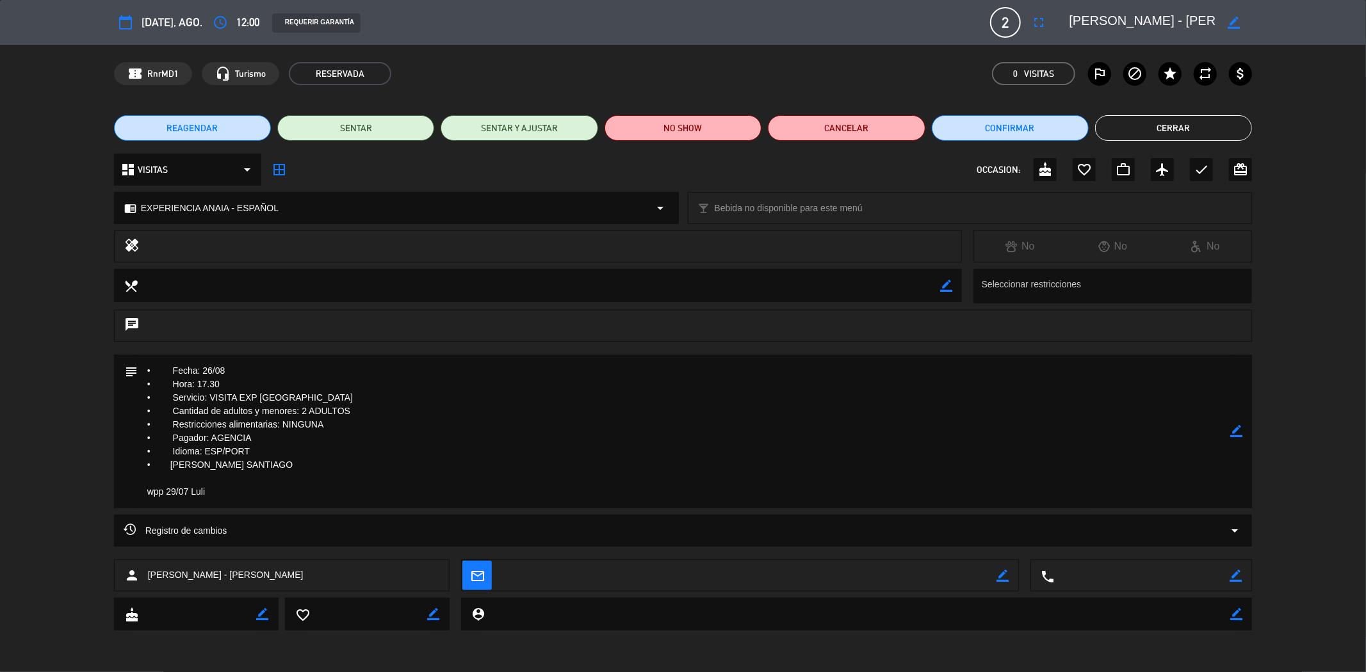
click at [1164, 128] on button "Cerrar" at bounding box center [1173, 128] width 157 height 26
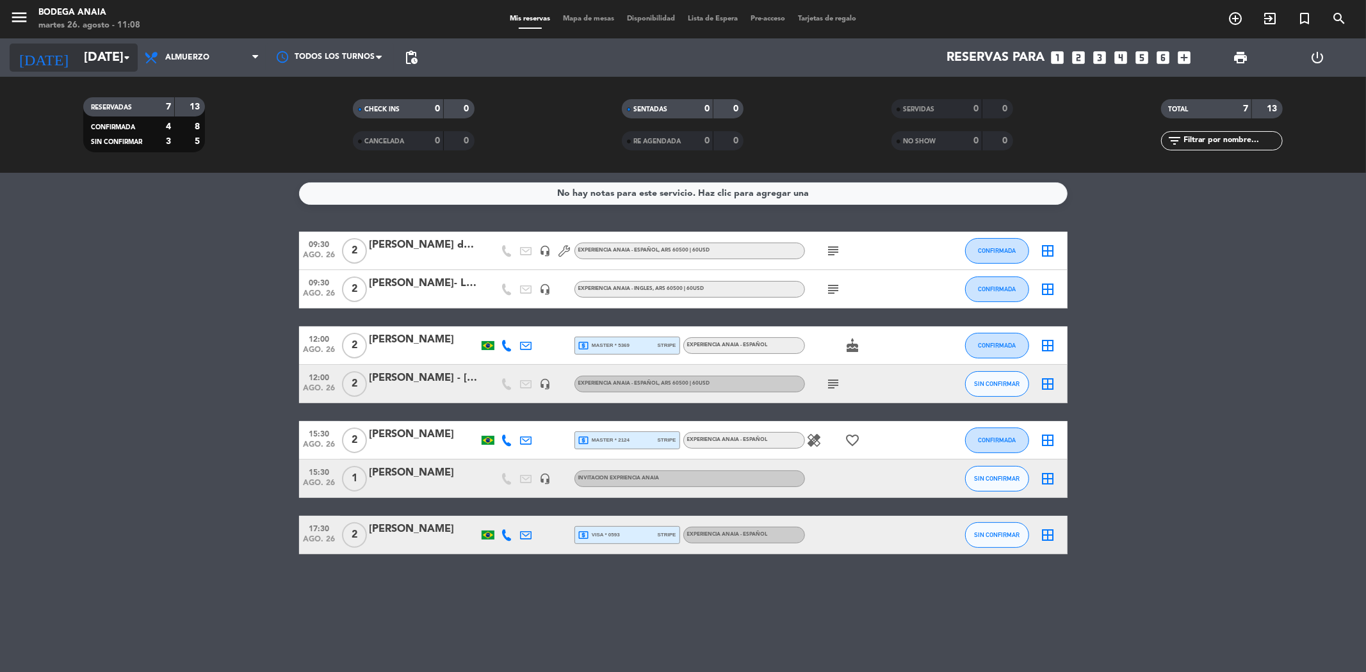
click at [98, 48] on input "[DATE]" at bounding box center [158, 58] width 163 height 28
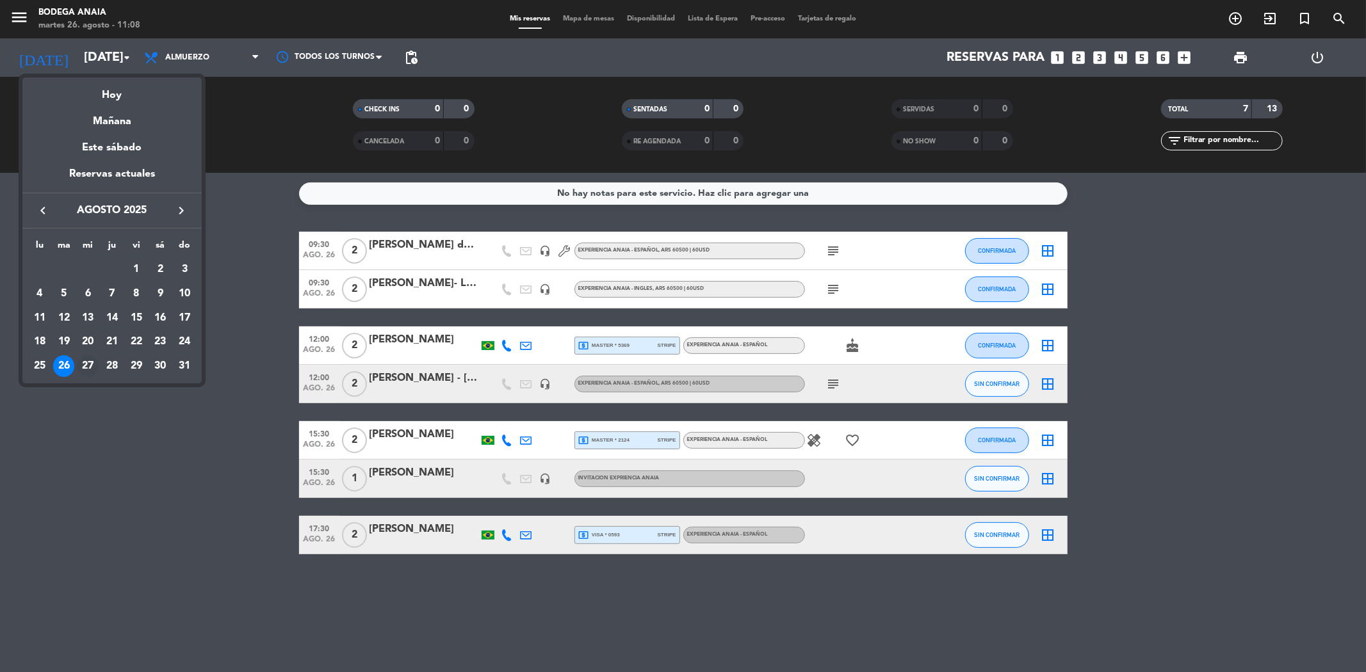
click at [79, 370] on div "27" at bounding box center [88, 366] width 22 height 22
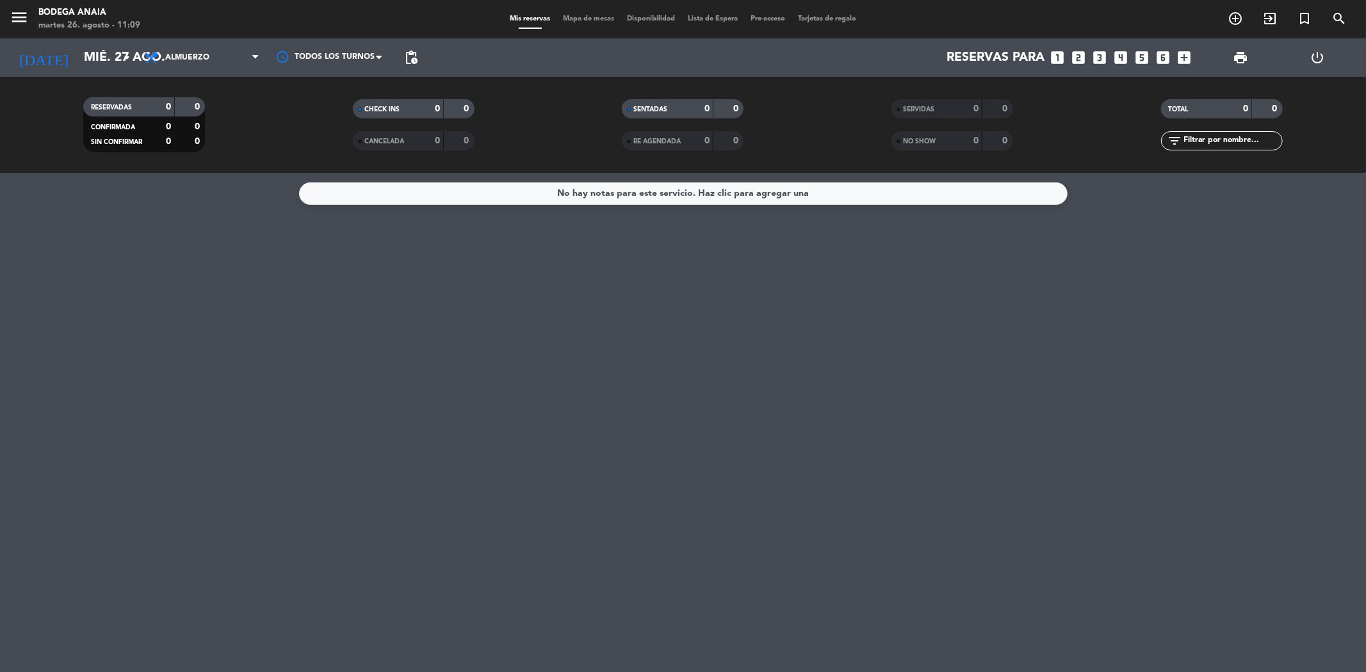
click at [629, 331] on div "No hay notas para este servicio. Haz clic para agregar una" at bounding box center [683, 423] width 1366 height 500
click at [124, 50] on icon "arrow_drop_down" at bounding box center [126, 57] width 15 height 15
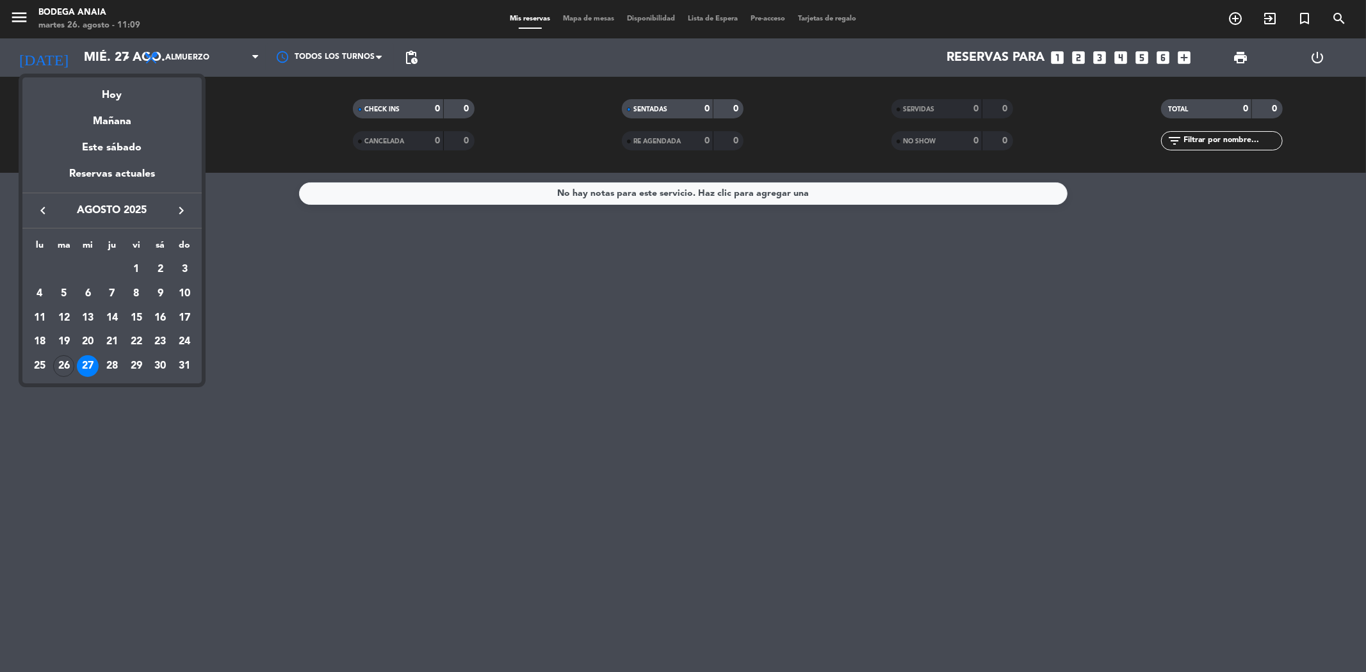
click at [504, 303] on div at bounding box center [683, 336] width 1366 height 672
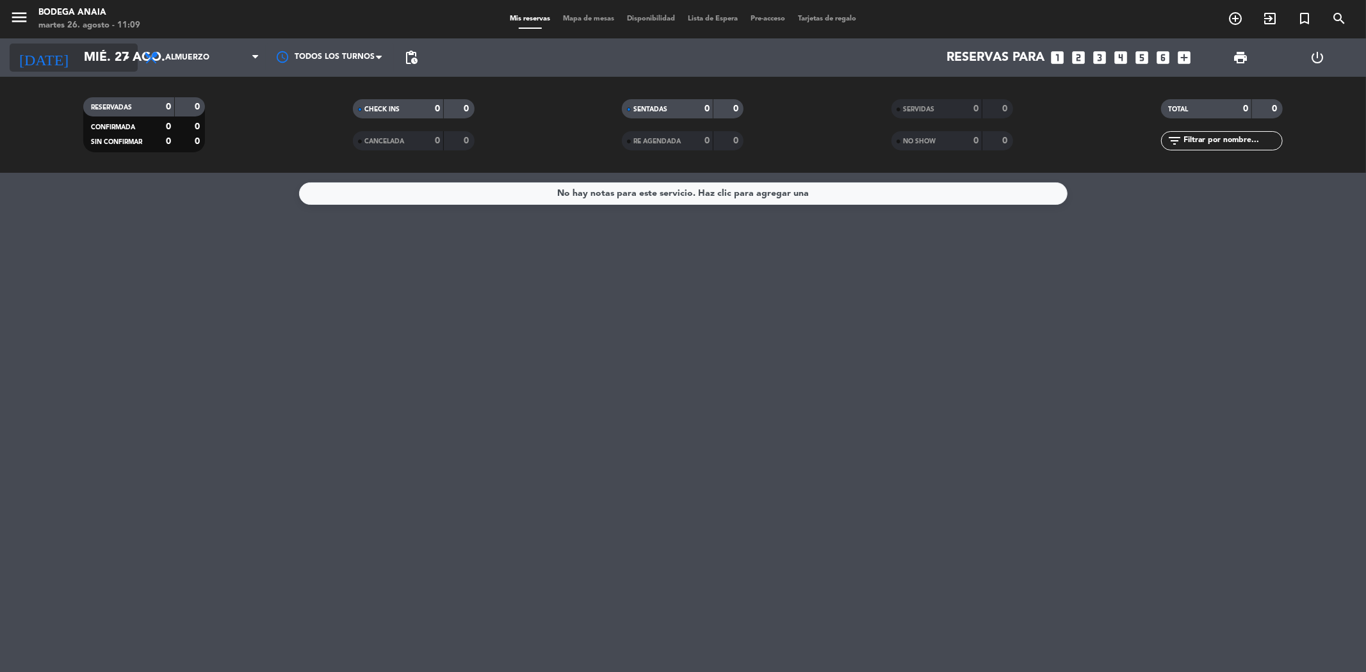
click at [79, 56] on input "mié. 27 ago." at bounding box center [158, 58] width 163 height 28
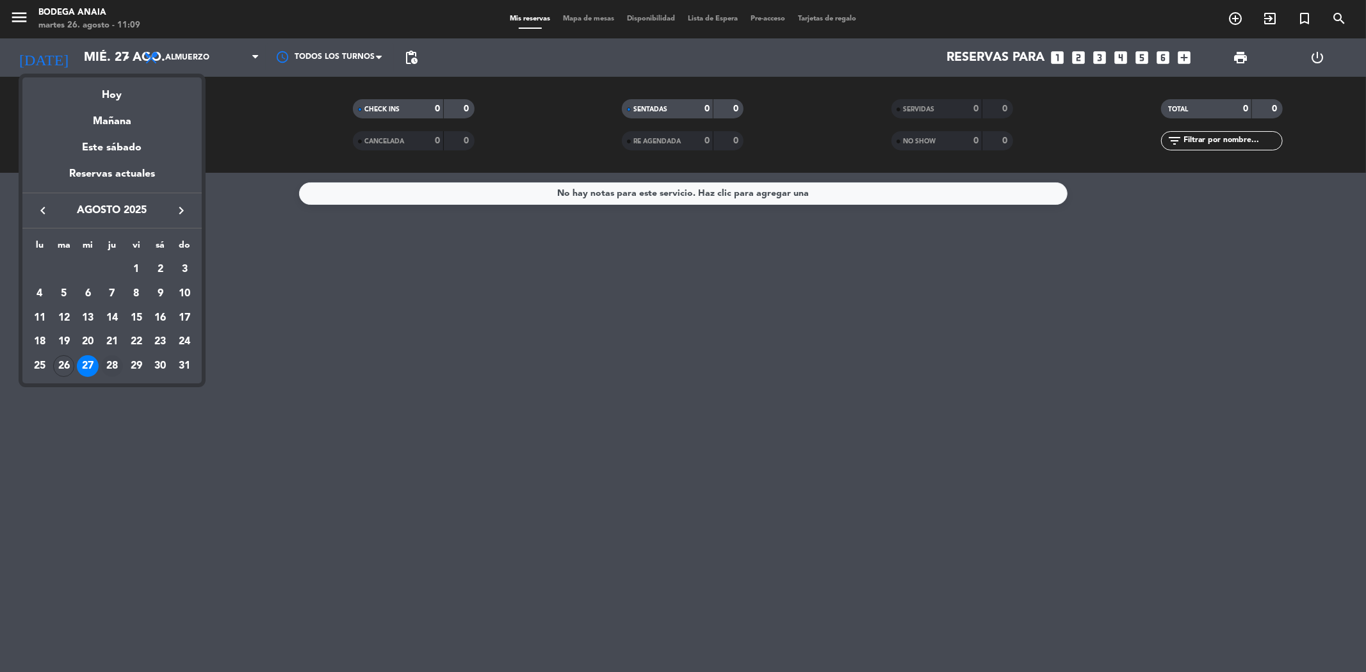
click at [108, 370] on div "28" at bounding box center [112, 366] width 22 height 22
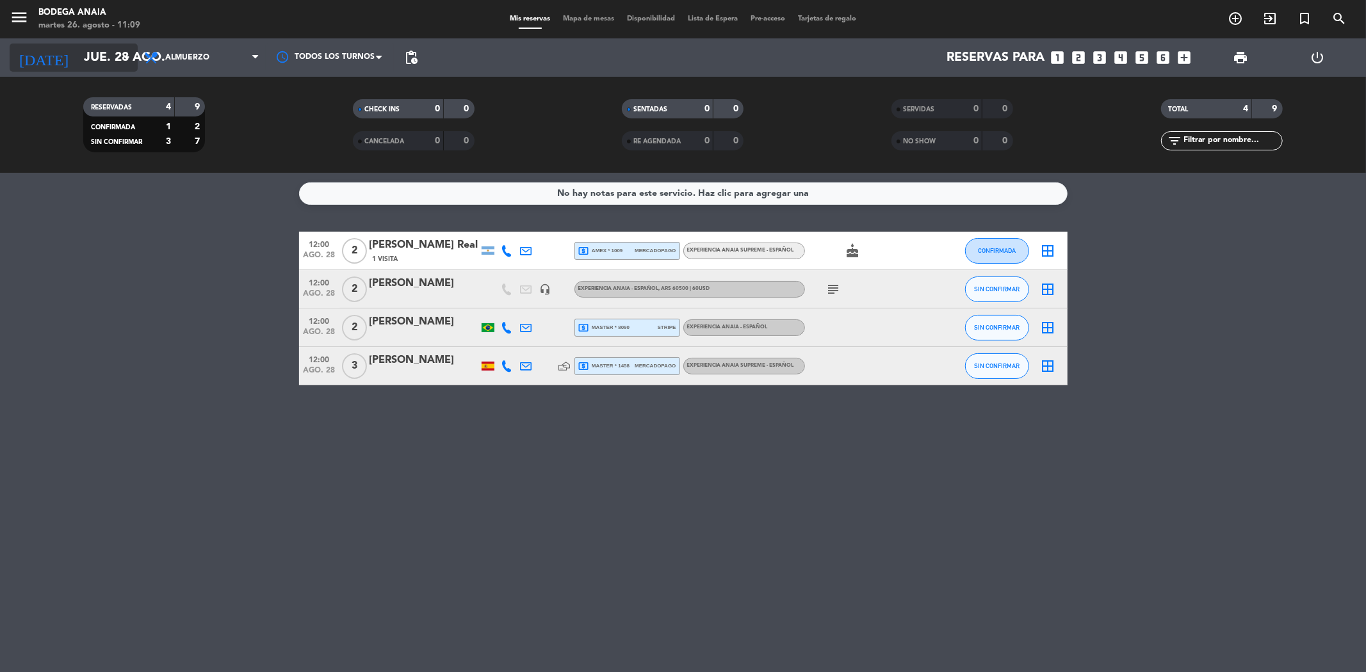
click at [120, 65] on input "jue. 28 ago." at bounding box center [158, 58] width 163 height 28
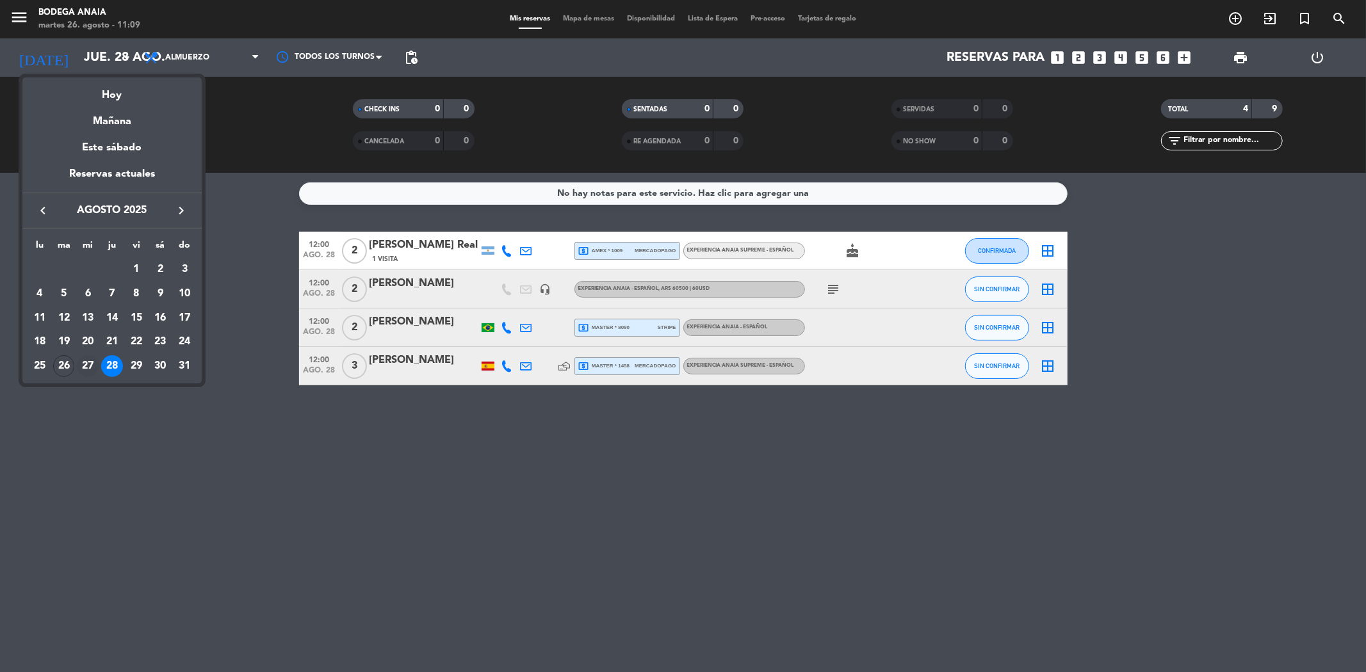
click at [82, 362] on div "27" at bounding box center [88, 366] width 22 height 22
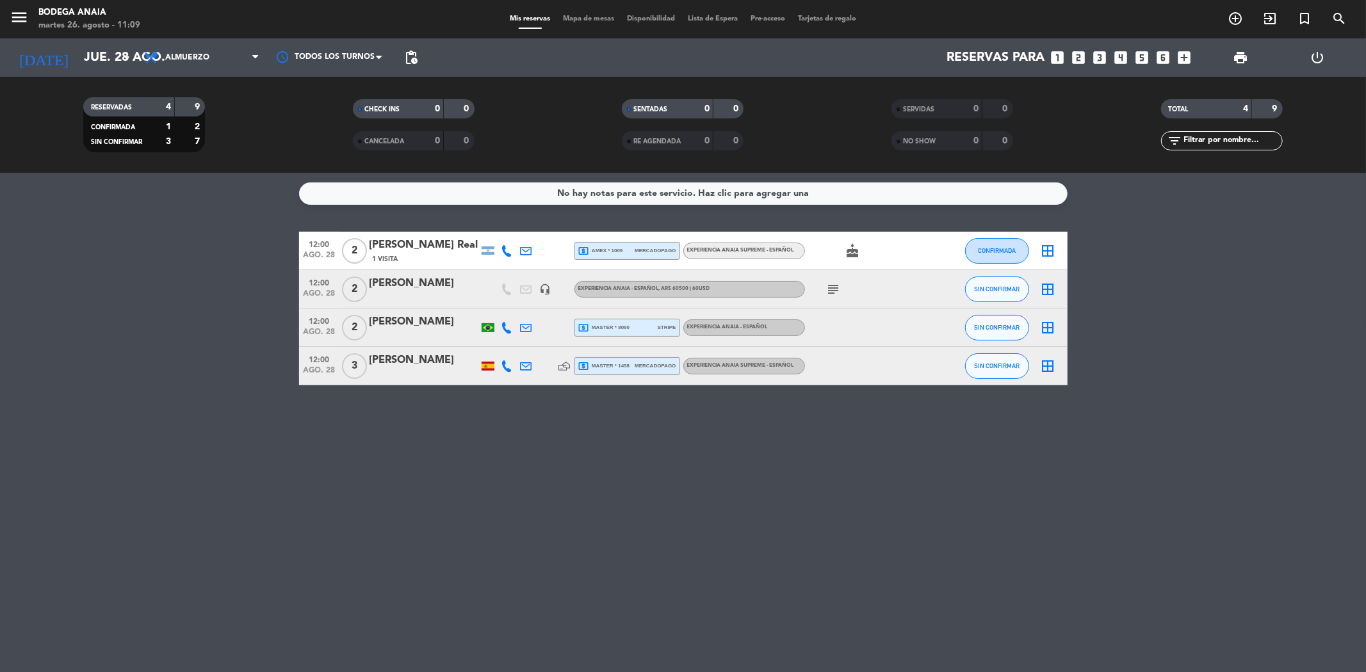
type input "mié. 27 ago."
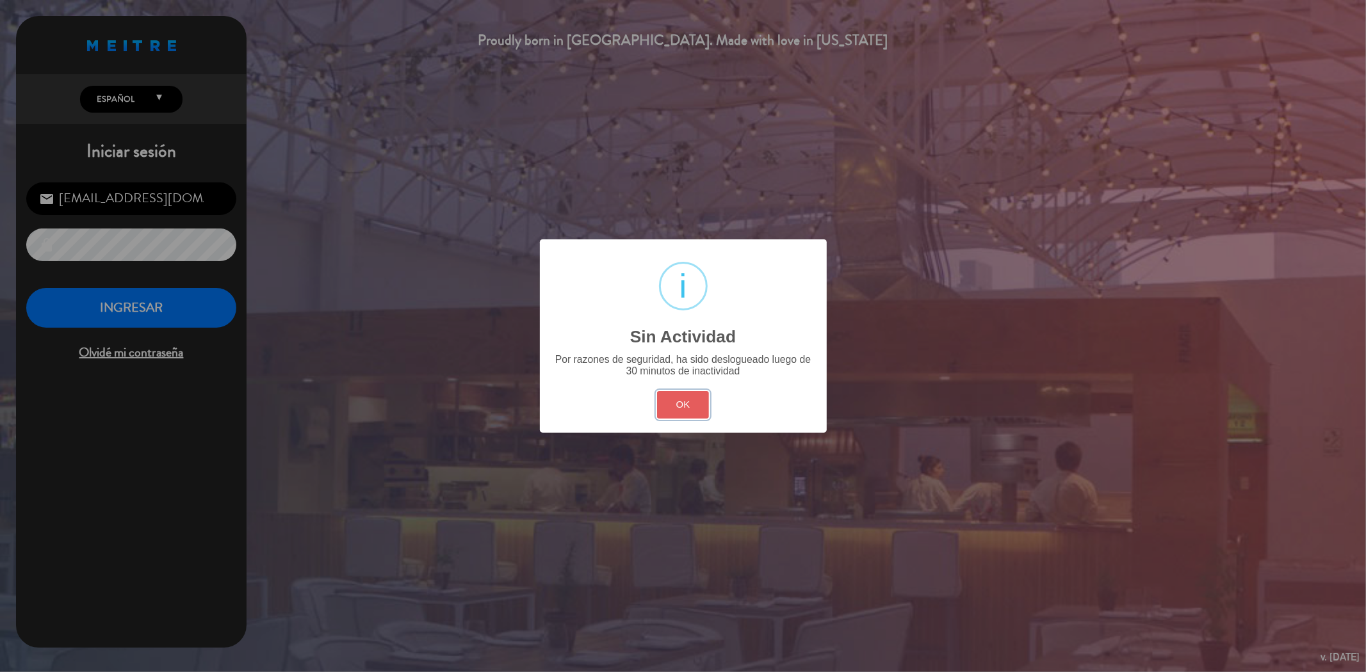
click at [700, 414] on button "OK" at bounding box center [683, 405] width 52 height 28
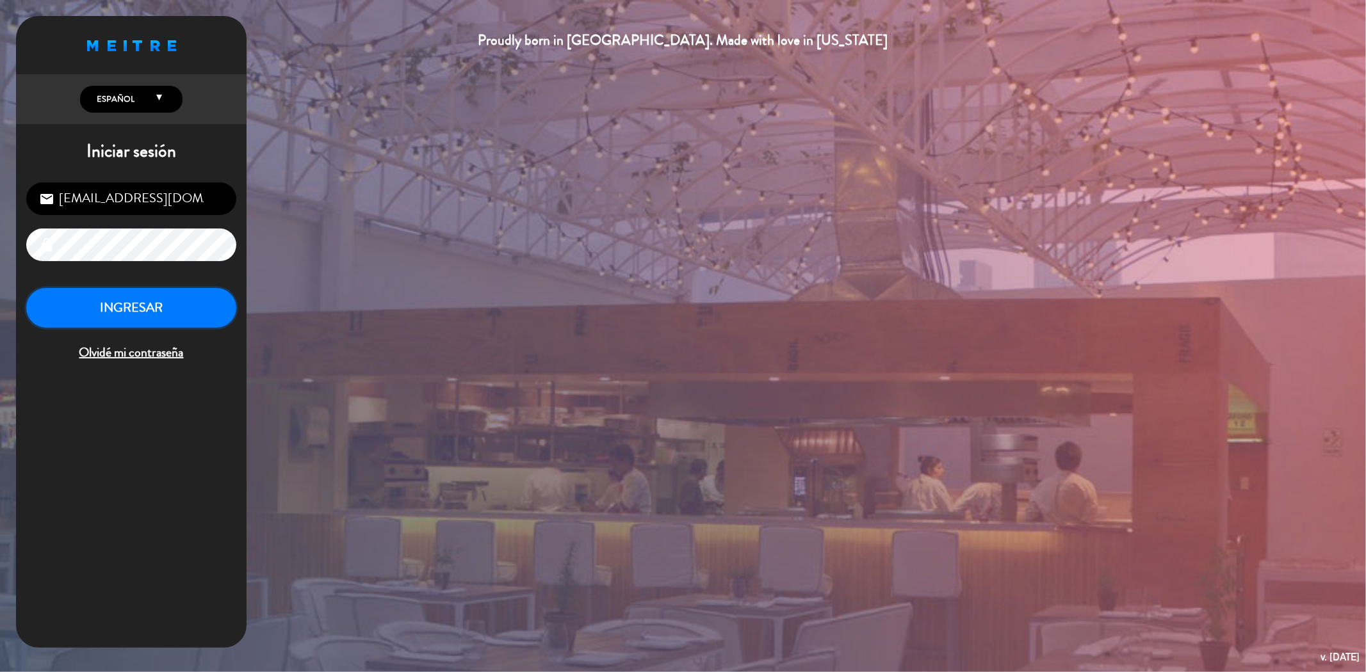
click at [187, 304] on button "INGRESAR" at bounding box center [131, 308] width 210 height 40
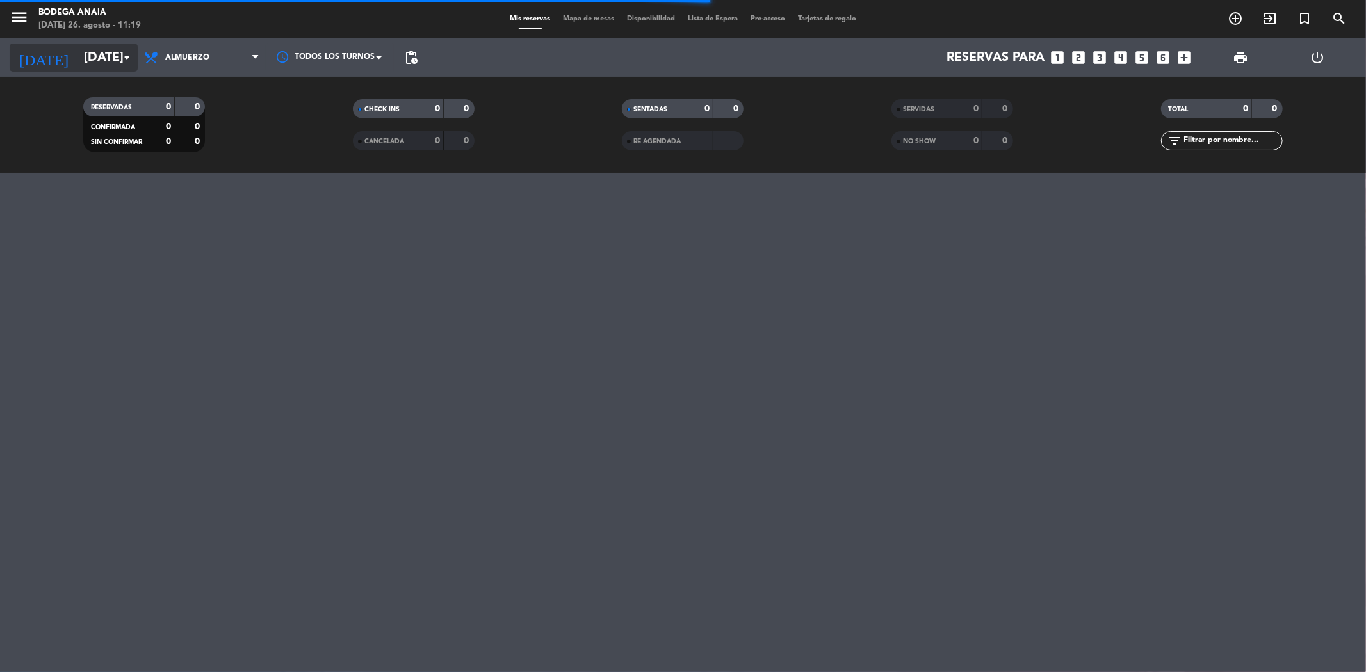
click at [125, 61] on icon "arrow_drop_down" at bounding box center [126, 57] width 15 height 15
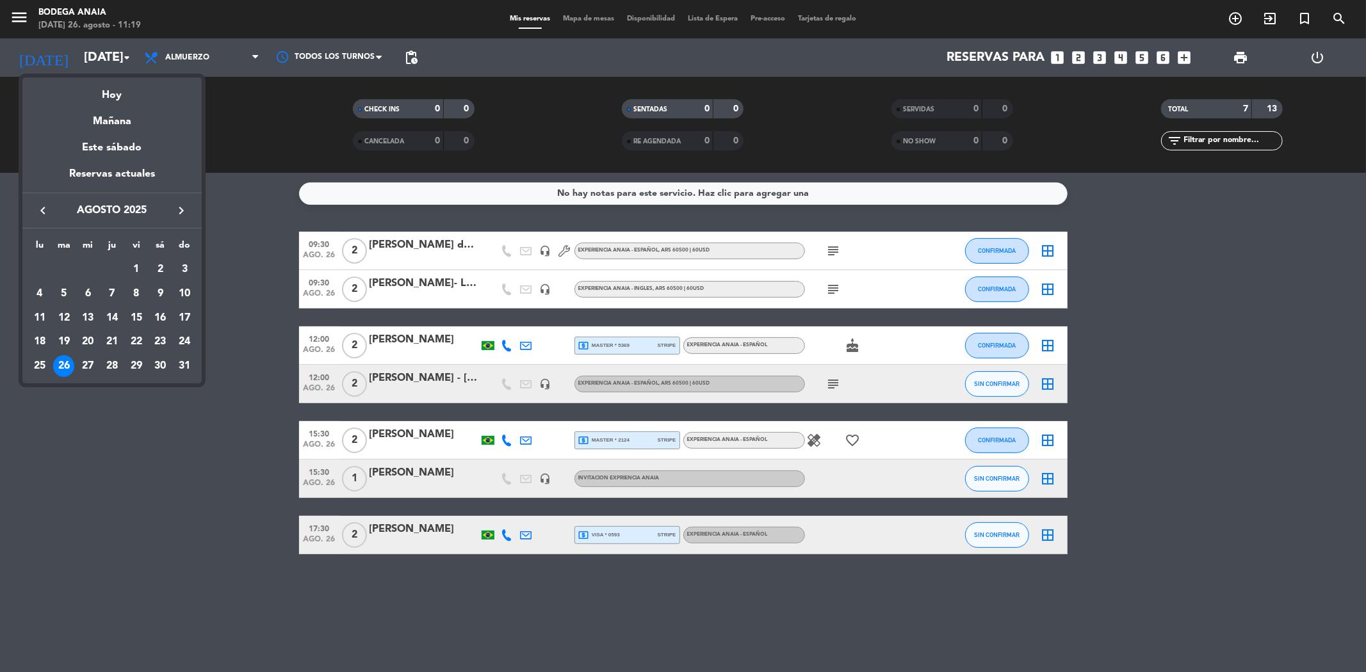
click at [141, 504] on div at bounding box center [683, 336] width 1366 height 672
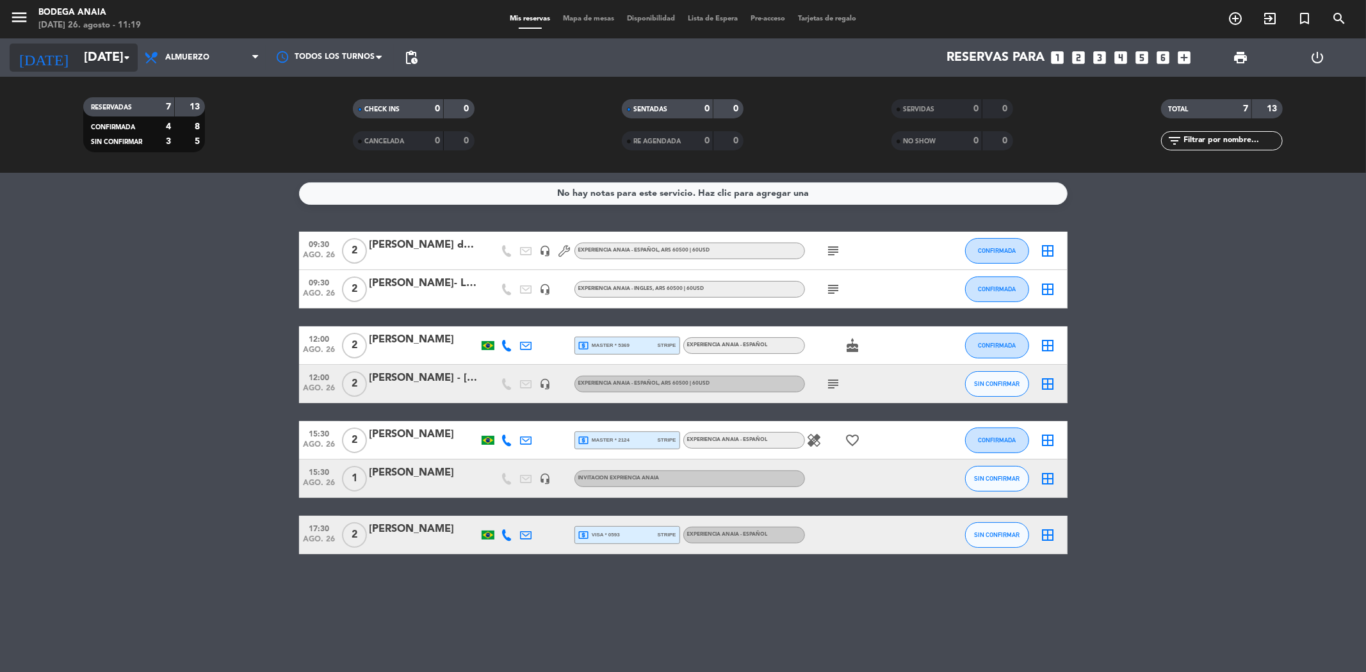
click at [100, 66] on input "[DATE]" at bounding box center [158, 58] width 163 height 28
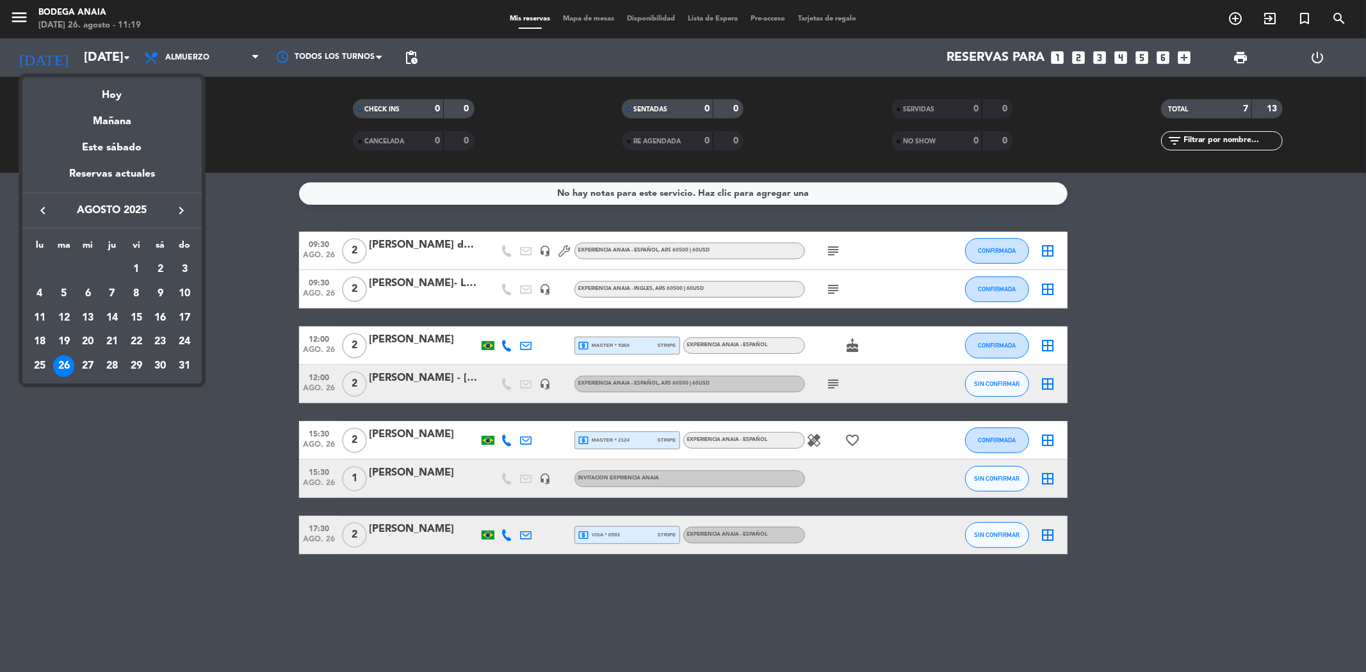
click at [398, 377] on div at bounding box center [683, 336] width 1366 height 672
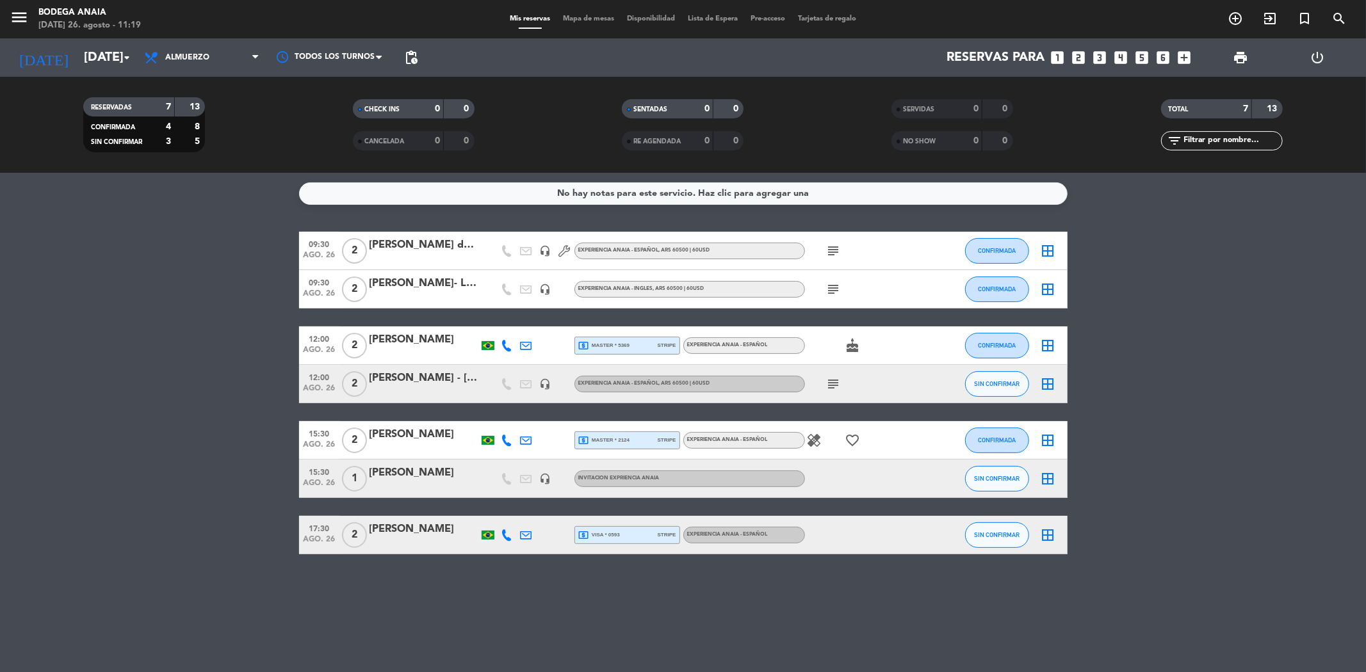
click at [397, 376] on div "[PERSON_NAME] - [PERSON_NAME]" at bounding box center [424, 378] width 109 height 17
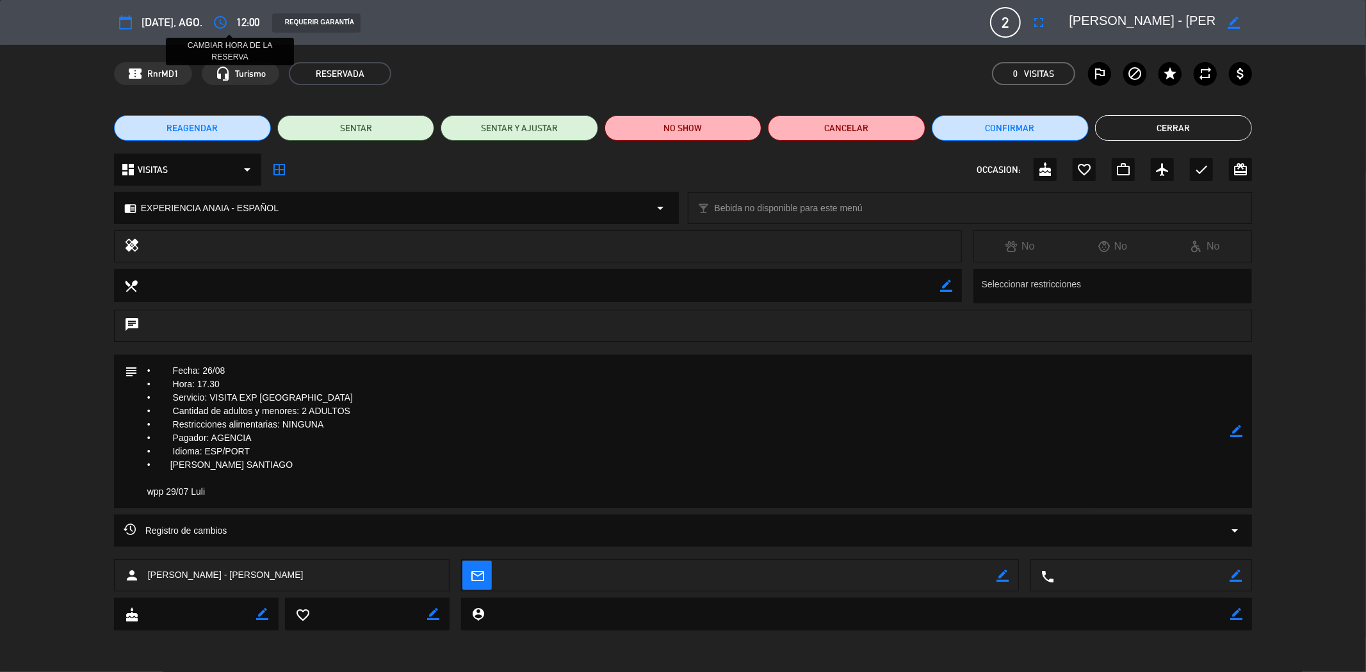
click at [228, 15] on icon "access_time" at bounding box center [220, 22] width 15 height 15
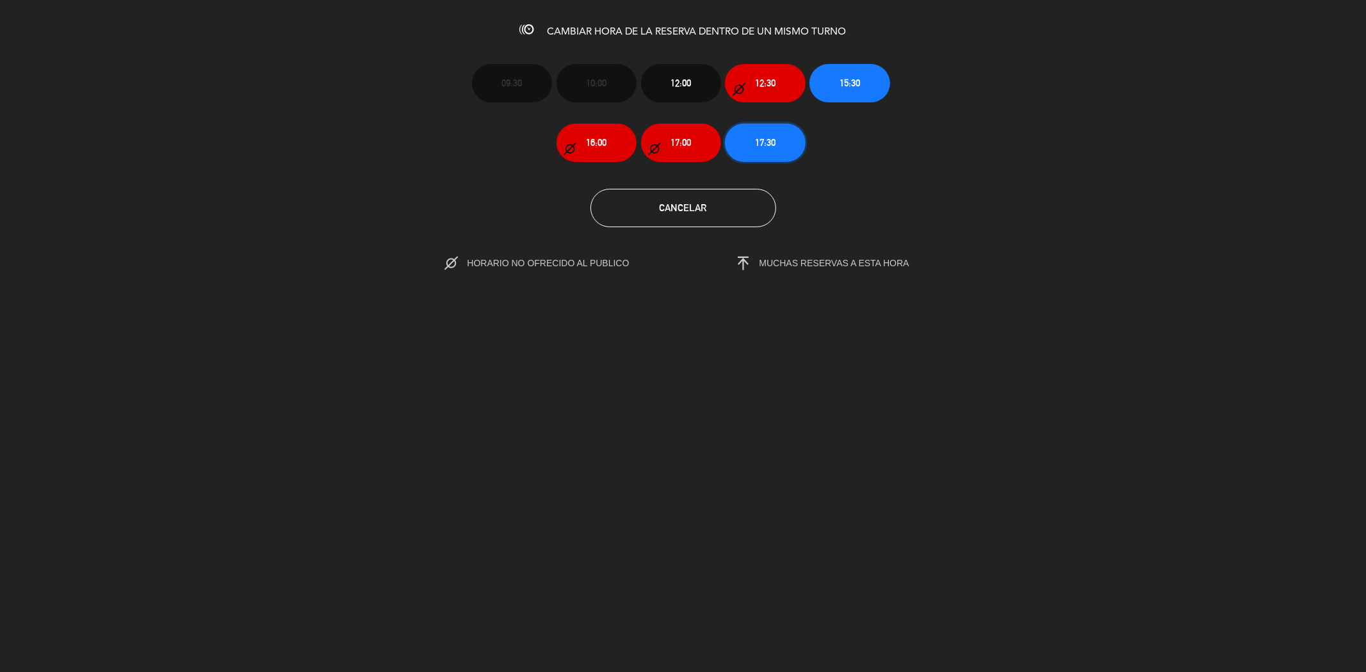
click at [744, 144] on button "17:30" at bounding box center [765, 143] width 80 height 38
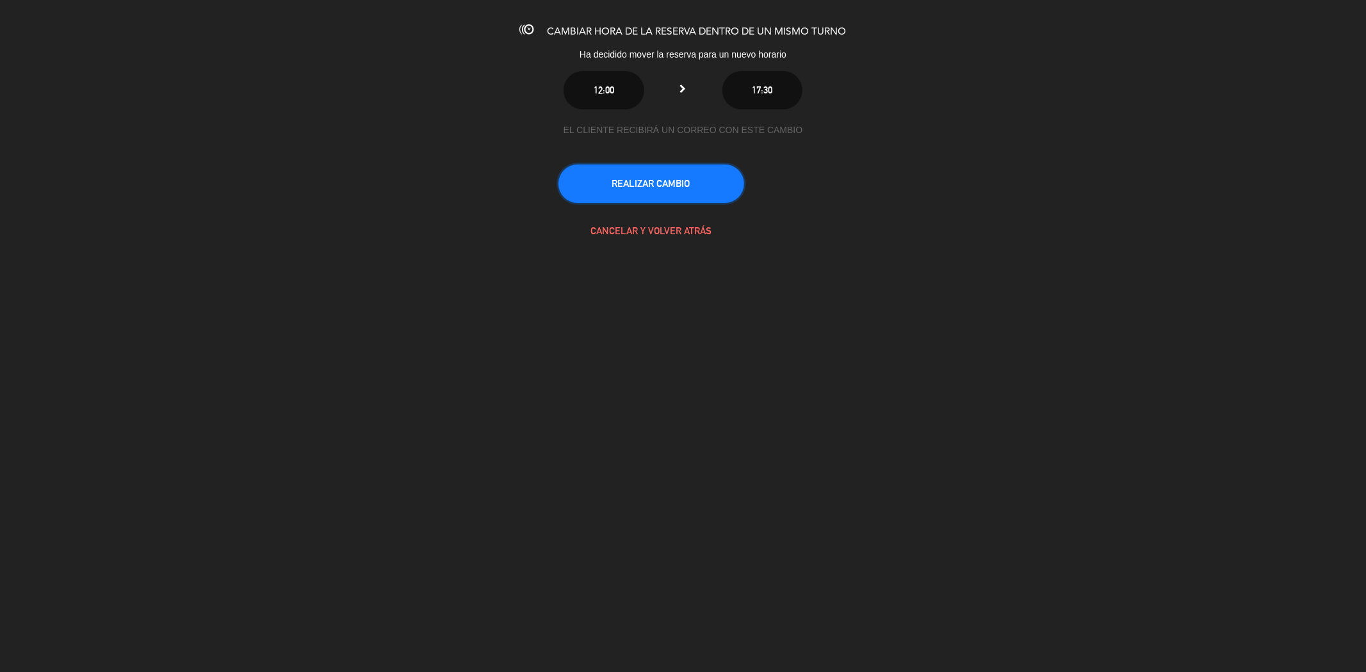
click at [656, 182] on button "REALIZAR CAMBIO" at bounding box center [651, 184] width 186 height 38
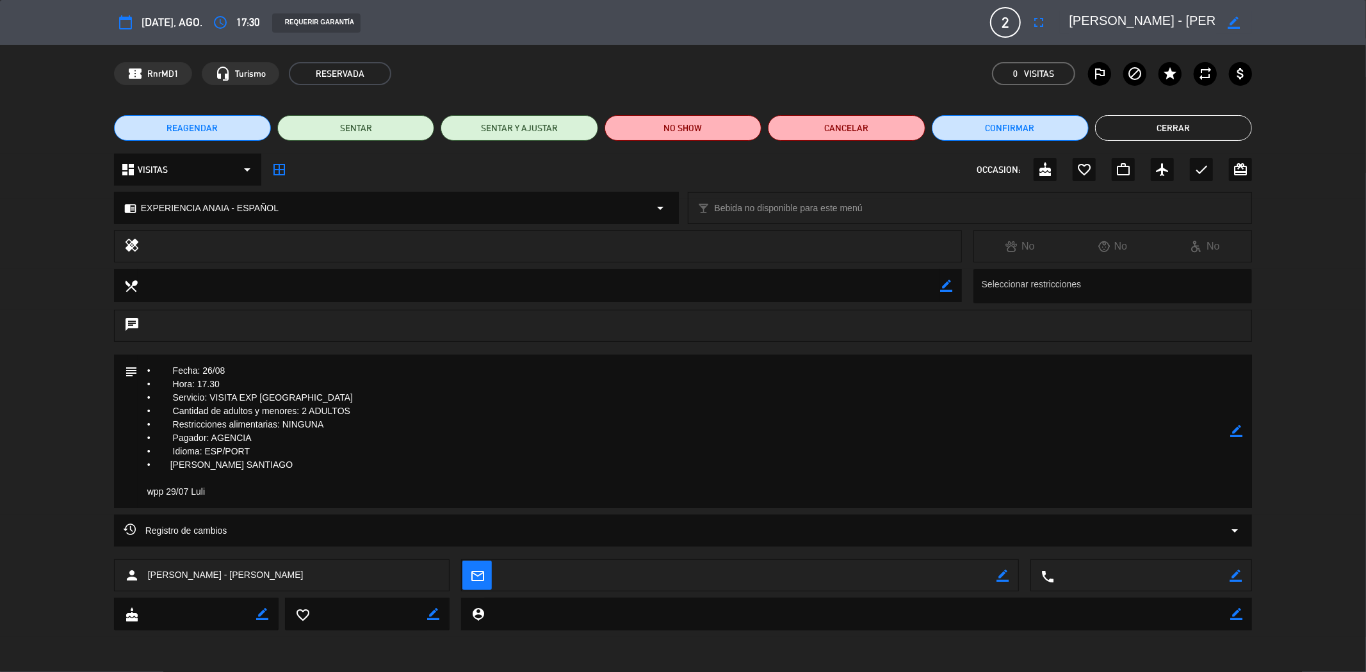
click at [1132, 122] on button "Cerrar" at bounding box center [1173, 128] width 157 height 26
